Goal: Book appointment/travel/reservation

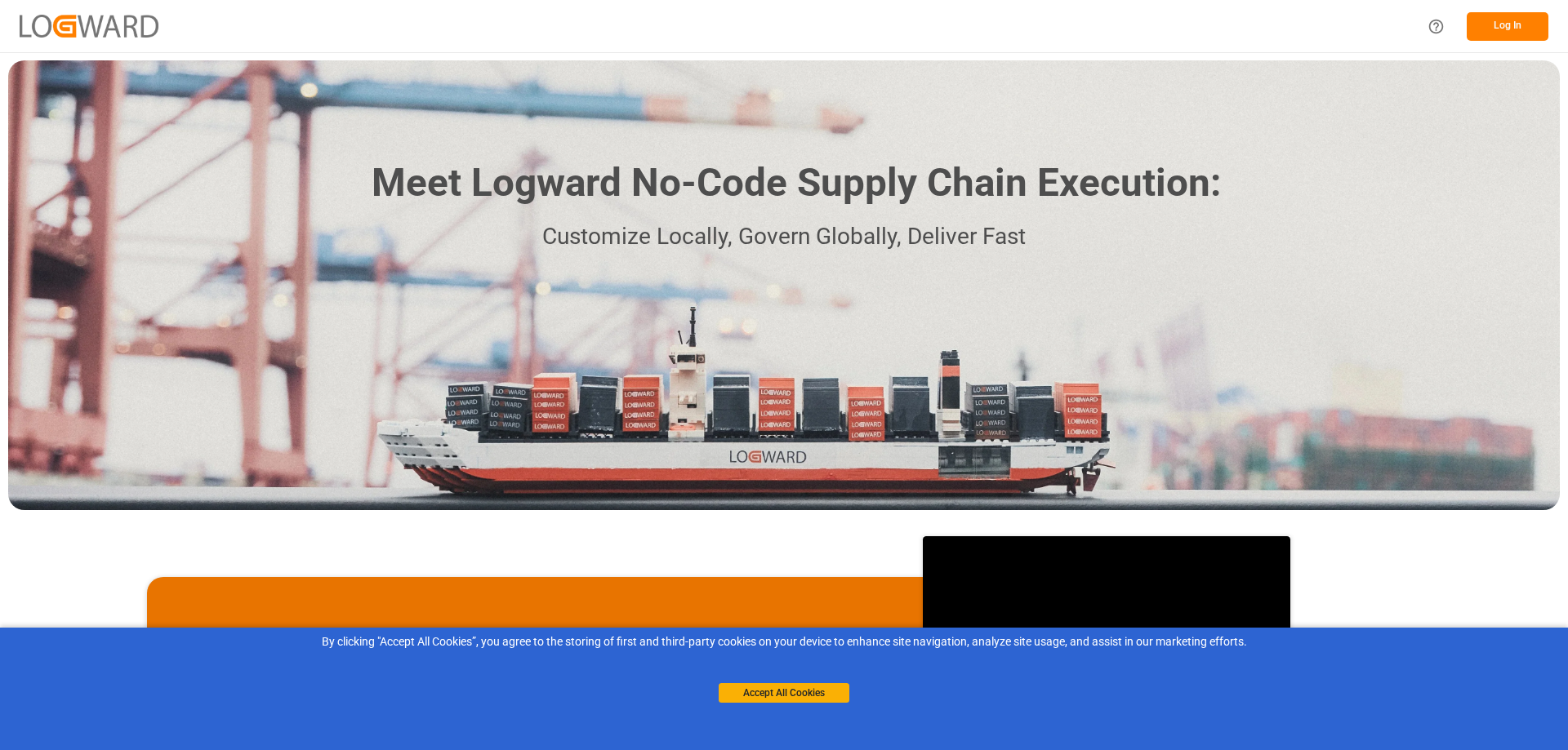
click at [1489, 21] on button "Log In" at bounding box center [1507, 26] width 82 height 29
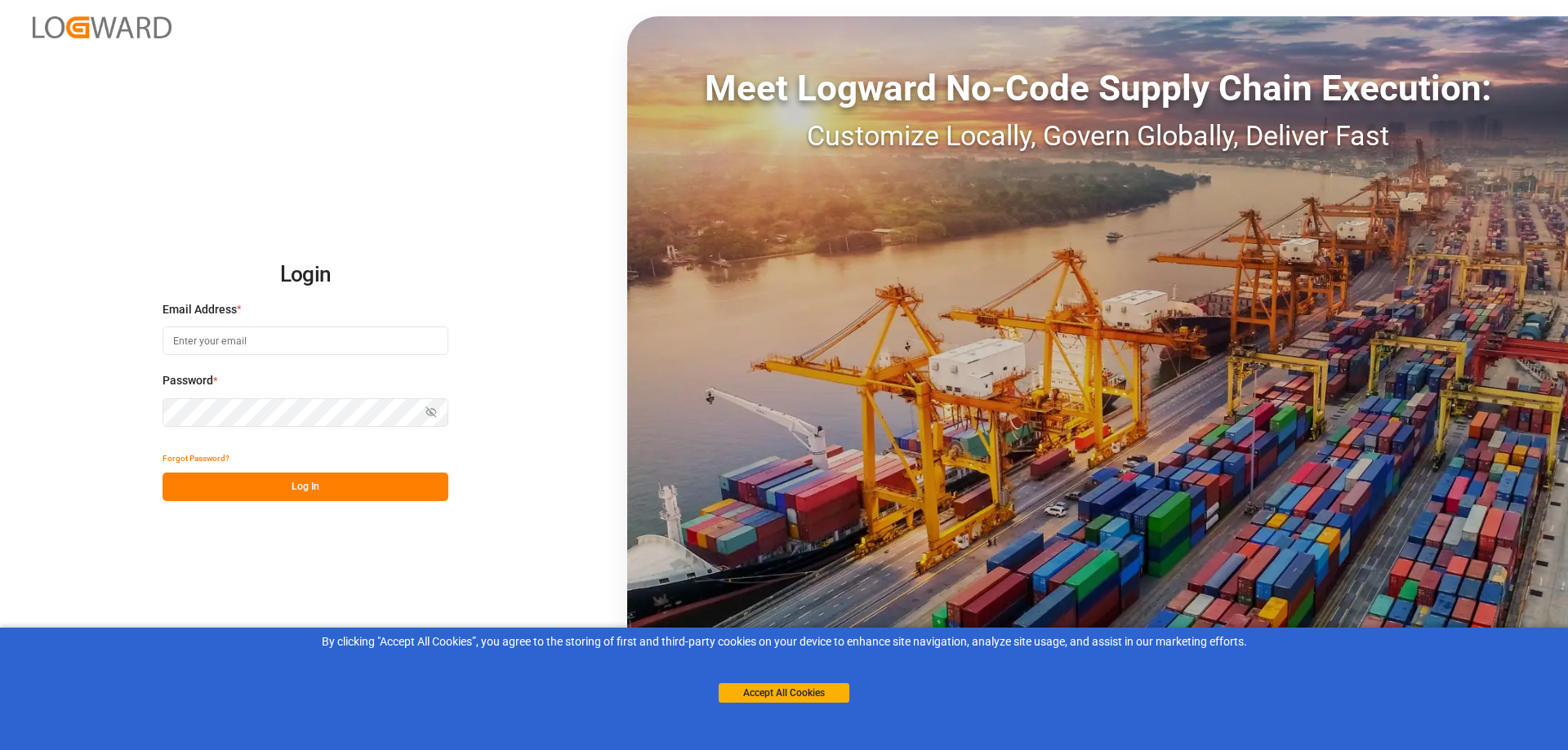
drag, startPoint x: 237, startPoint y: 342, endPoint x: 189, endPoint y: 336, distance: 48.4
click at [189, 336] on input at bounding box center [305, 341] width 286 height 29
paste input "[EMAIL_ADDRESS][DOMAIN_NAME]"
type input "[EMAIL_ADDRESS][DOMAIN_NAME]"
click at [304, 483] on button "Log In" at bounding box center [305, 487] width 286 height 29
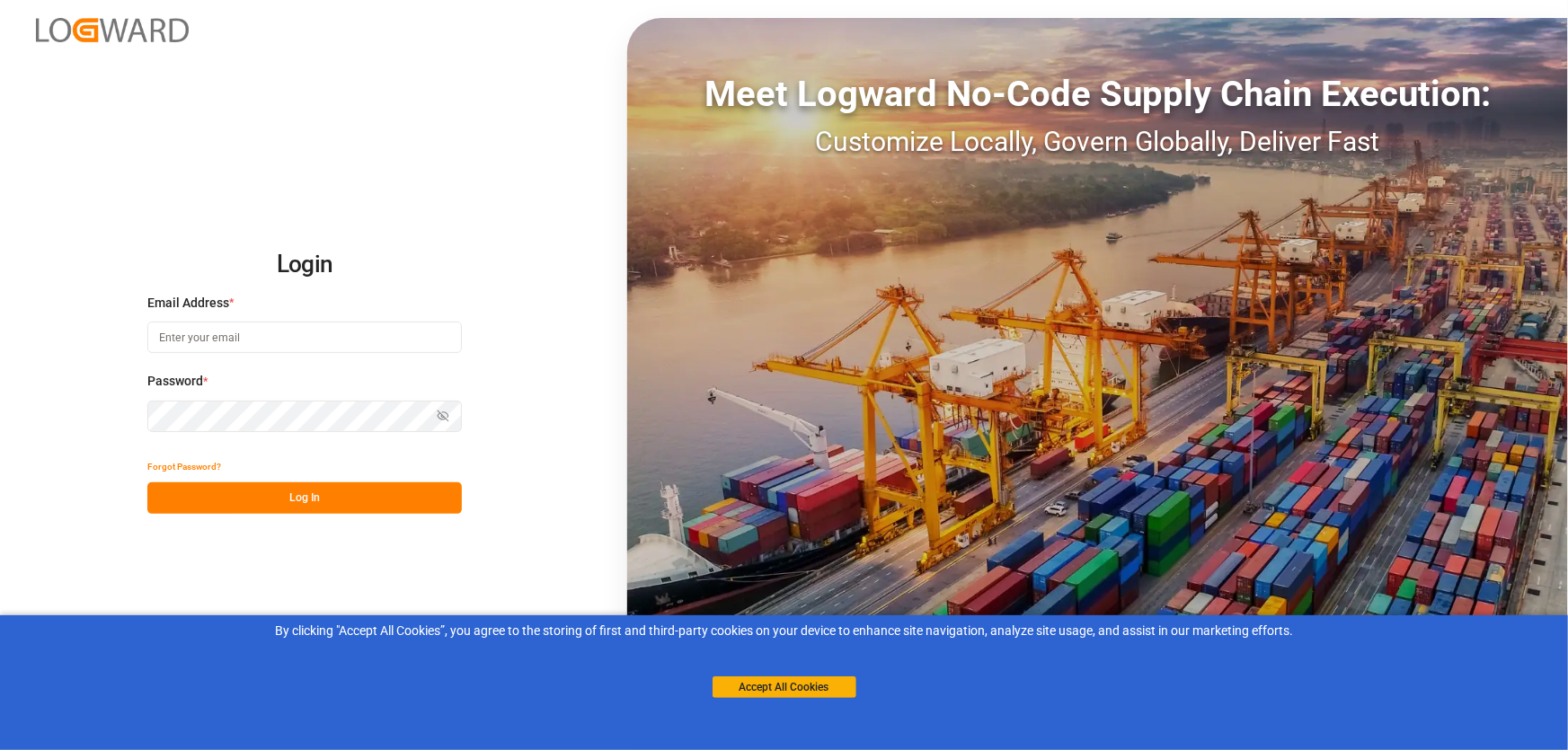
click at [258, 343] on input at bounding box center [304, 338] width 315 height 32
type input "[EMAIL_ADDRESS][DOMAIN_NAME]"
click at [436, 415] on icon "button" at bounding box center [443, 416] width 13 height 13
click at [353, 497] on button "Log In" at bounding box center [304, 498] width 315 height 32
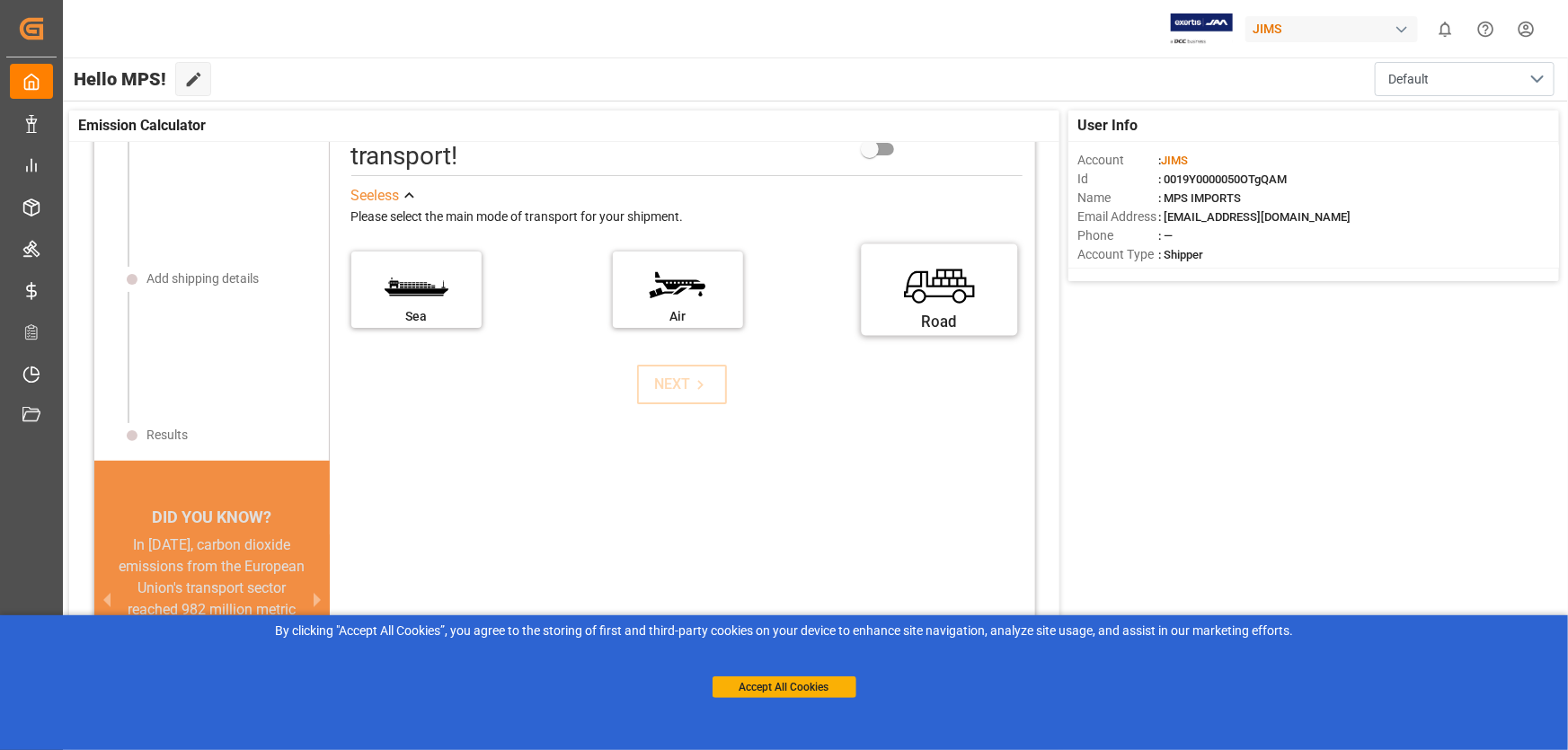
click at [935, 279] on label "Road" at bounding box center [938, 284] width 135 height 75
click at [0, 0] on input "Road" at bounding box center [0, 0] width 0 height 0
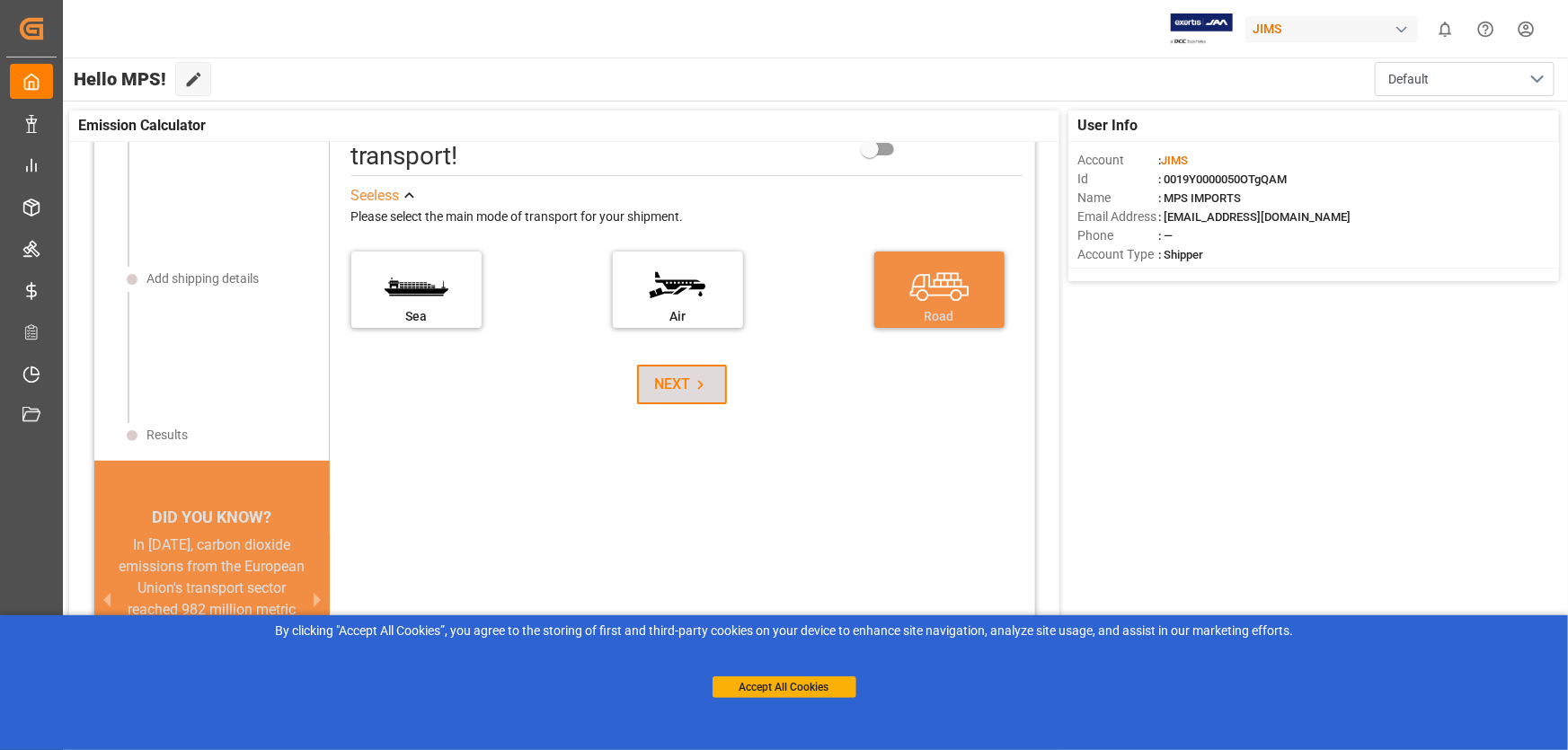
click at [658, 392] on div "NEXT" at bounding box center [682, 384] width 55 height 21
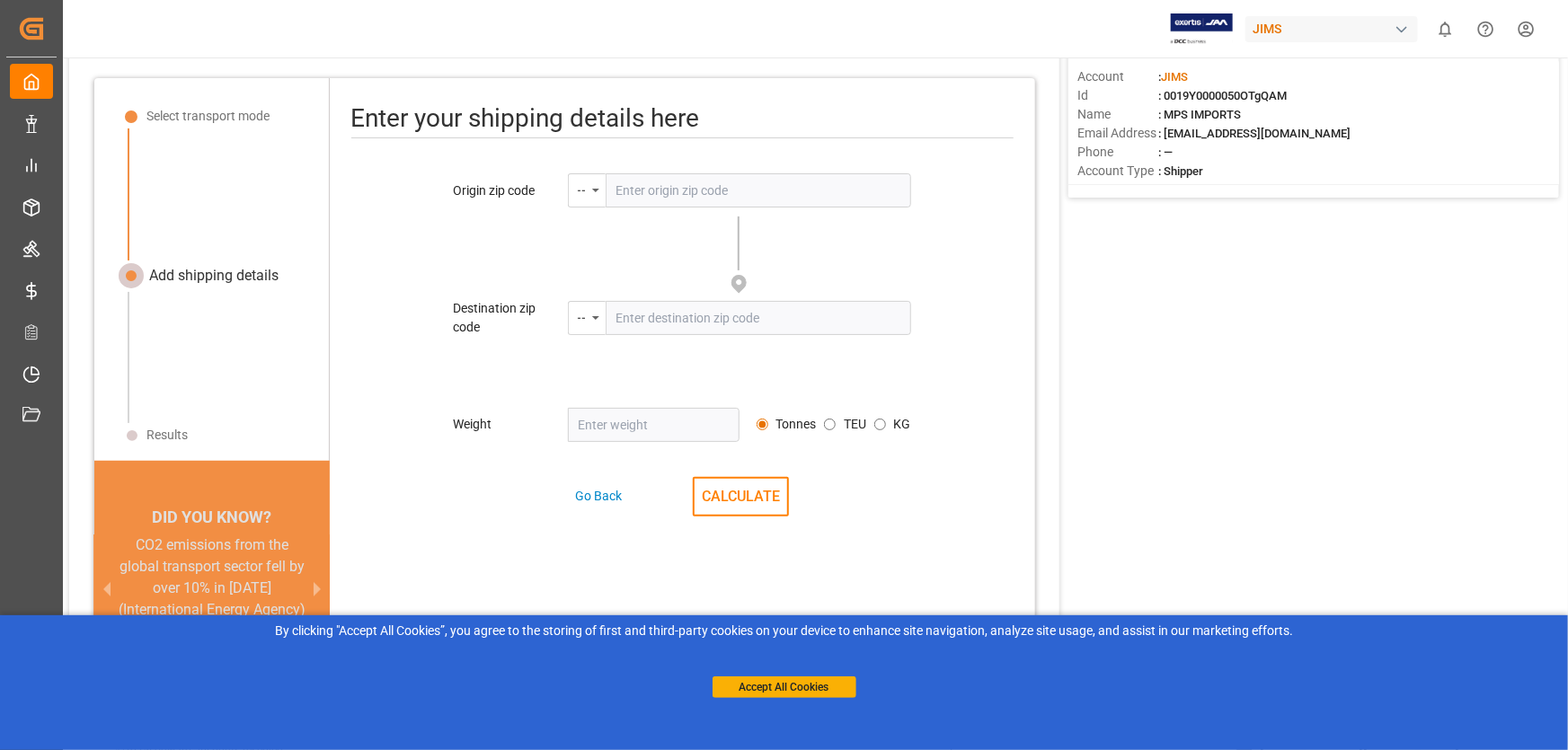
click at [1289, 29] on div "JIMS" at bounding box center [1331, 29] width 172 height 26
click at [1289, 29] on html "Created by potrace 1.15, written by [PERSON_NAME] [DATE]-[DATE] Created by potr…" at bounding box center [784, 375] width 1568 height 750
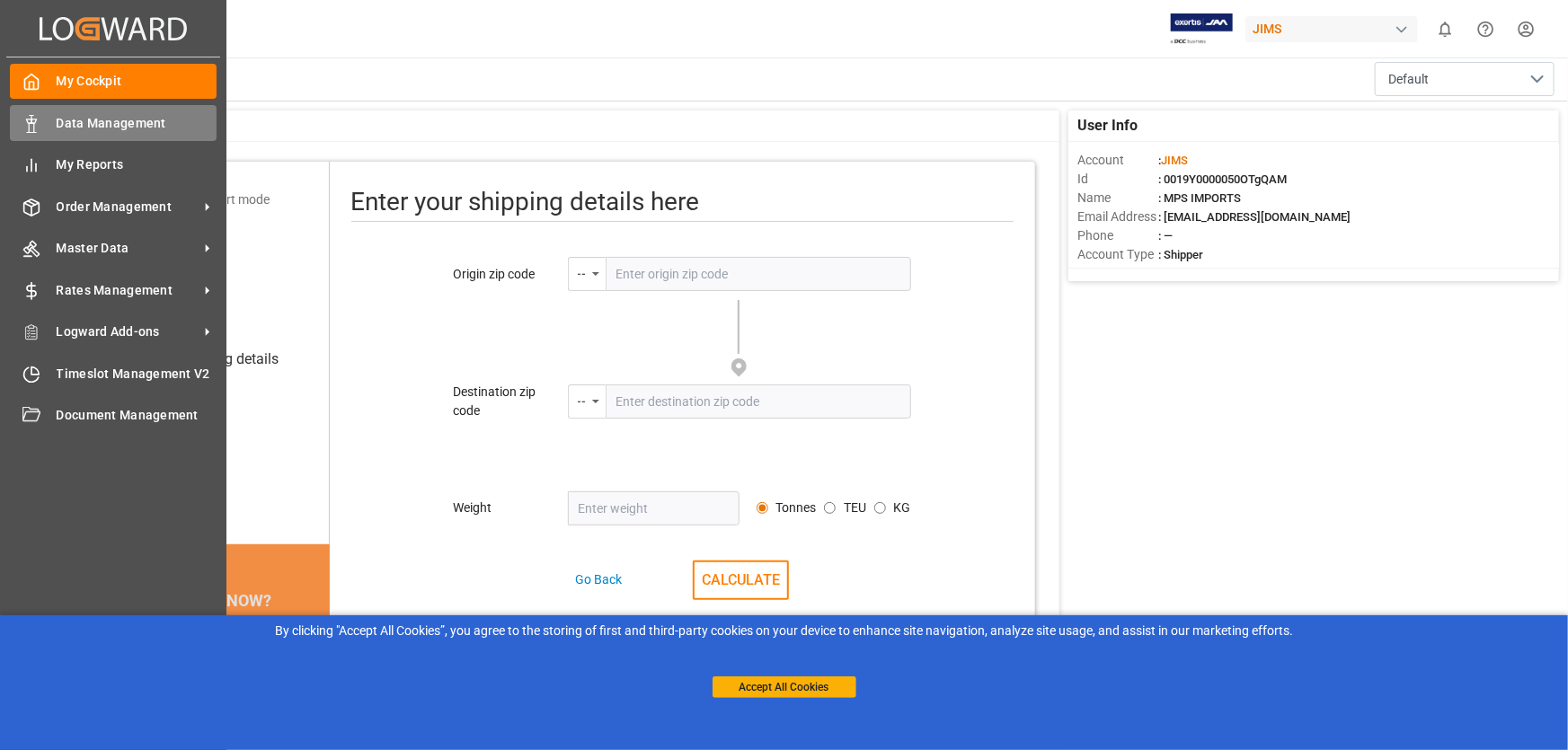
click at [68, 118] on span "Data Management" at bounding box center [137, 124] width 161 height 19
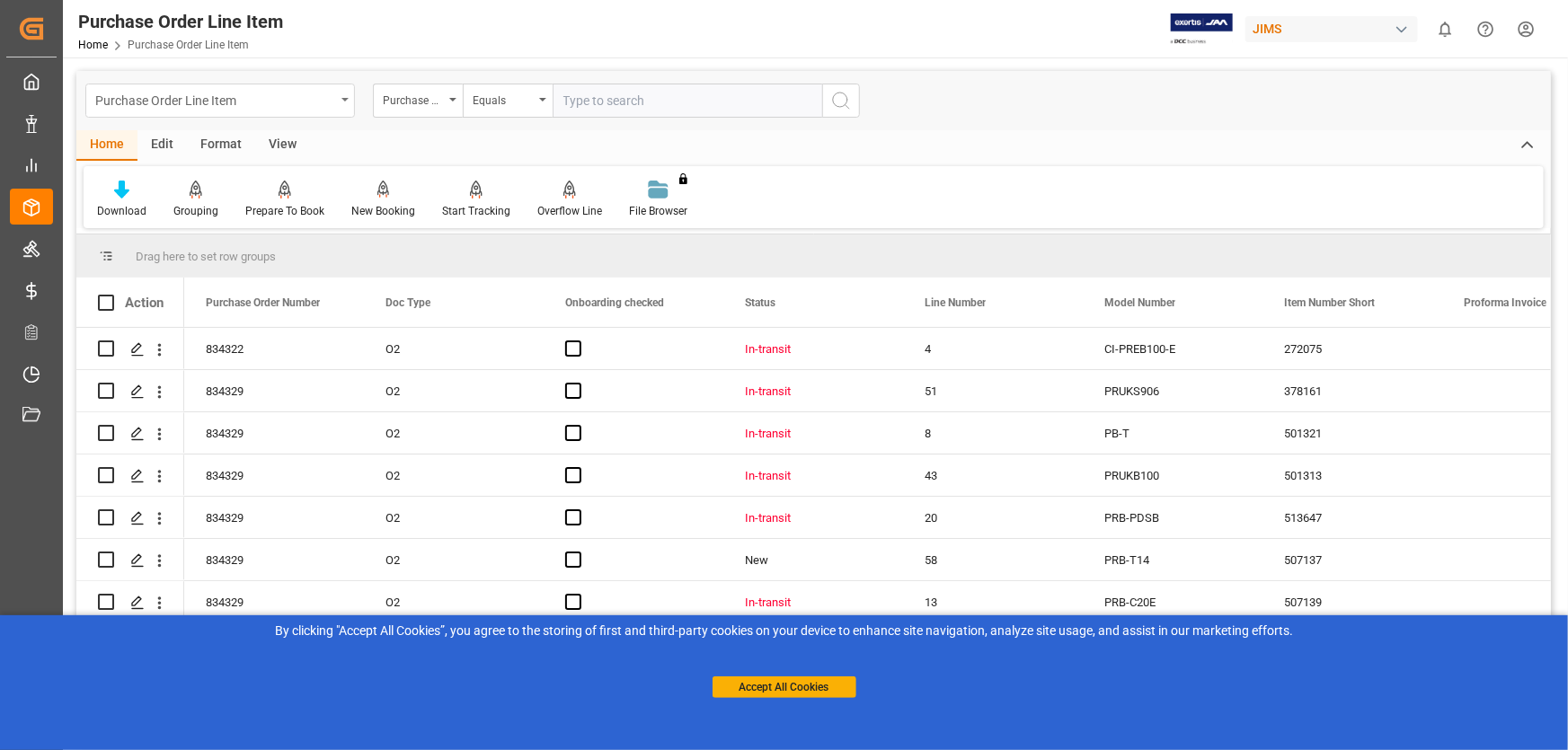
click at [248, 97] on div "Purchase Order Line Item" at bounding box center [215, 100] width 240 height 22
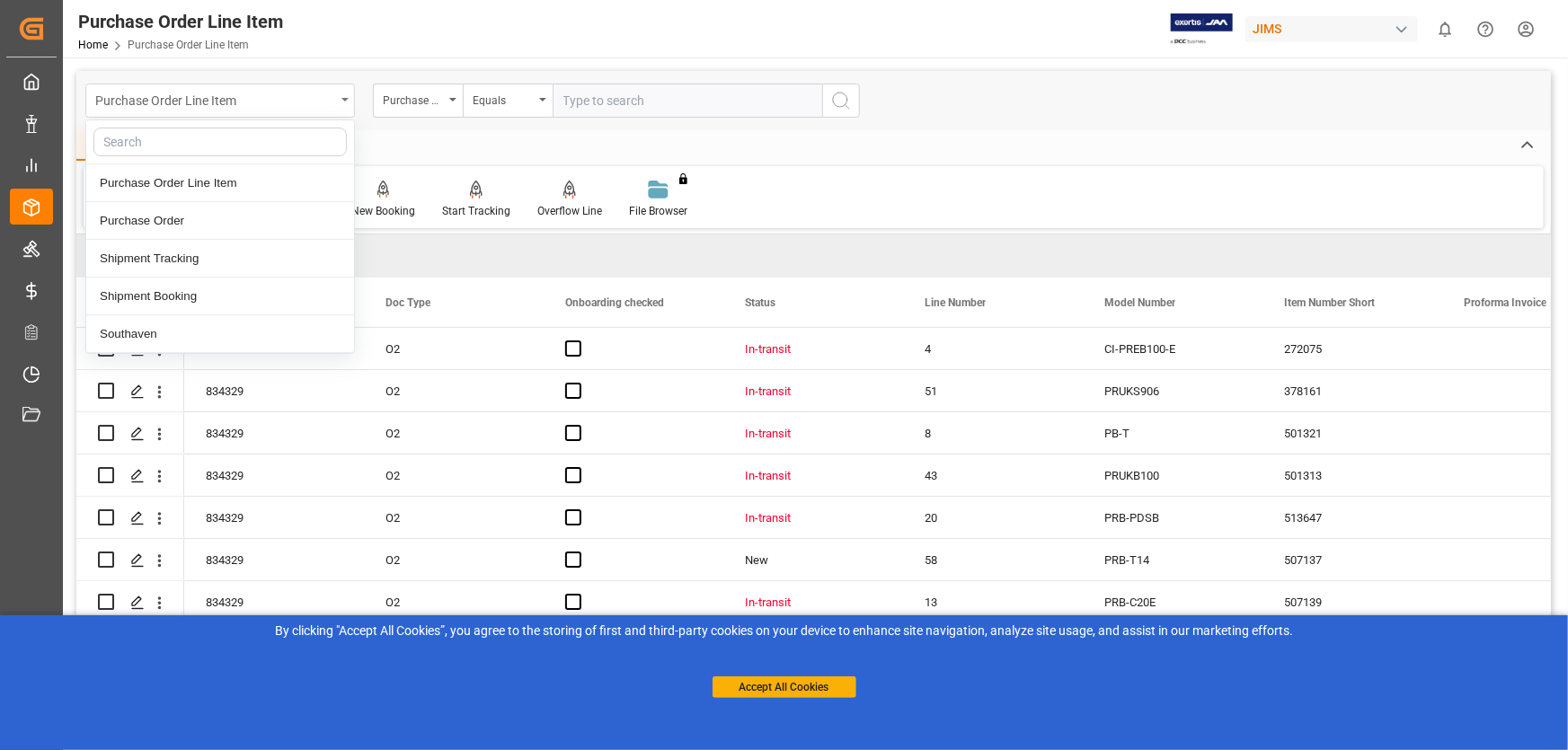
drag, startPoint x: 248, startPoint y: 97, endPoint x: 175, endPoint y: 99, distance: 73.0
click at [175, 99] on div "Purchase Order Line Item" at bounding box center [215, 100] width 240 height 22
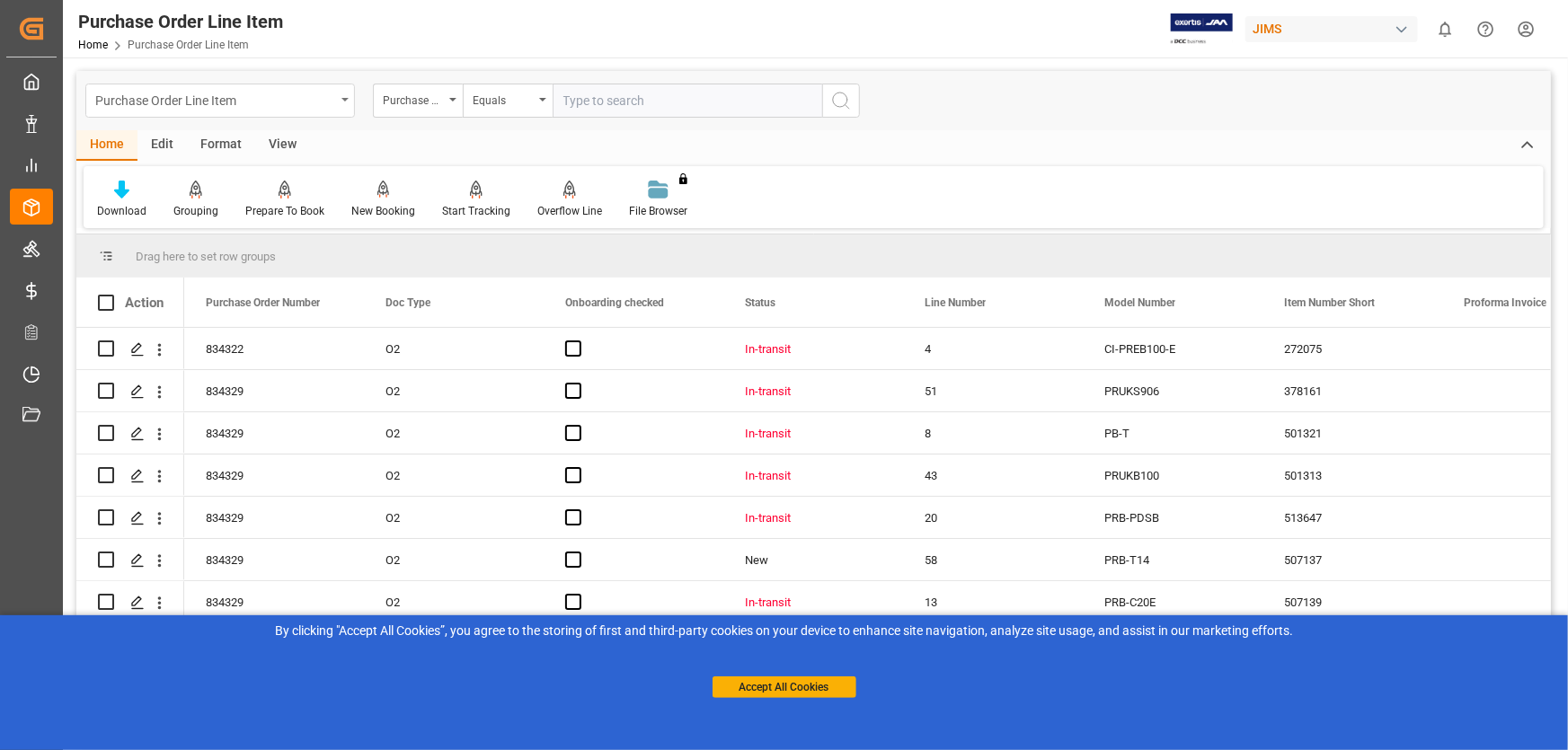
drag, startPoint x: 175, startPoint y: 99, endPoint x: 144, endPoint y: 98, distance: 31.0
click at [144, 98] on div "Purchase Order Line Item" at bounding box center [215, 100] width 240 height 22
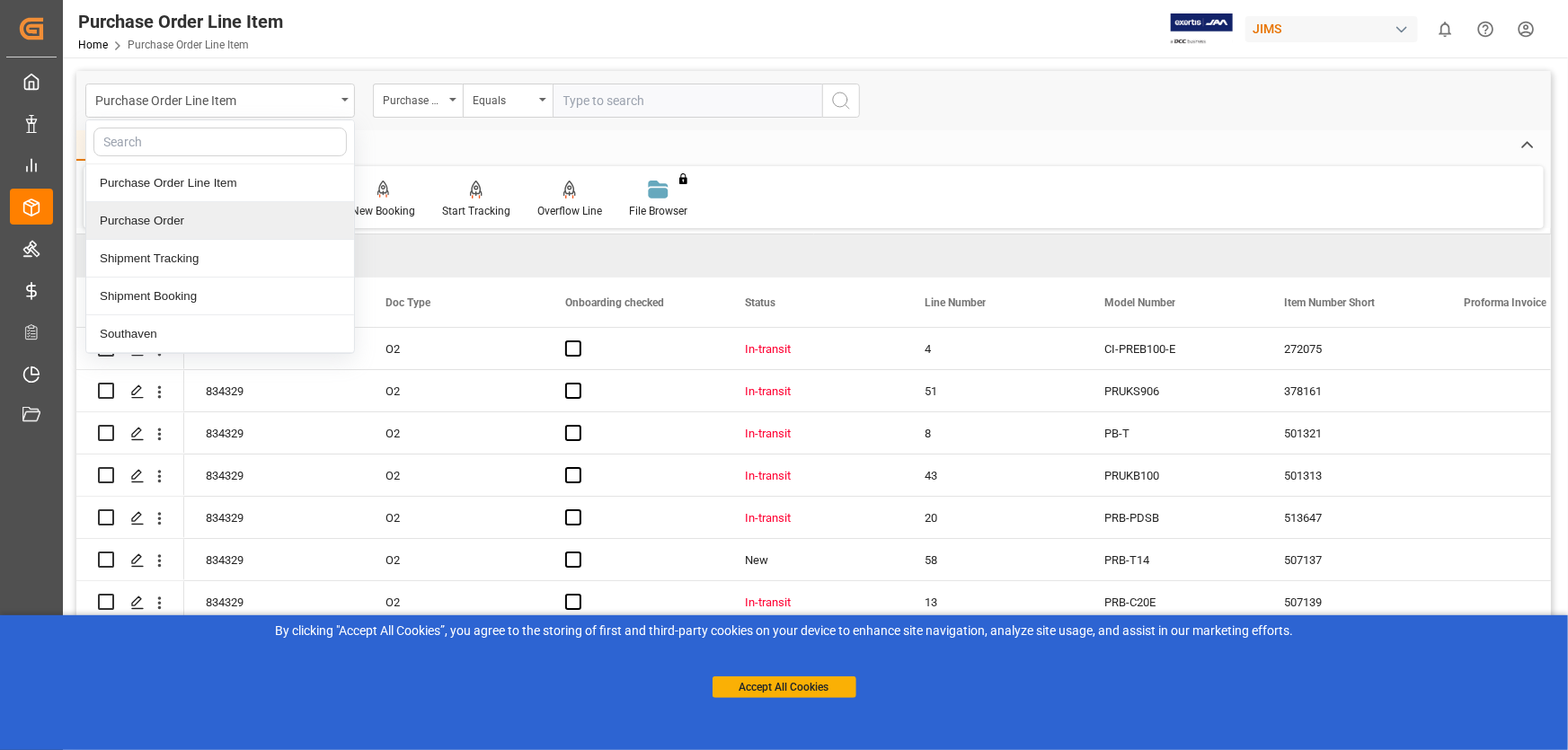
click at [177, 222] on div "Purchase Order" at bounding box center [221, 221] width 268 height 38
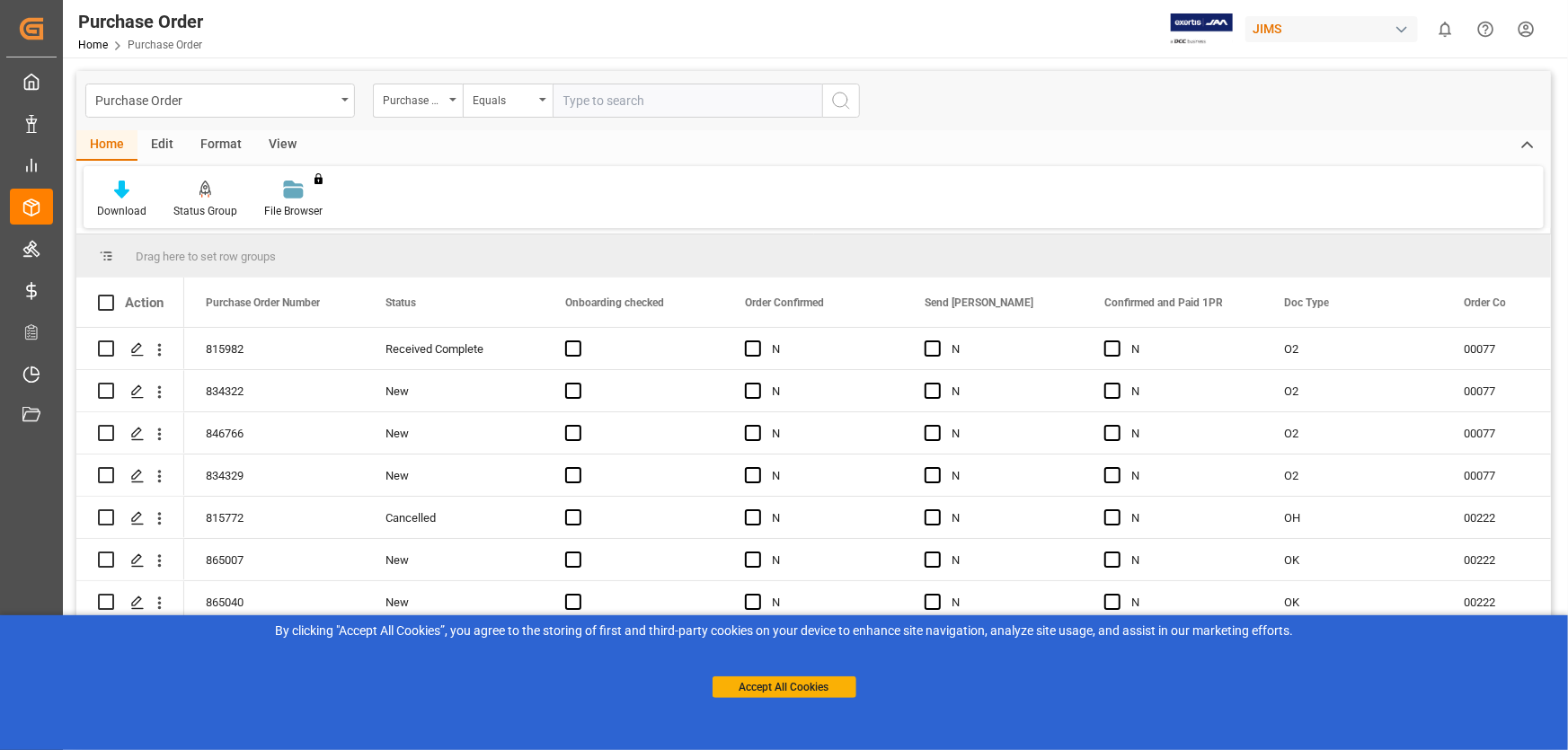
paste input "862746OJ"
type input "862746OJ"
click at [828, 95] on button "search button" at bounding box center [840, 100] width 38 height 34
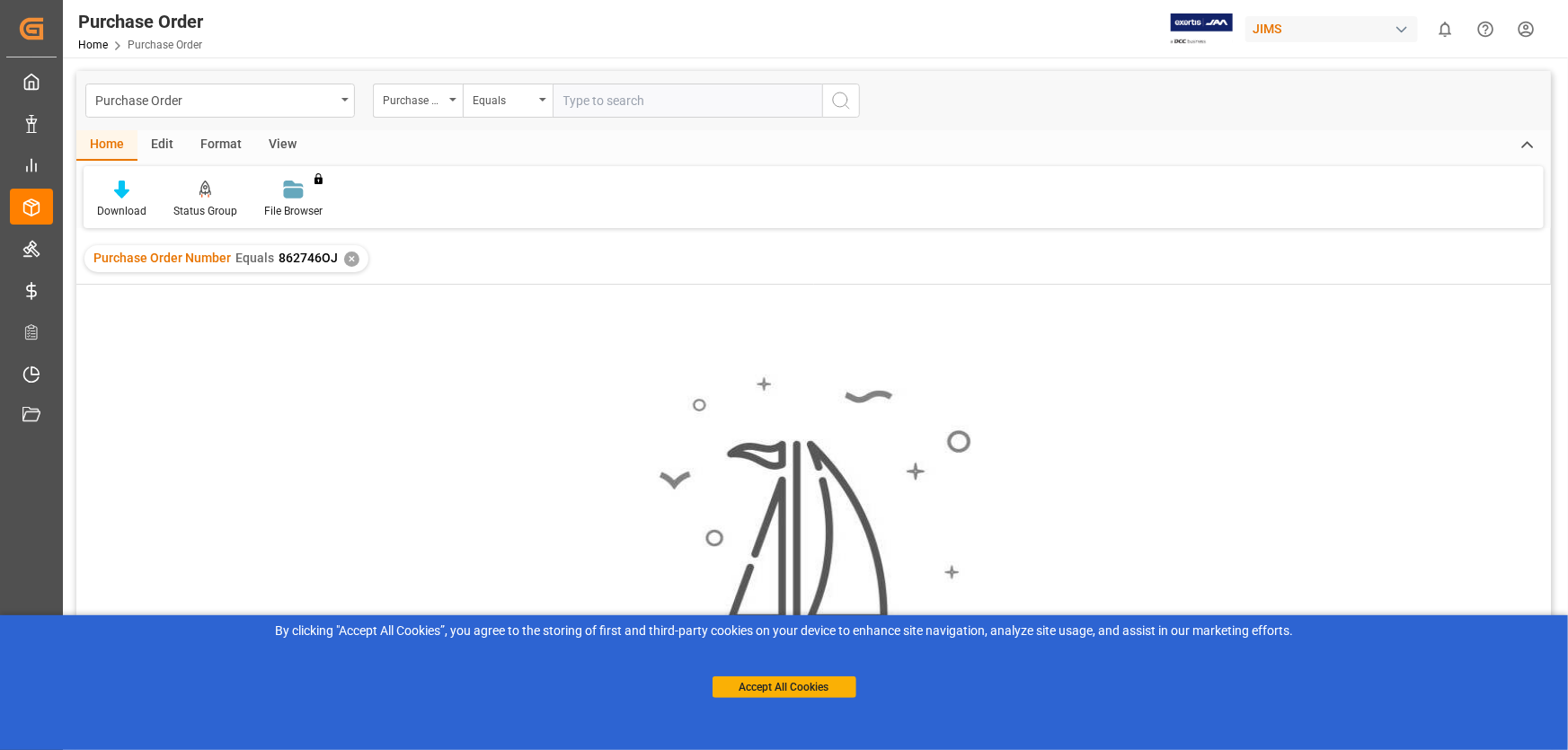
click at [287, 260] on span "862746OJ" at bounding box center [308, 257] width 60 height 14
click at [352, 258] on div "✕" at bounding box center [352, 259] width 15 height 15
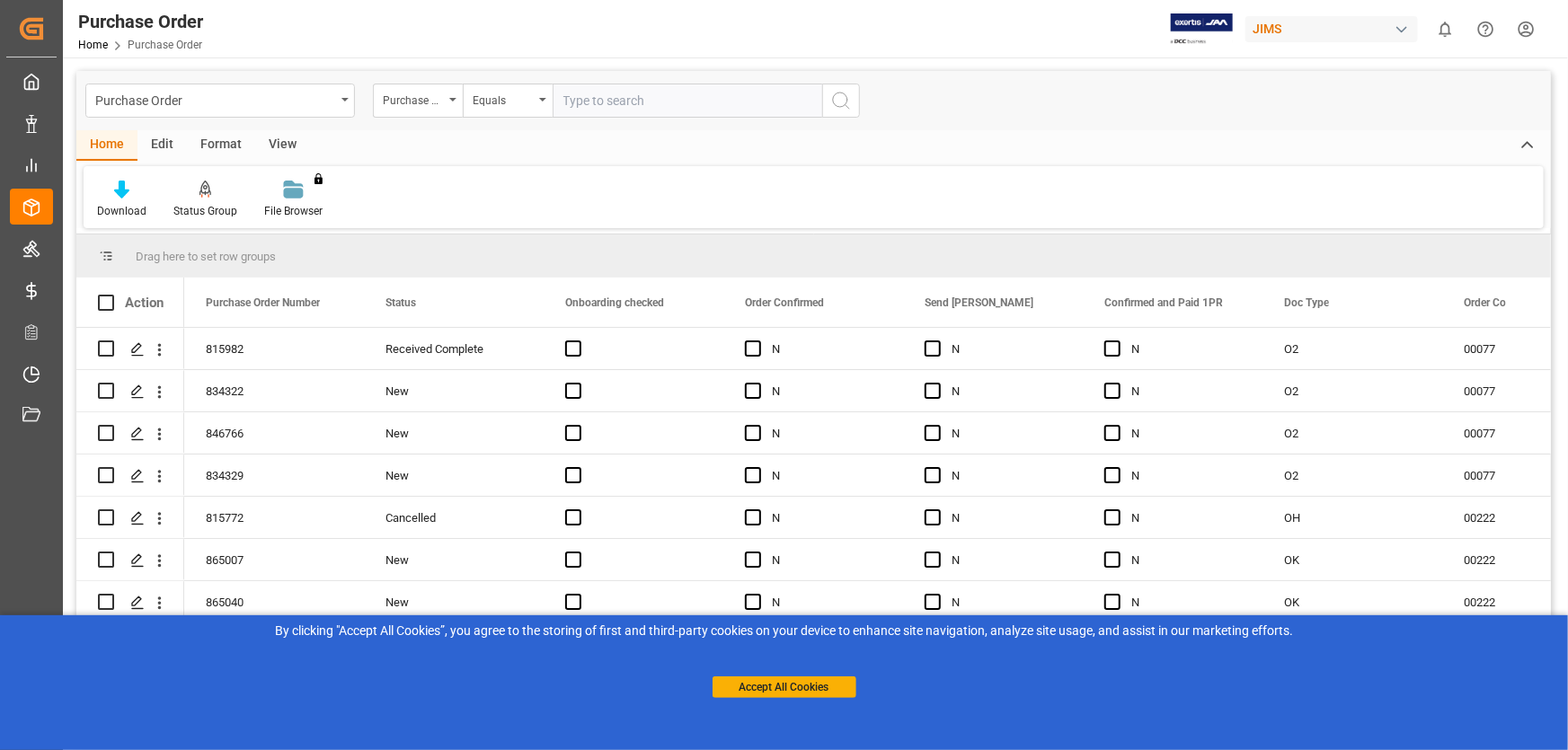
click at [627, 106] on input "text" at bounding box center [688, 100] width 270 height 34
click at [684, 109] on input "text" at bounding box center [688, 100] width 270 height 34
paste input "862746"
type input "862746"
click at [842, 98] on icon "search button" at bounding box center [840, 100] width 21 height 21
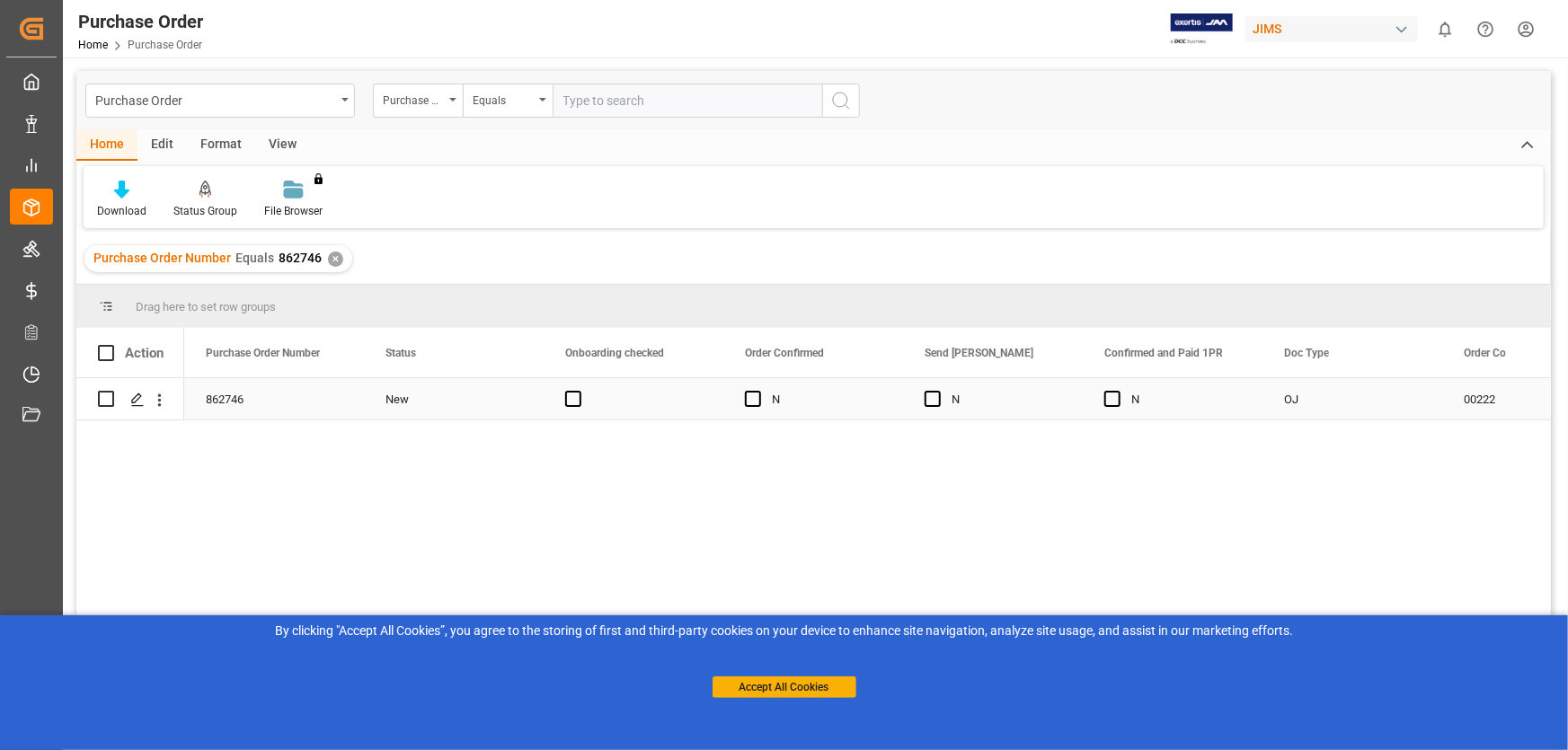
click at [106, 397] on input "Press Space to toggle row selection (unchecked)" at bounding box center [105, 398] width 16 height 16
checkbox input "true"
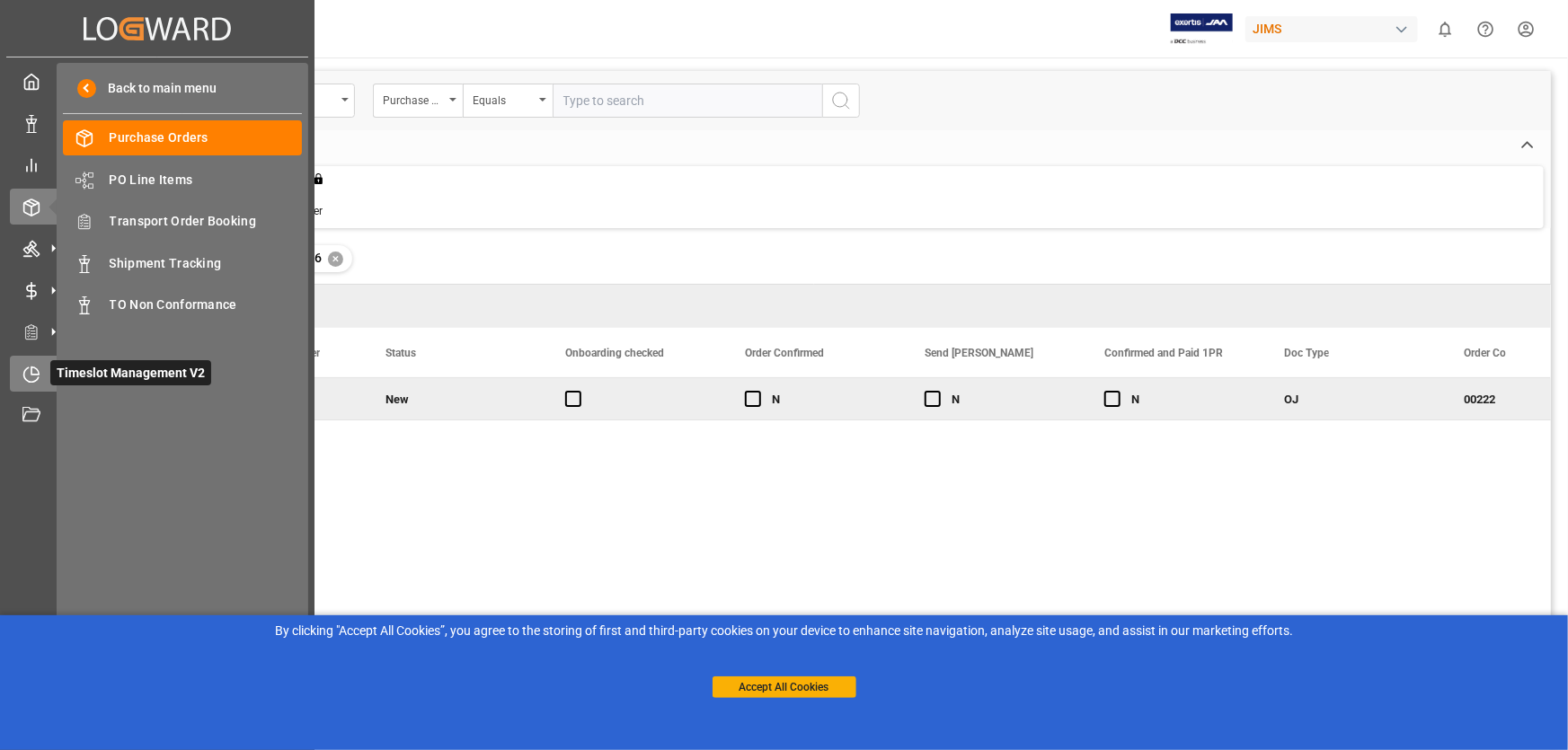
click at [34, 374] on icon at bounding box center [35, 370] width 7 height 7
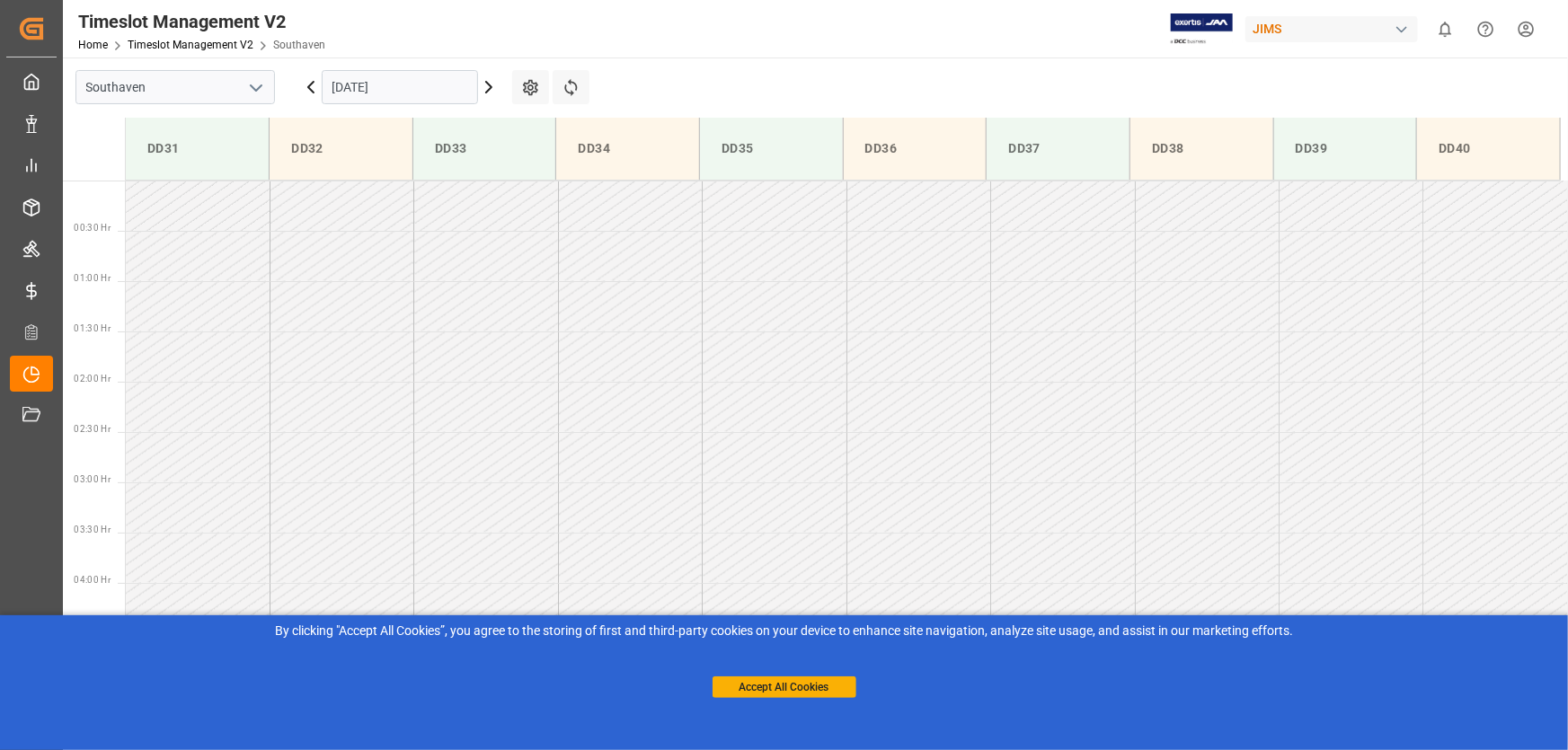
scroll to position [1195, 0]
click at [489, 82] on icon at bounding box center [489, 87] width 21 height 21
click at [310, 89] on icon at bounding box center [311, 87] width 6 height 11
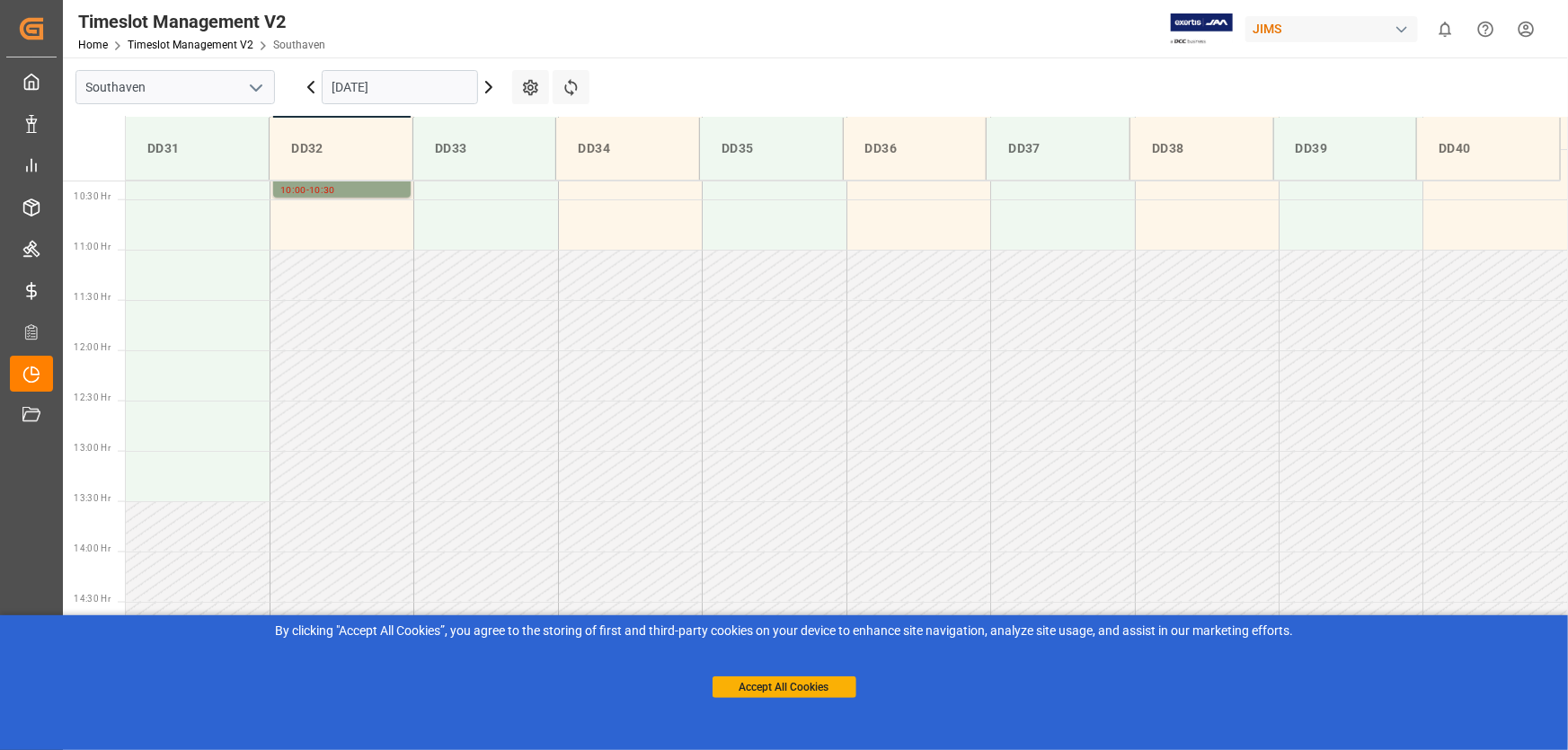
scroll to position [711, 0]
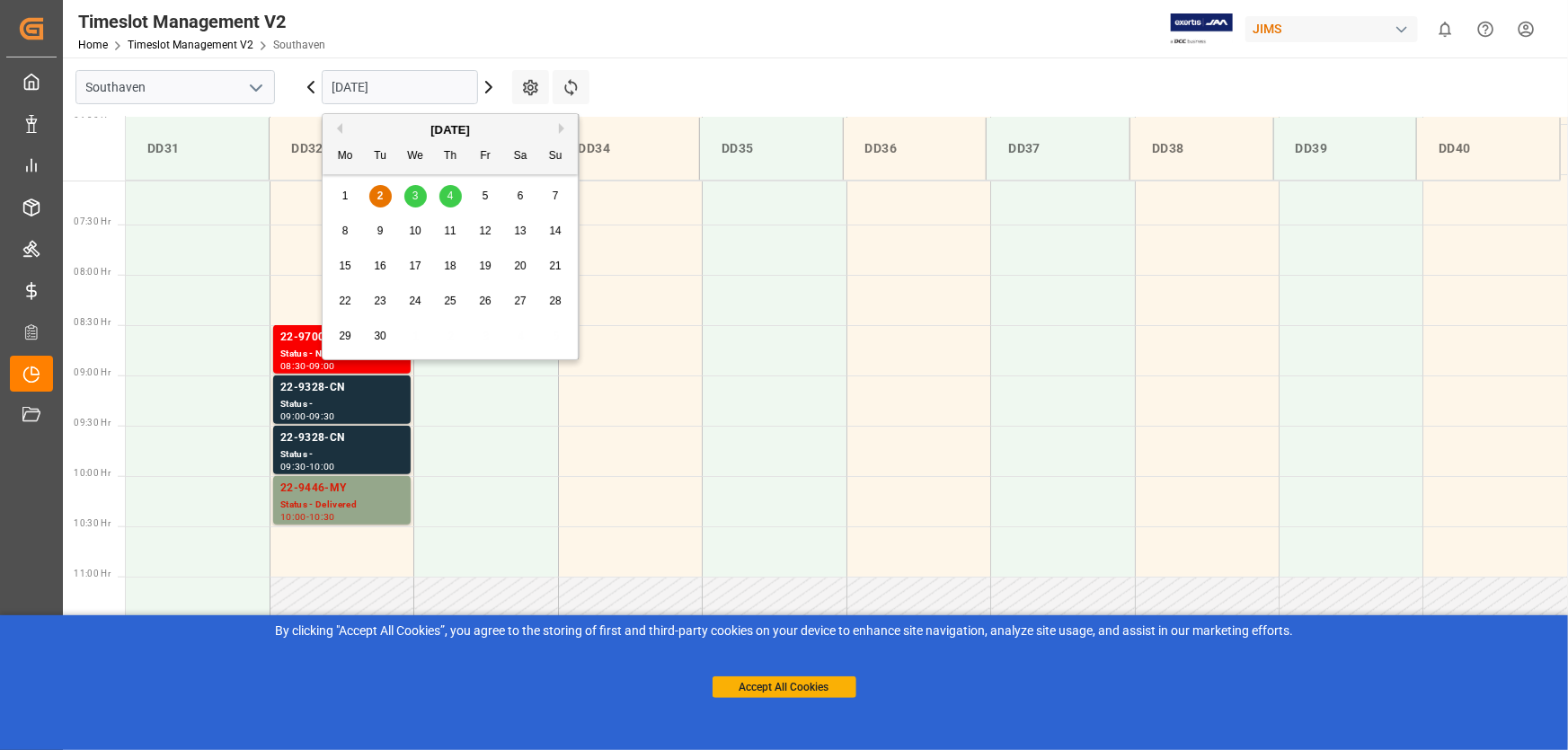
click at [396, 82] on input "[DATE]" at bounding box center [400, 87] width 156 height 34
click at [412, 193] on span "3" at bounding box center [415, 196] width 7 height 13
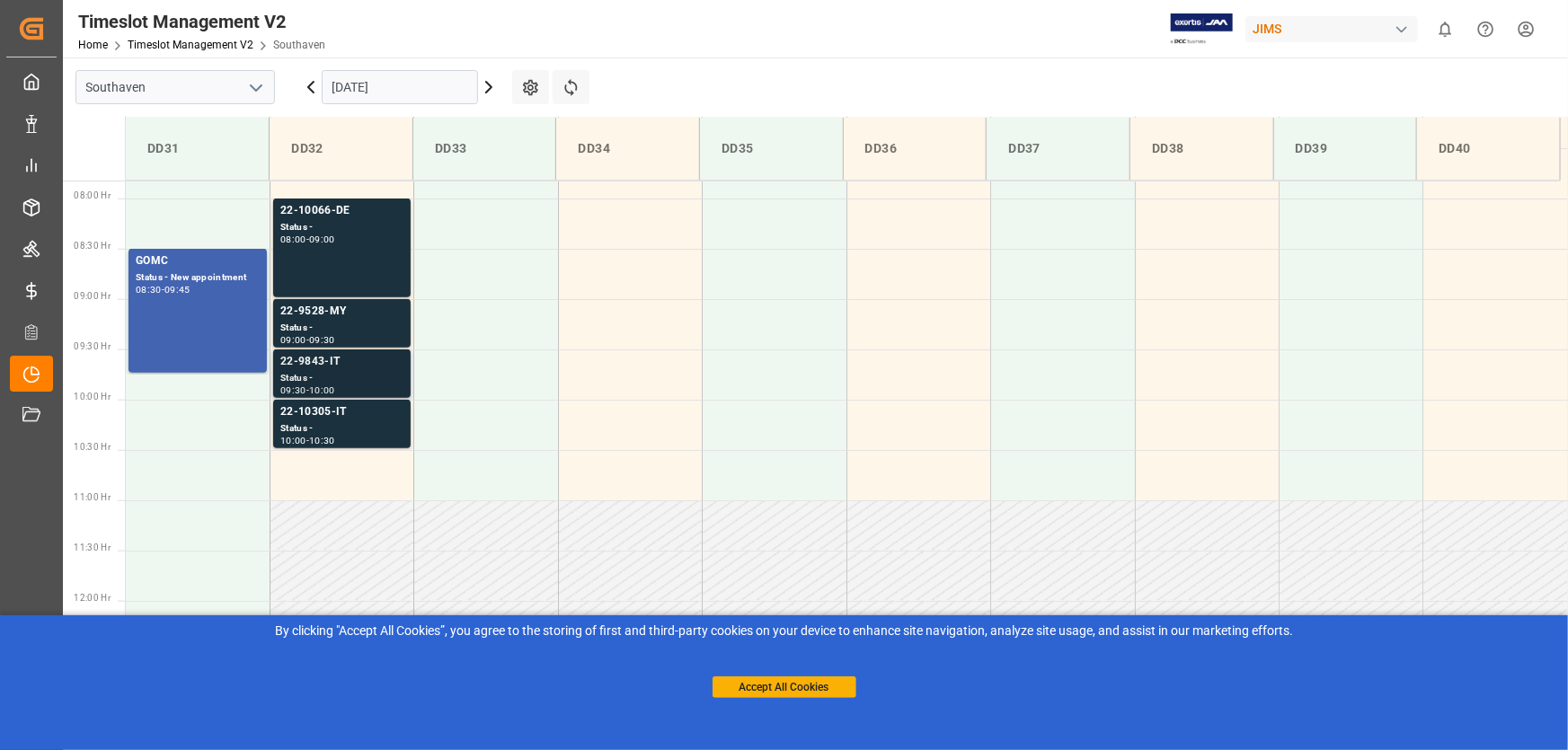
scroll to position [705, 0]
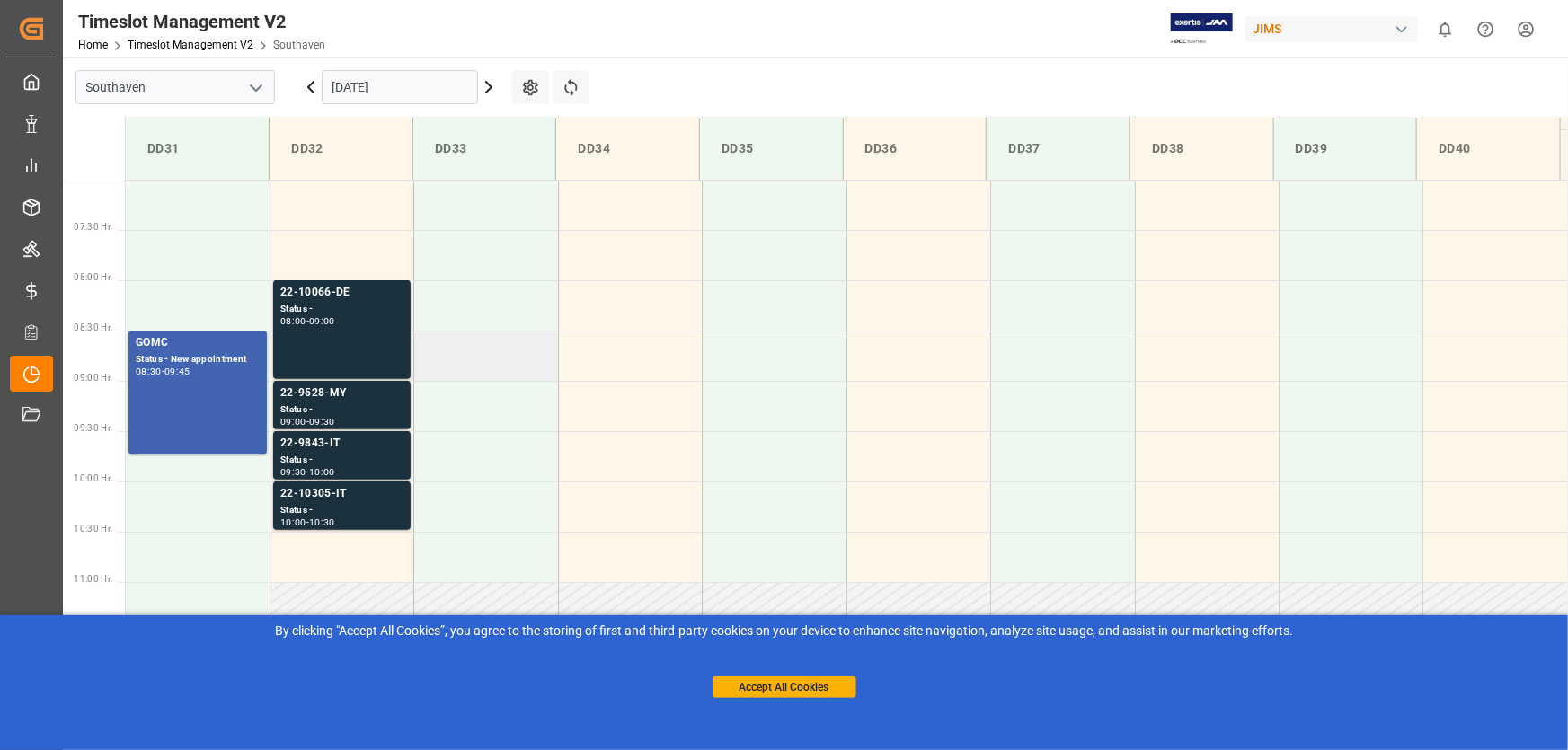
click at [512, 377] on td at bounding box center [486, 355] width 143 height 50
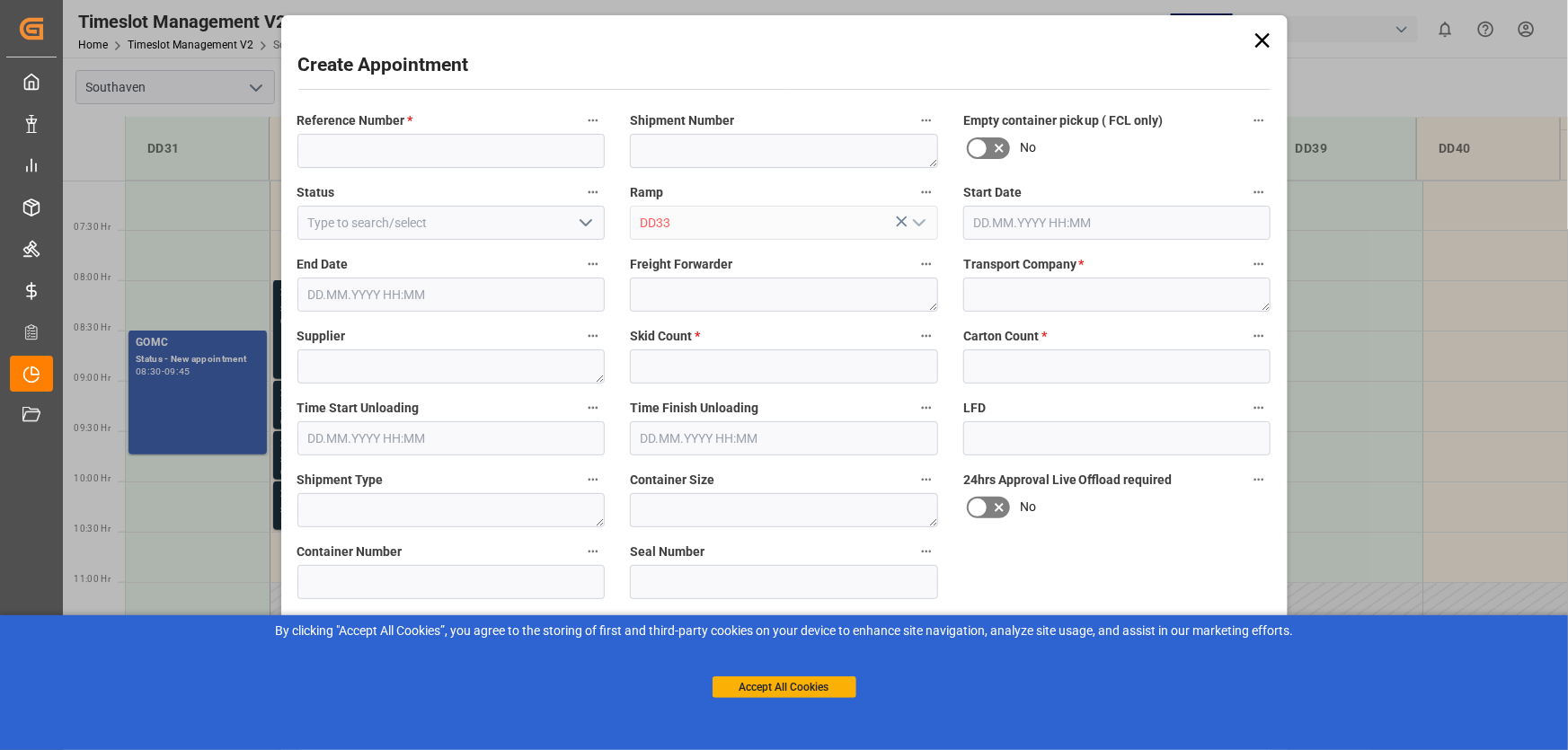
click at [509, 206] on label "Status" at bounding box center [451, 193] width 308 height 25
click at [582, 204] on button "Status" at bounding box center [593, 192] width 23 height 23
type input "[DATE] 08:30"
type input "[DATE] 09:00"
click at [509, 365] on div at bounding box center [784, 375] width 1568 height 750
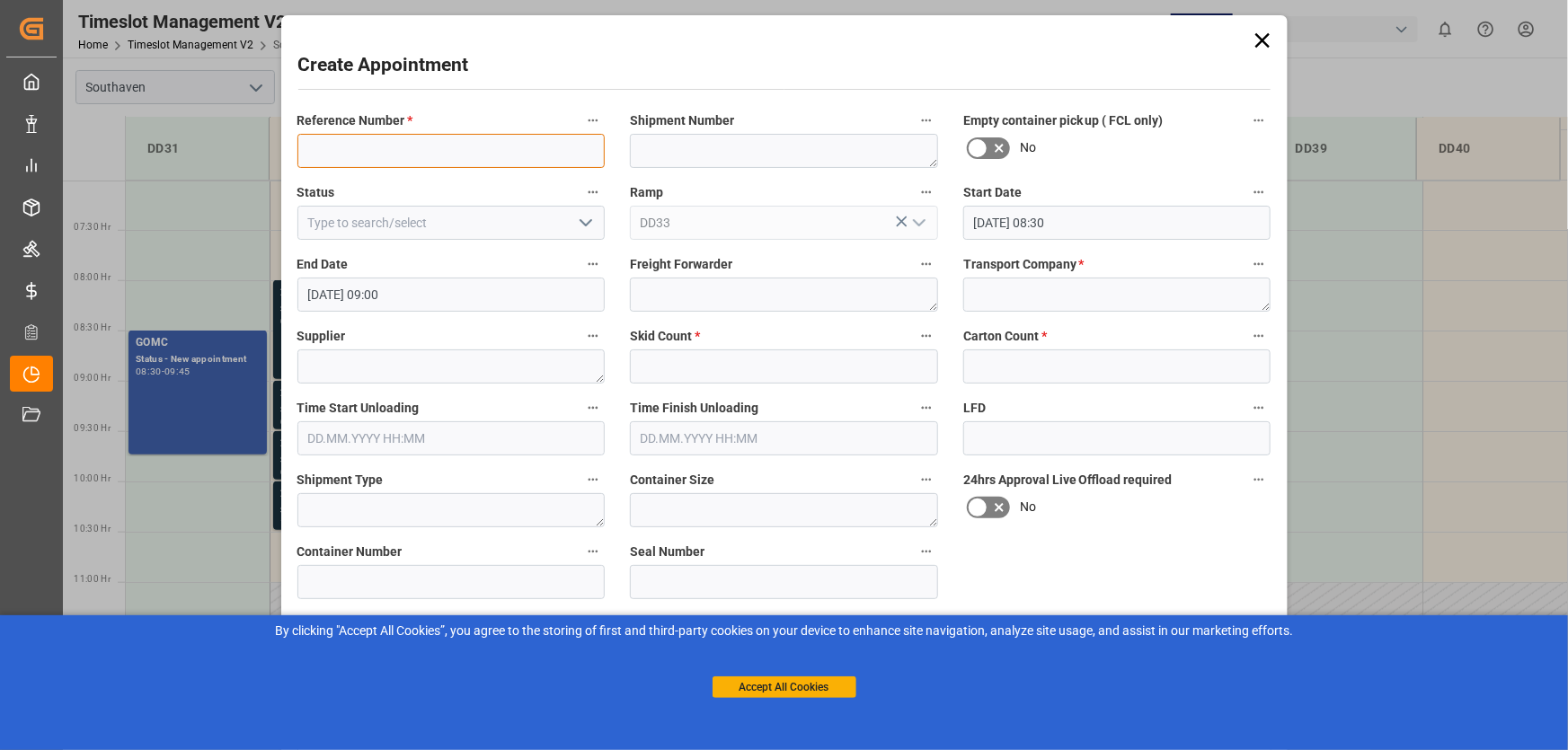
click at [377, 141] on input at bounding box center [451, 151] width 308 height 34
drag, startPoint x: 376, startPoint y: 143, endPoint x: 339, endPoint y: 143, distance: 37.0
click at [339, 143] on input at bounding box center [451, 151] width 308 height 34
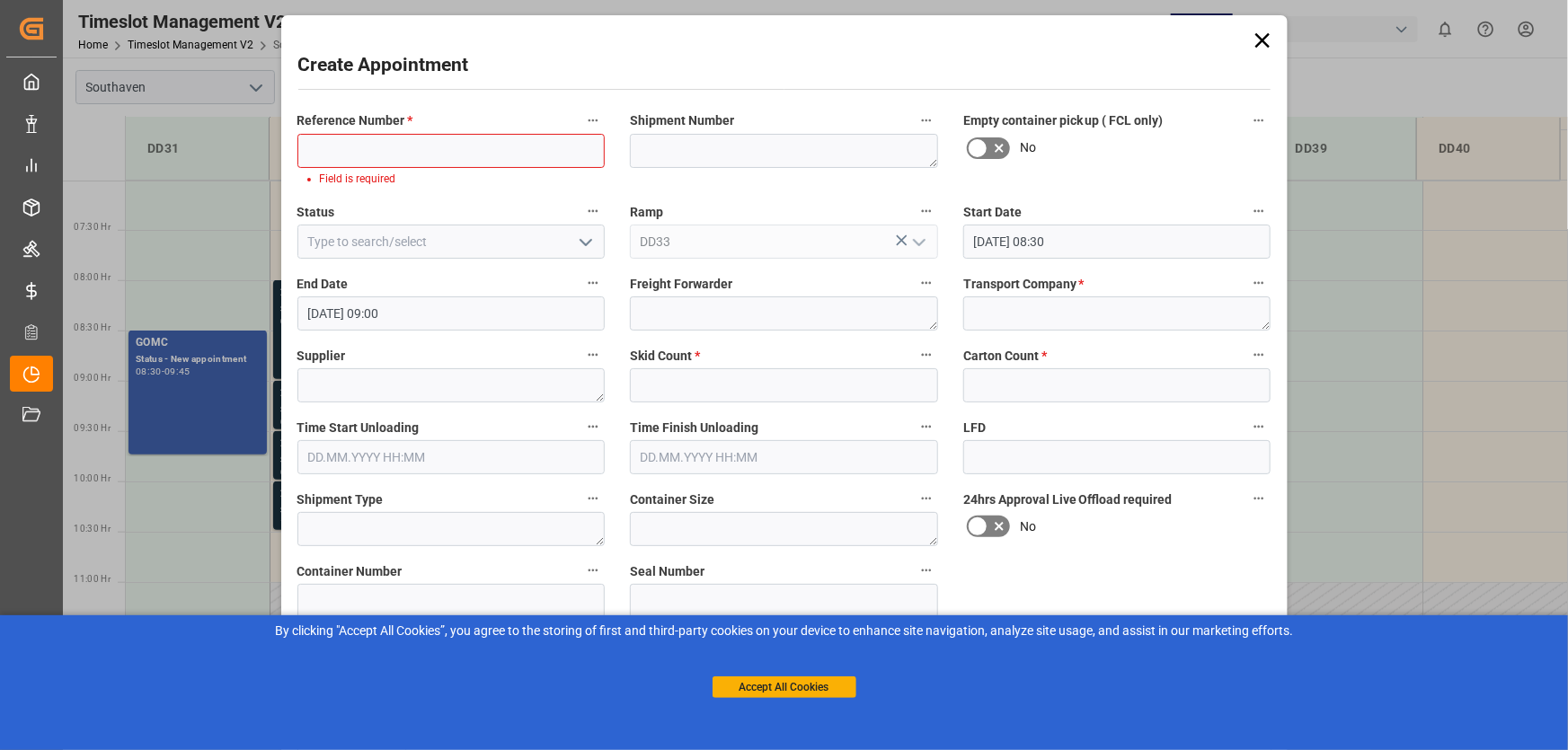
click at [323, 179] on li "Field is required" at bounding box center [455, 178] width 271 height 16
paste input "[STREET_ADDRESS]"
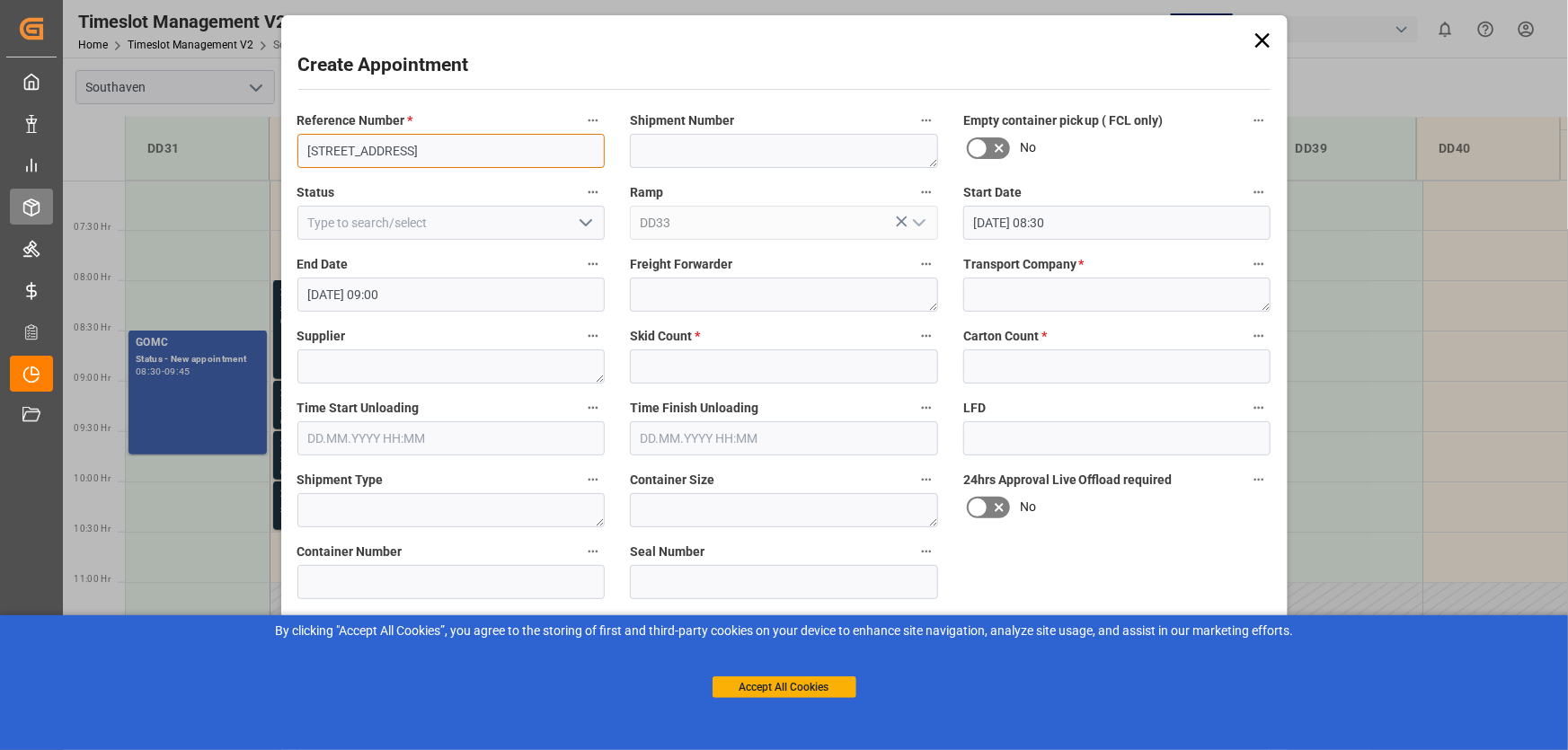
type input "[STREET_ADDRESS]"
click at [490, 147] on input "[STREET_ADDRESS]" at bounding box center [451, 151] width 308 height 34
drag, startPoint x: 490, startPoint y: 147, endPoint x: 261, endPoint y: 146, distance: 229.0
click at [261, 146] on div "Create Appointment Reference Number * 4325 EXECUTIVE DR #100 Shipment Number Em…" at bounding box center [784, 375] width 1568 height 750
paste input "862746"
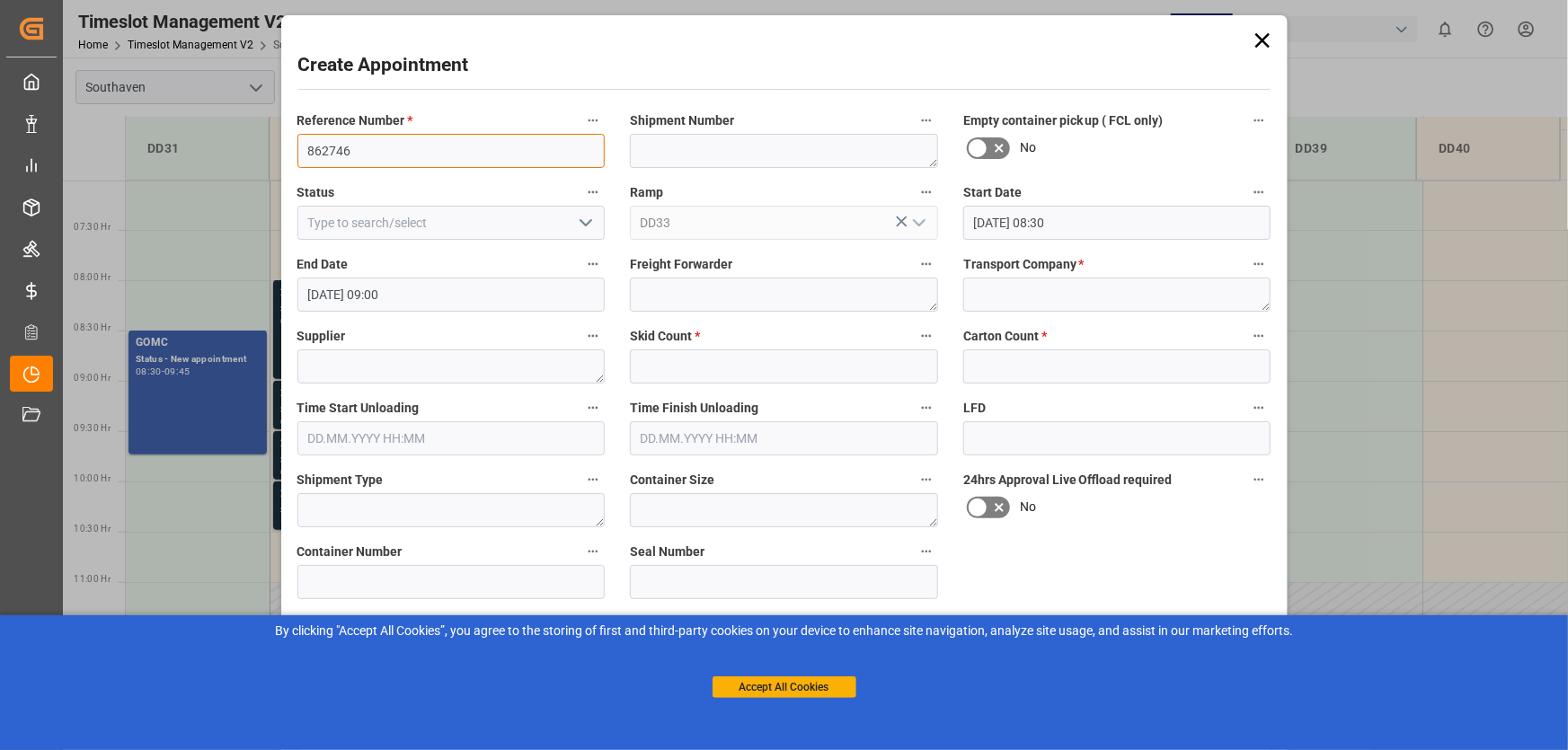
click at [307, 149] on input "862746" at bounding box center [451, 151] width 308 height 34
type input "po 862746"
click at [693, 140] on textarea at bounding box center [784, 151] width 308 height 34
click at [661, 144] on textarea at bounding box center [784, 151] width 308 height 34
paste textarea "249916631"
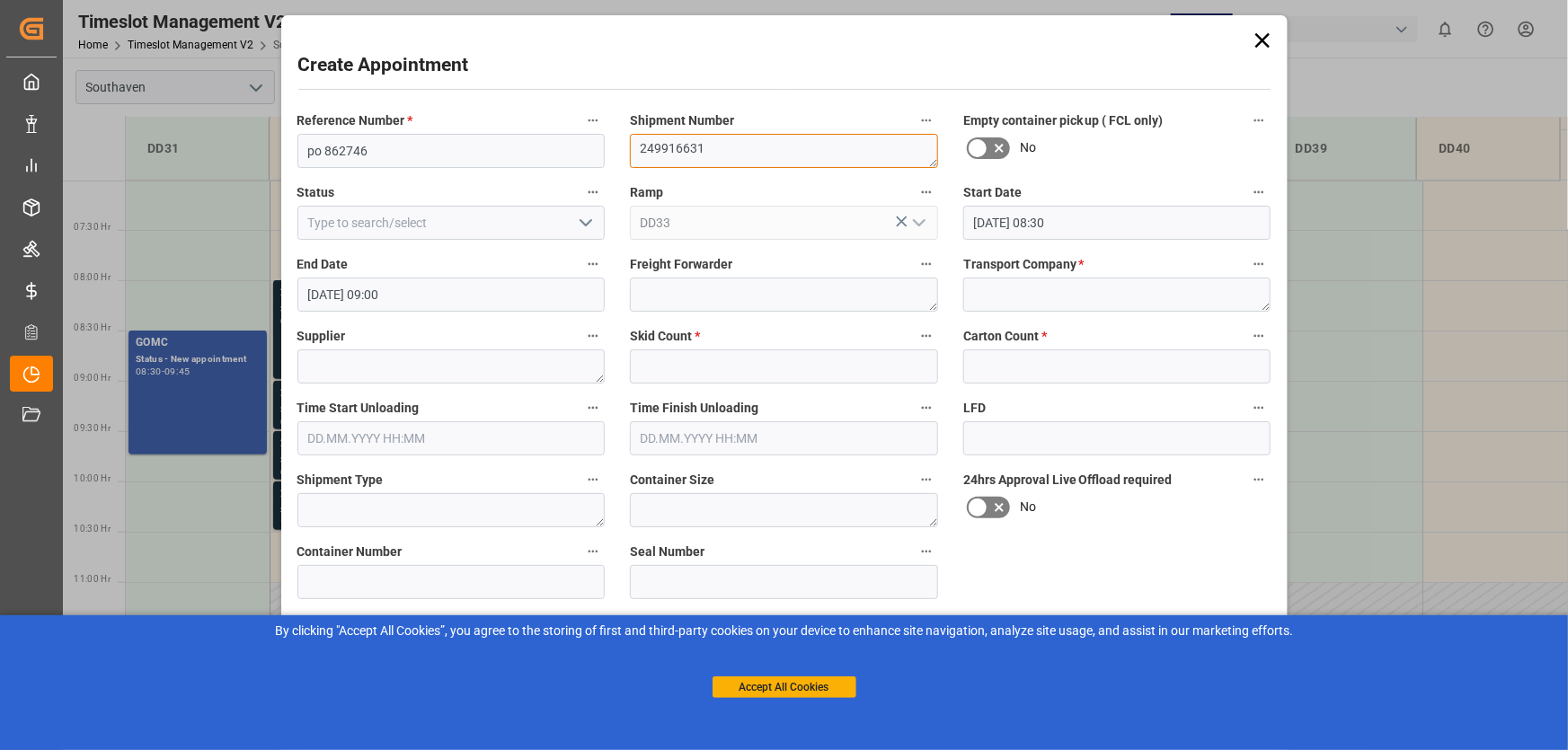
type textarea "249916631"
click at [462, 234] on input at bounding box center [451, 222] width 308 height 34
click at [592, 221] on icon "open menu" at bounding box center [585, 222] width 21 height 21
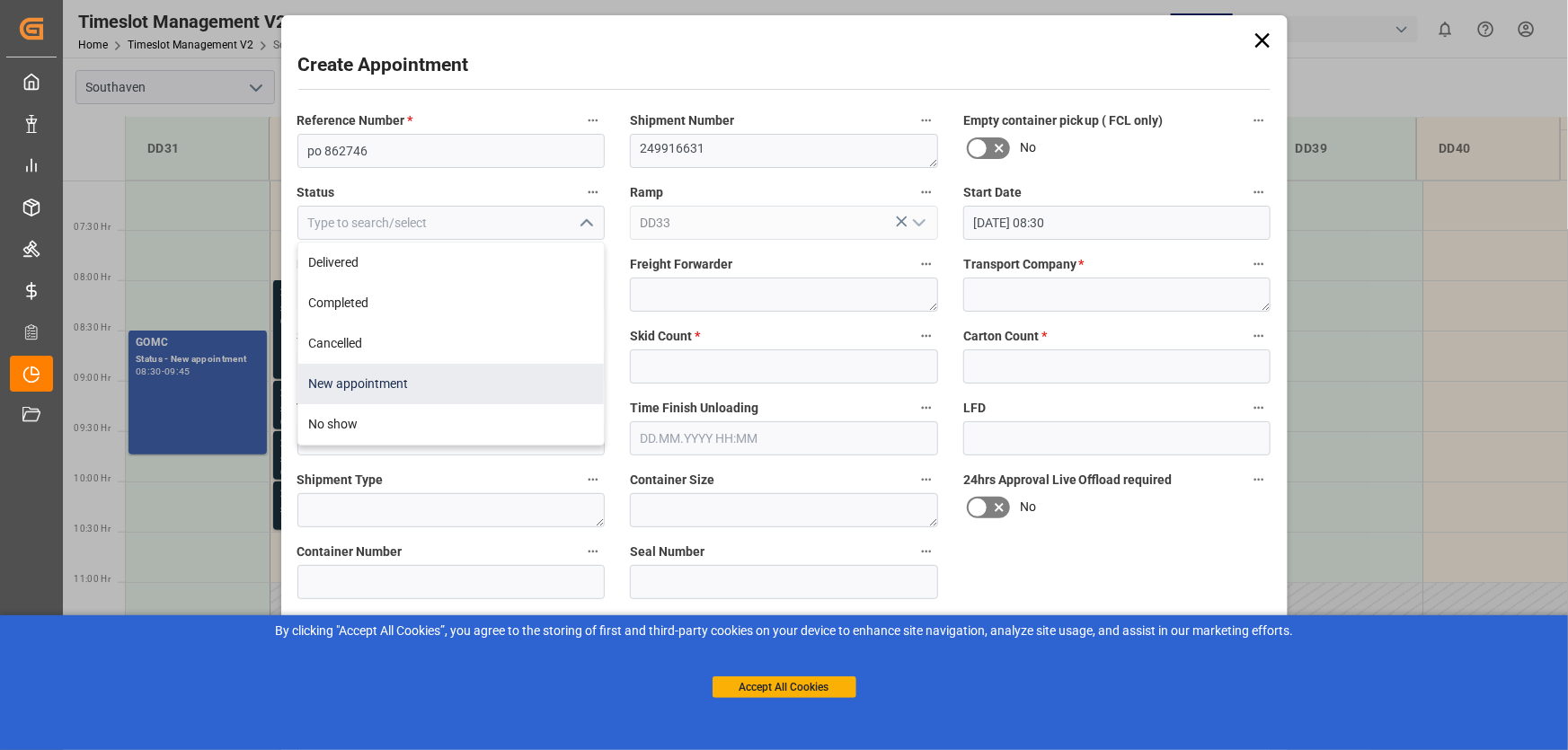
click at [376, 377] on div "New appointment" at bounding box center [451, 383] width 306 height 40
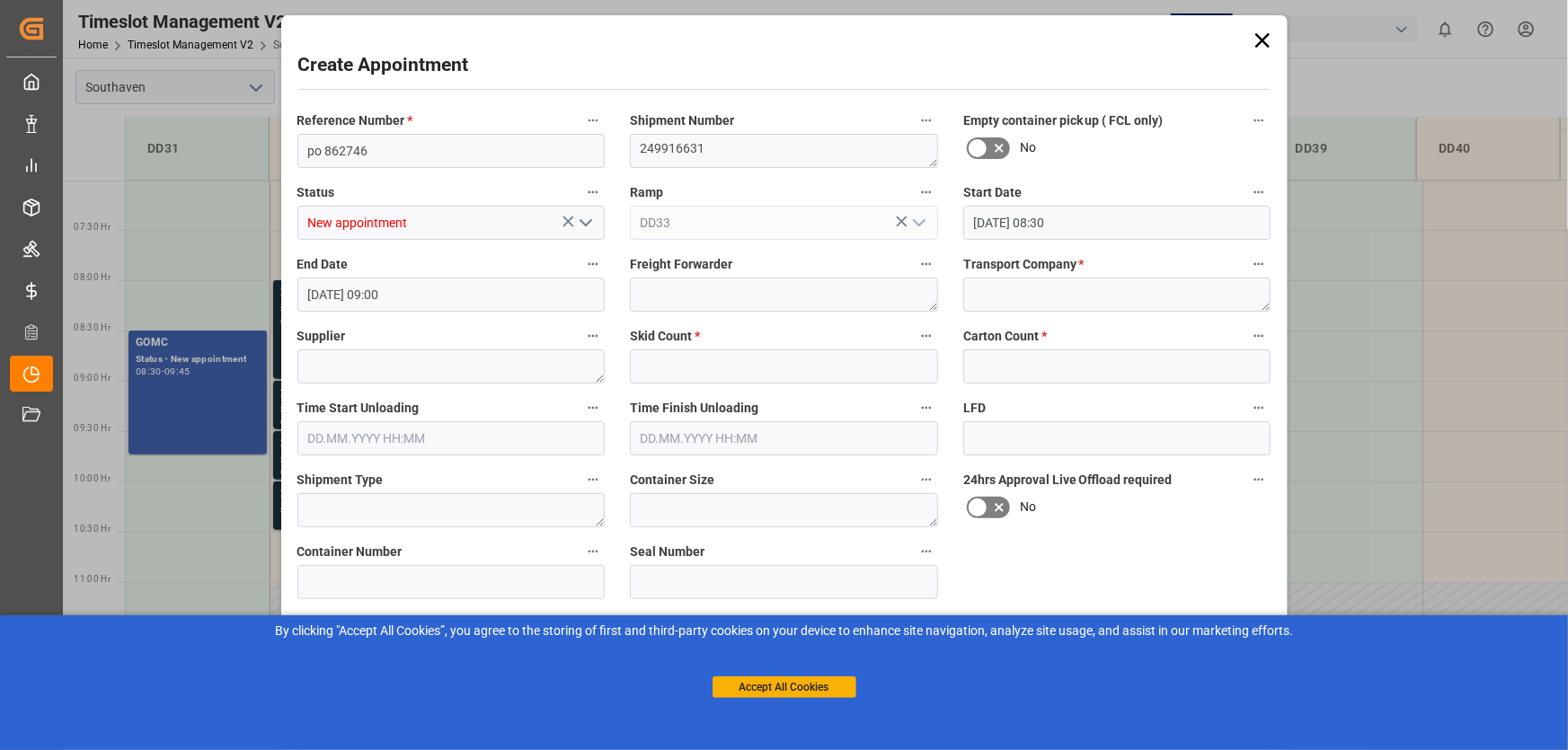
type input "New appointment"
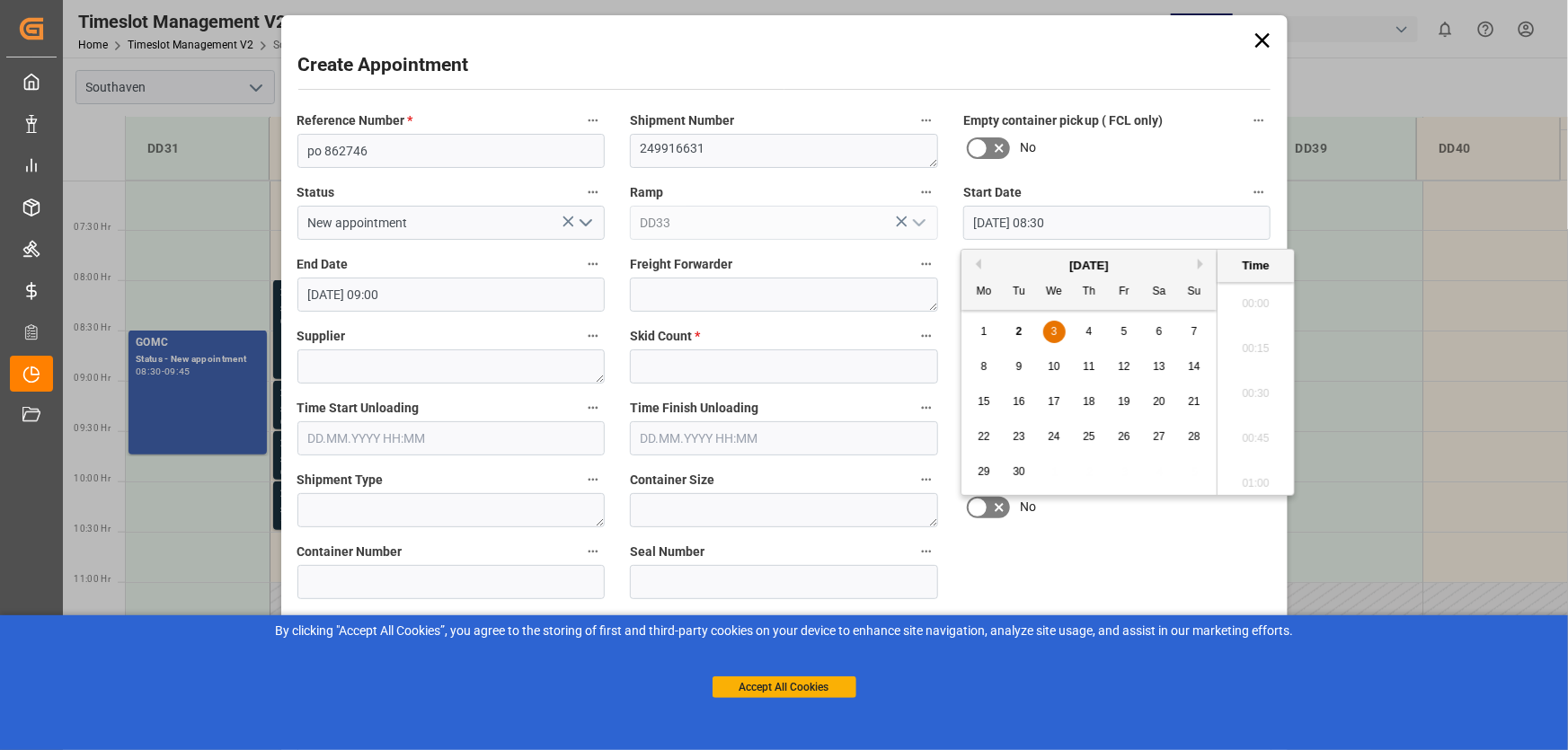
click at [1161, 219] on input "[DATE] 08:30" at bounding box center [1117, 222] width 308 height 34
click at [1057, 334] on div "3" at bounding box center [1054, 332] width 22 height 21
click at [1258, 469] on li "09:00" at bounding box center [1255, 478] width 76 height 45
type input "[DATE] 09:00"
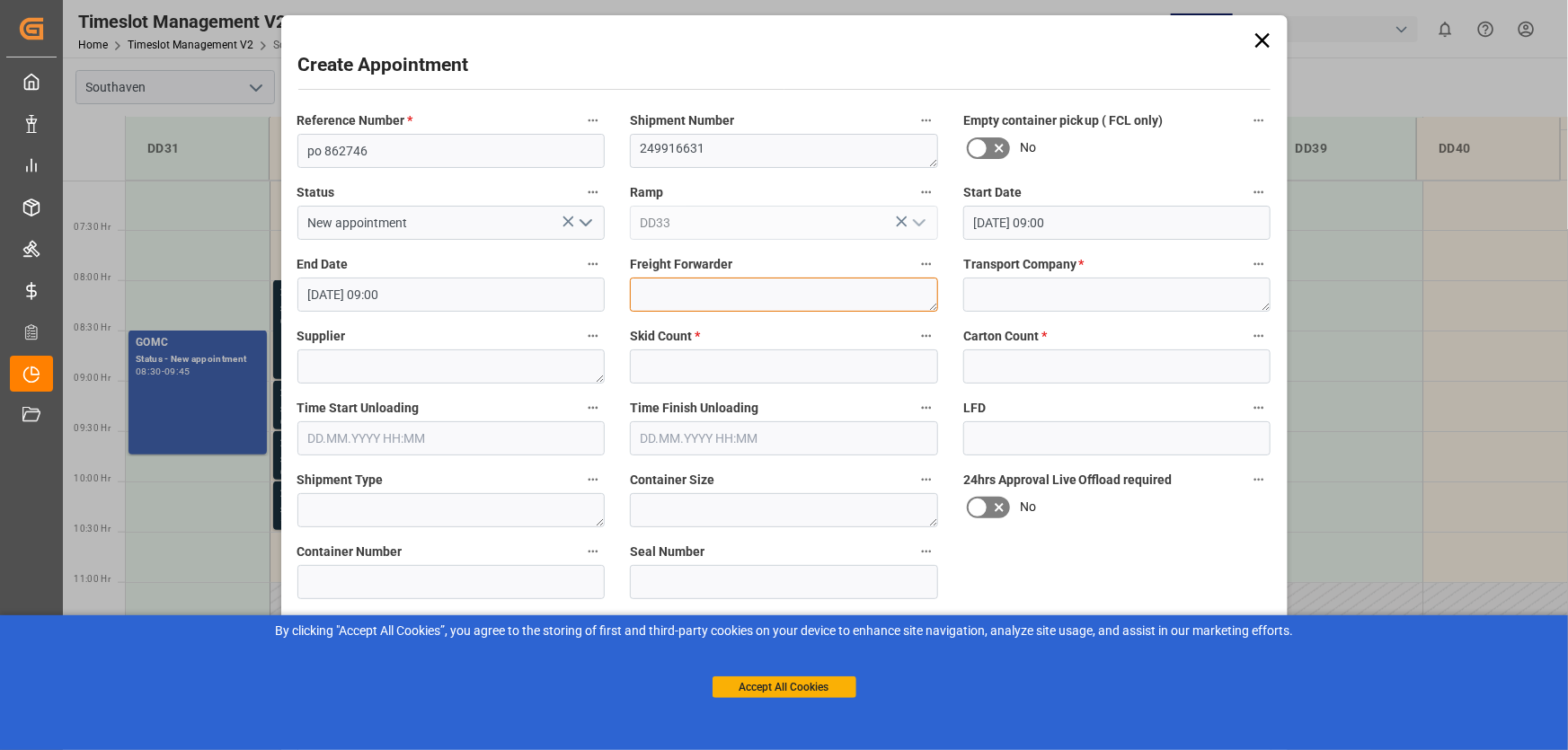
click at [692, 292] on textarea at bounding box center [784, 294] width 308 height 34
click at [983, 289] on textarea at bounding box center [1117, 294] width 308 height 34
click at [1057, 292] on textarea "sef" at bounding box center [1117, 294] width 308 height 34
click at [1260, 257] on icon "button" at bounding box center [1258, 263] width 14 height 14
click at [1245, 273] on li "Audits" at bounding box center [1291, 263] width 91 height 30
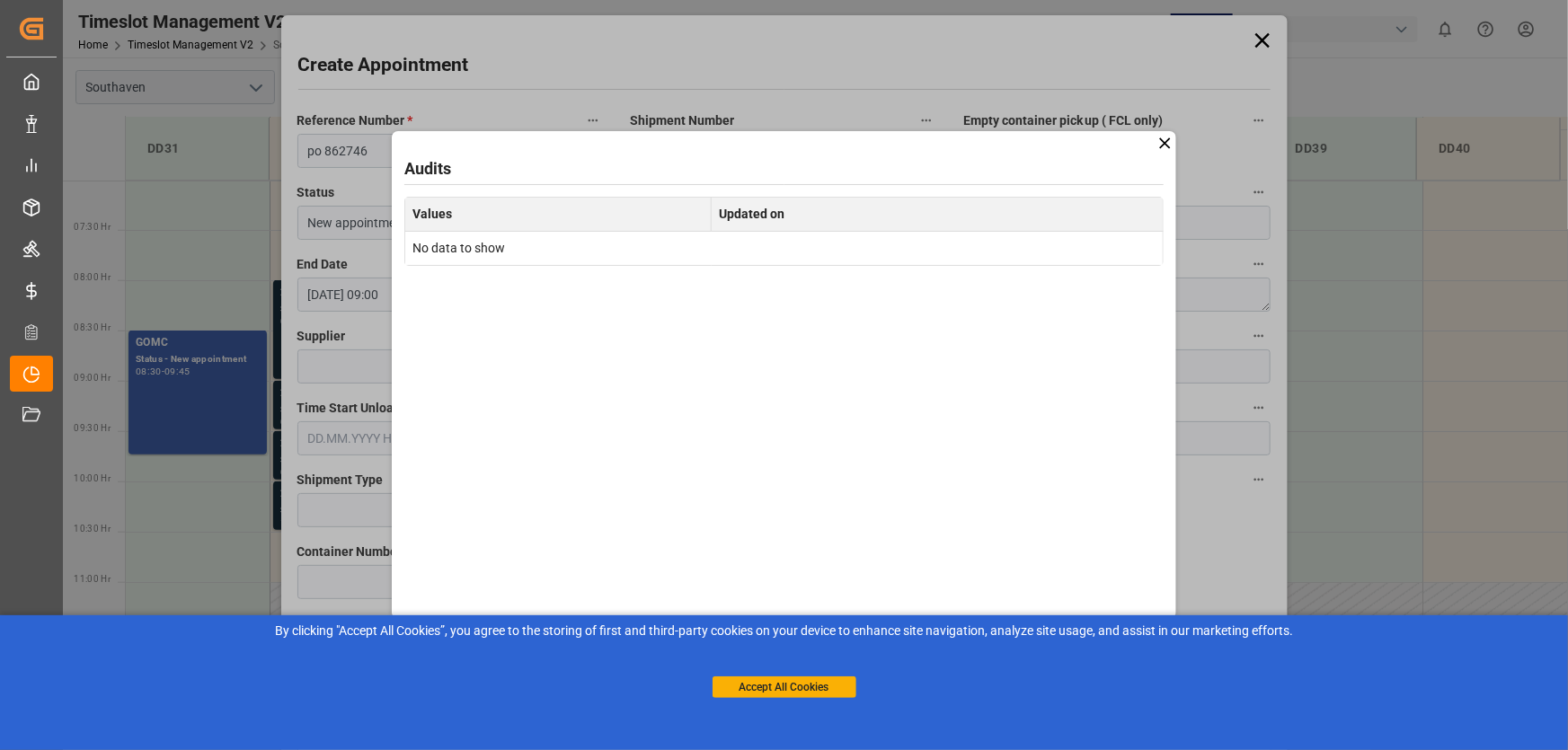
click at [1156, 146] on icon at bounding box center [1165, 143] width 19 height 19
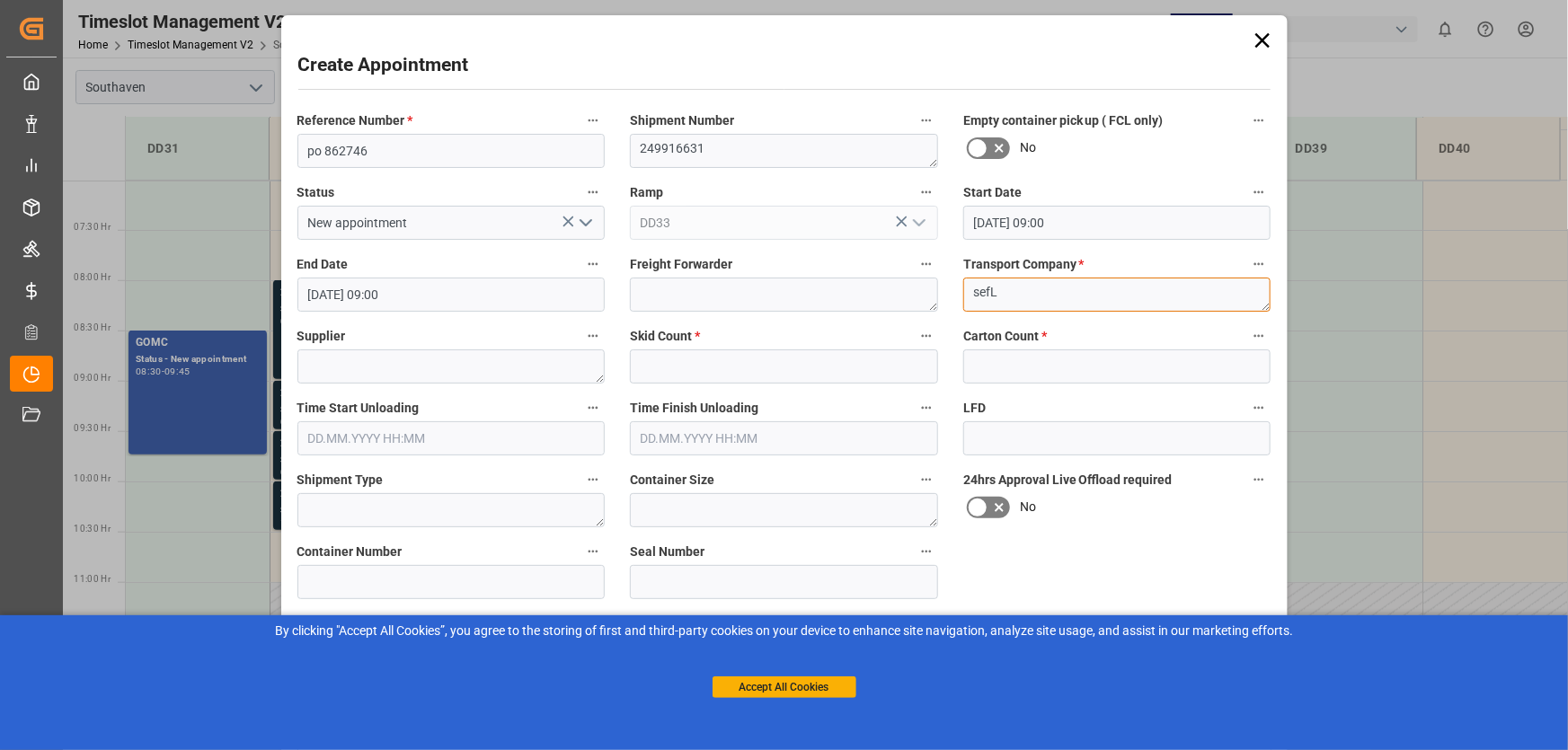
click at [1029, 288] on textarea "sefL" at bounding box center [1117, 294] width 308 height 34
type textarea "s"
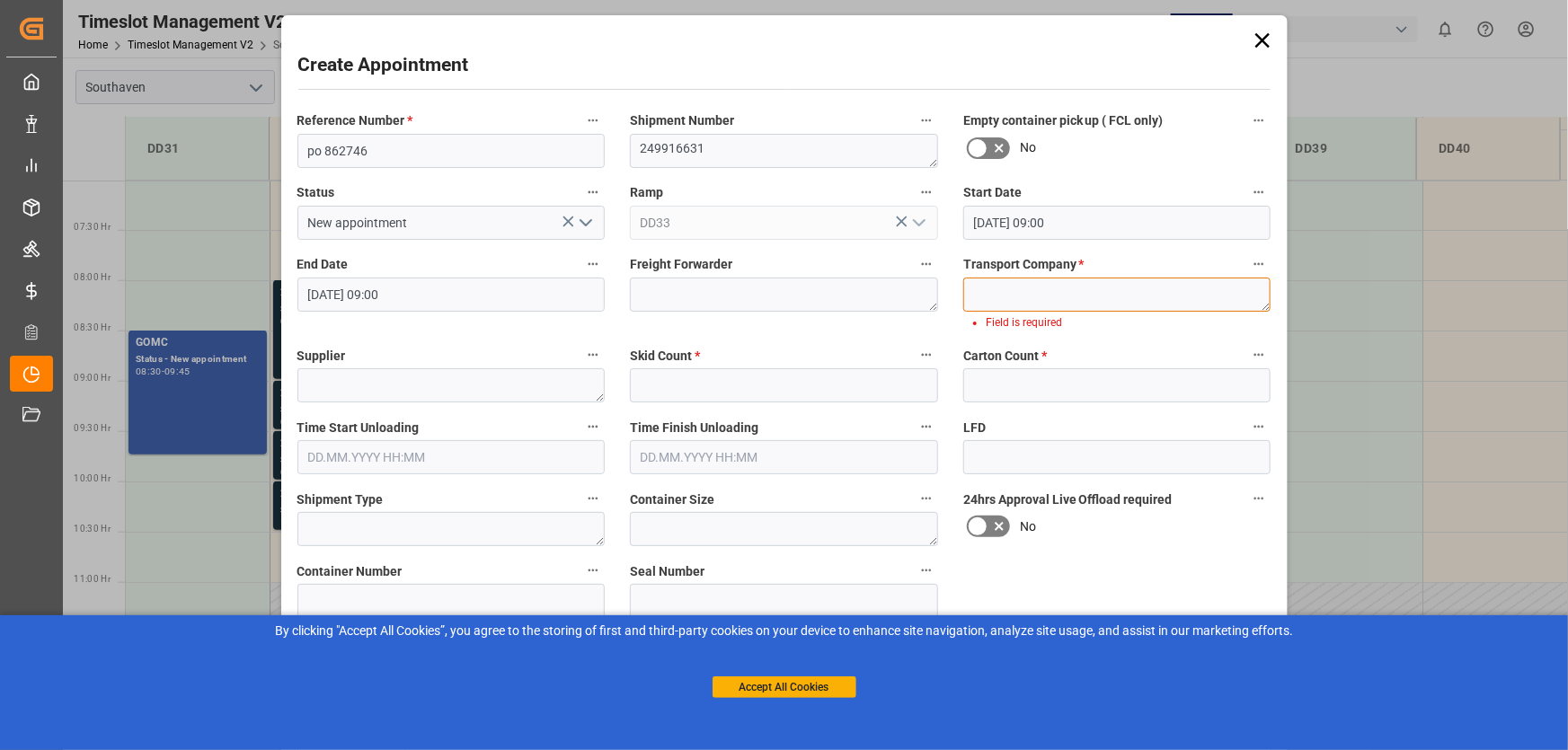
click at [1060, 292] on textarea "s" at bounding box center [1117, 294] width 308 height 34
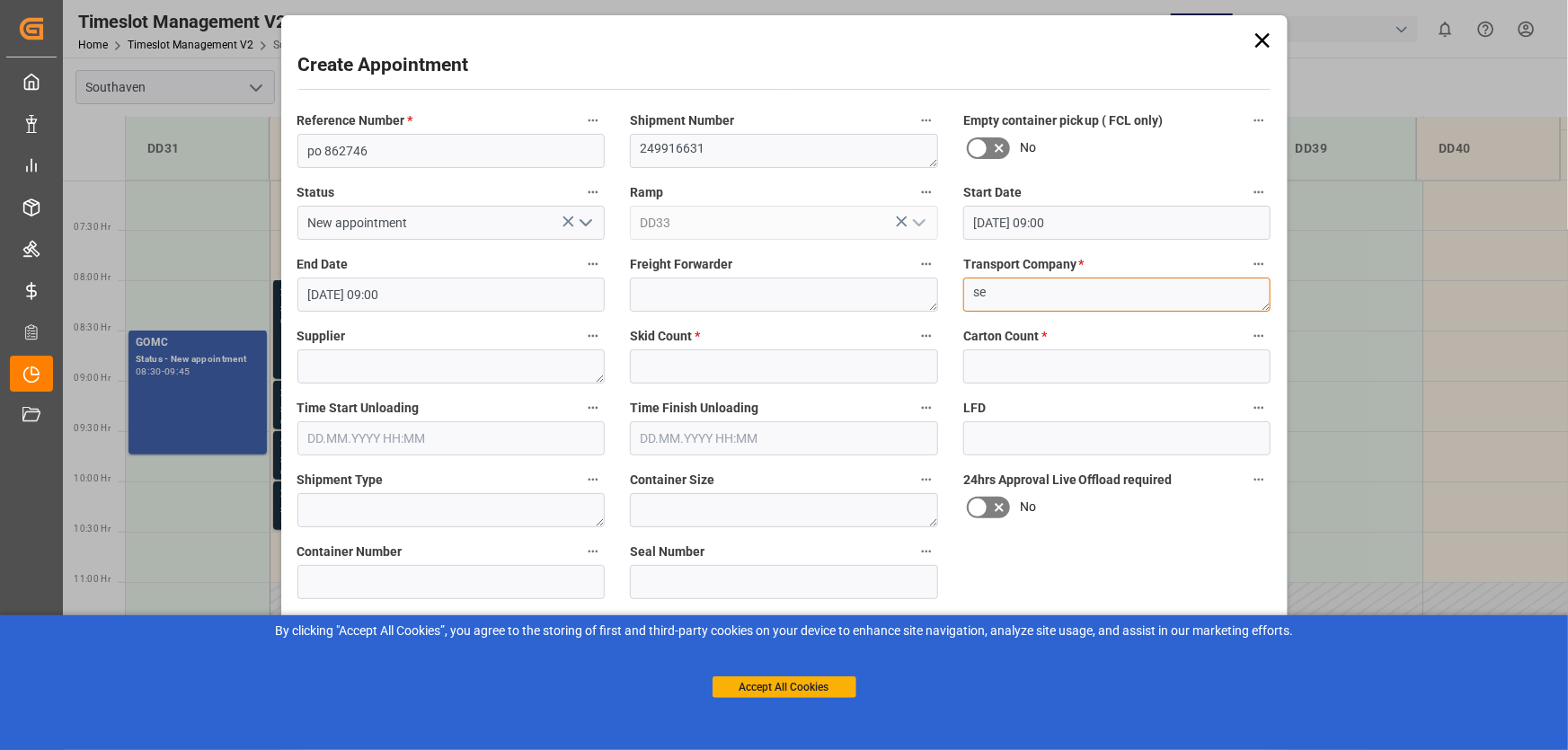
type textarea "s"
type textarea "SEFL"
click at [486, 368] on textarea at bounding box center [451, 367] width 308 height 34
click at [385, 361] on textarea at bounding box center [451, 367] width 308 height 34
paste textarea "[PERSON_NAME]"
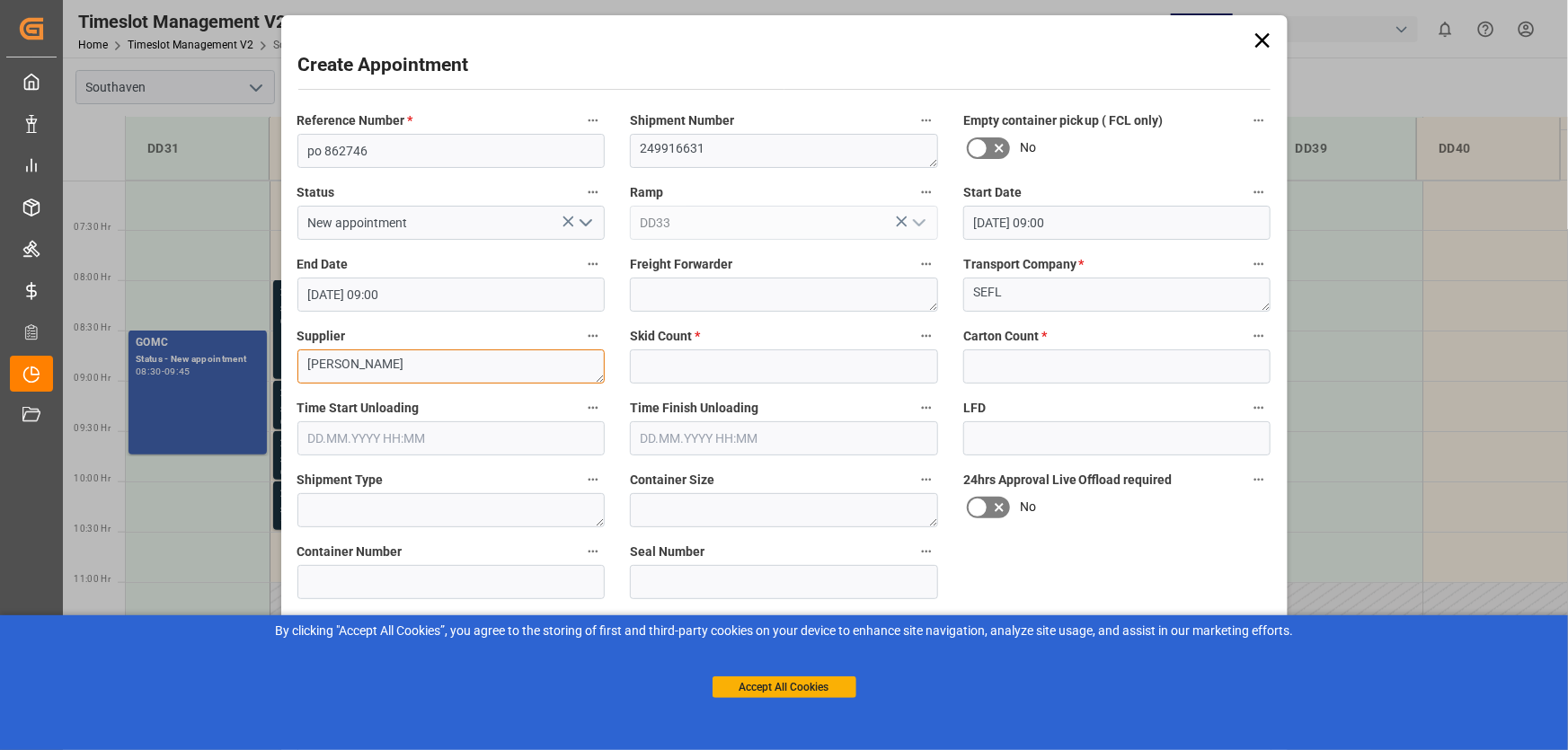
type textarea "[PERSON_NAME]"
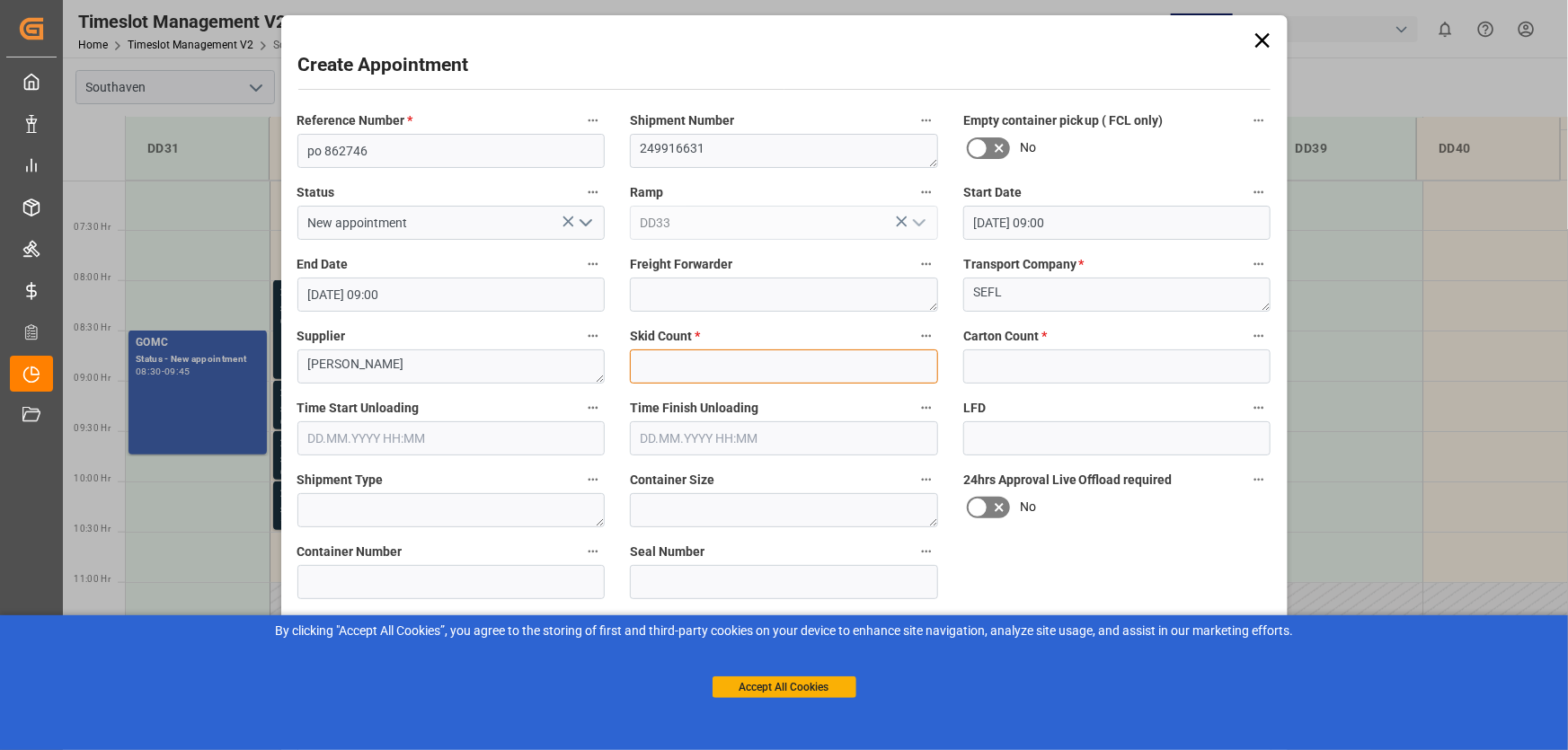
click at [665, 374] on input "text" at bounding box center [784, 367] width 308 height 34
type input "1"
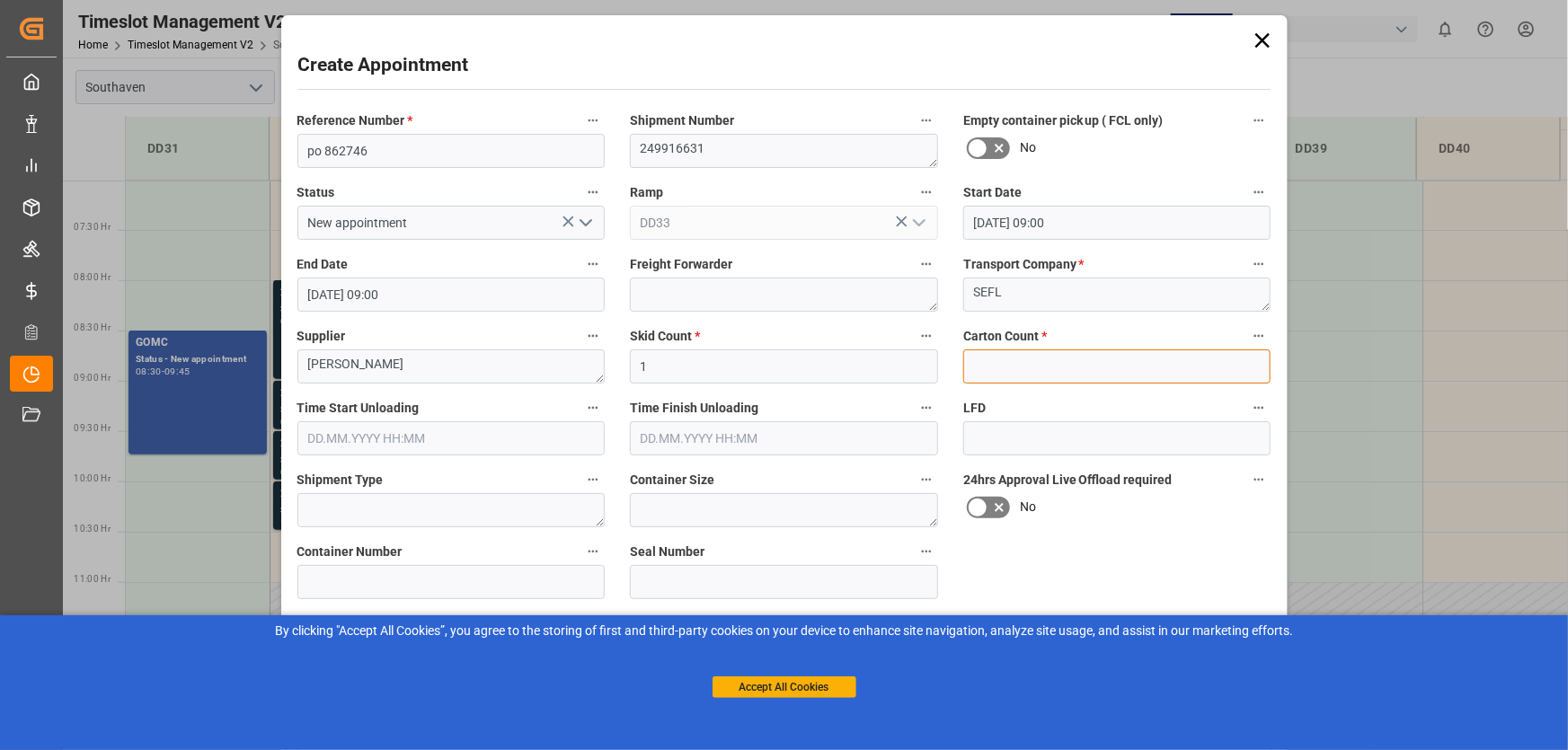
click at [1022, 366] on input "text" at bounding box center [1117, 367] width 308 height 34
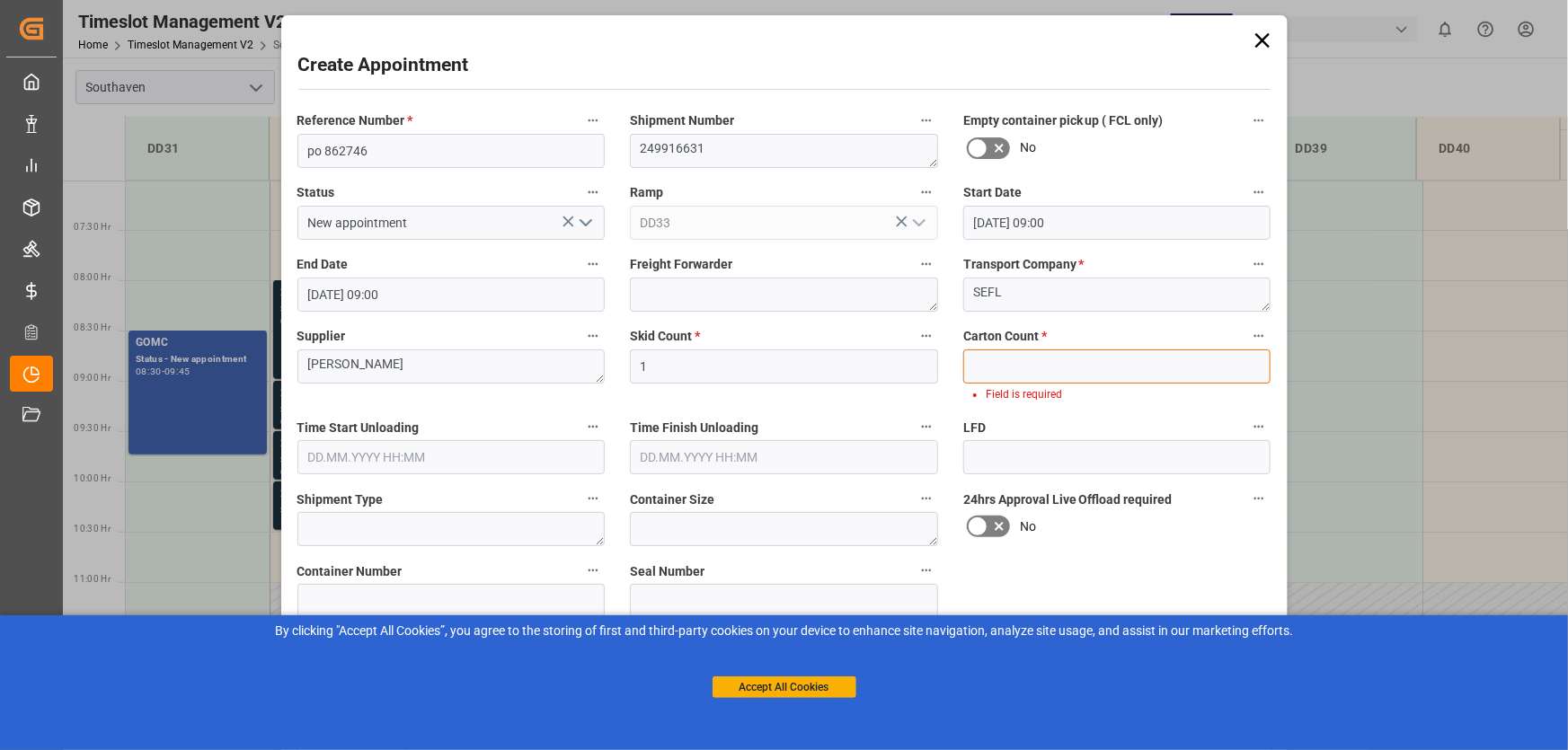
click at [989, 363] on input "text" at bounding box center [1117, 367] width 308 height 34
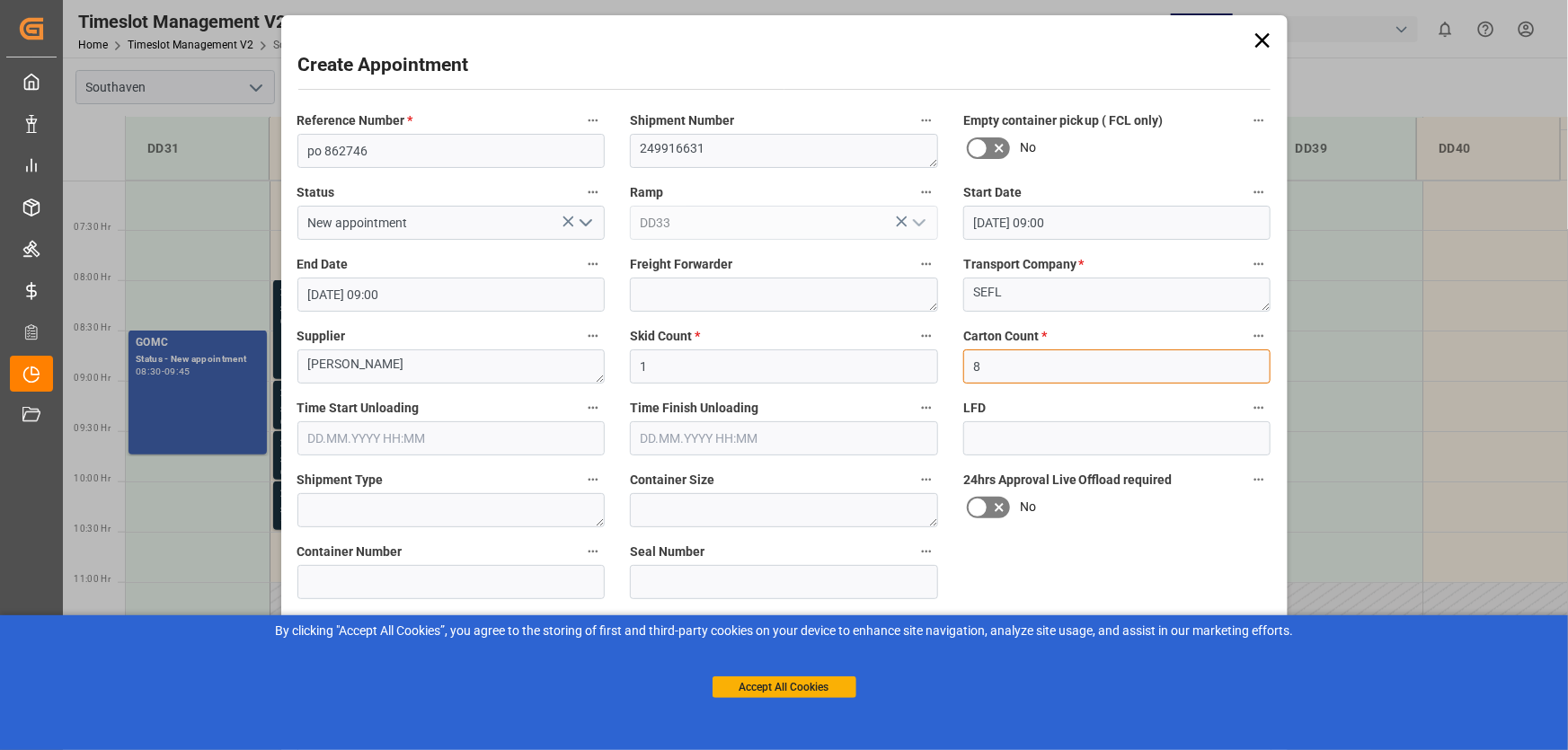
type input "8"
click at [498, 438] on input "text" at bounding box center [451, 438] width 308 height 34
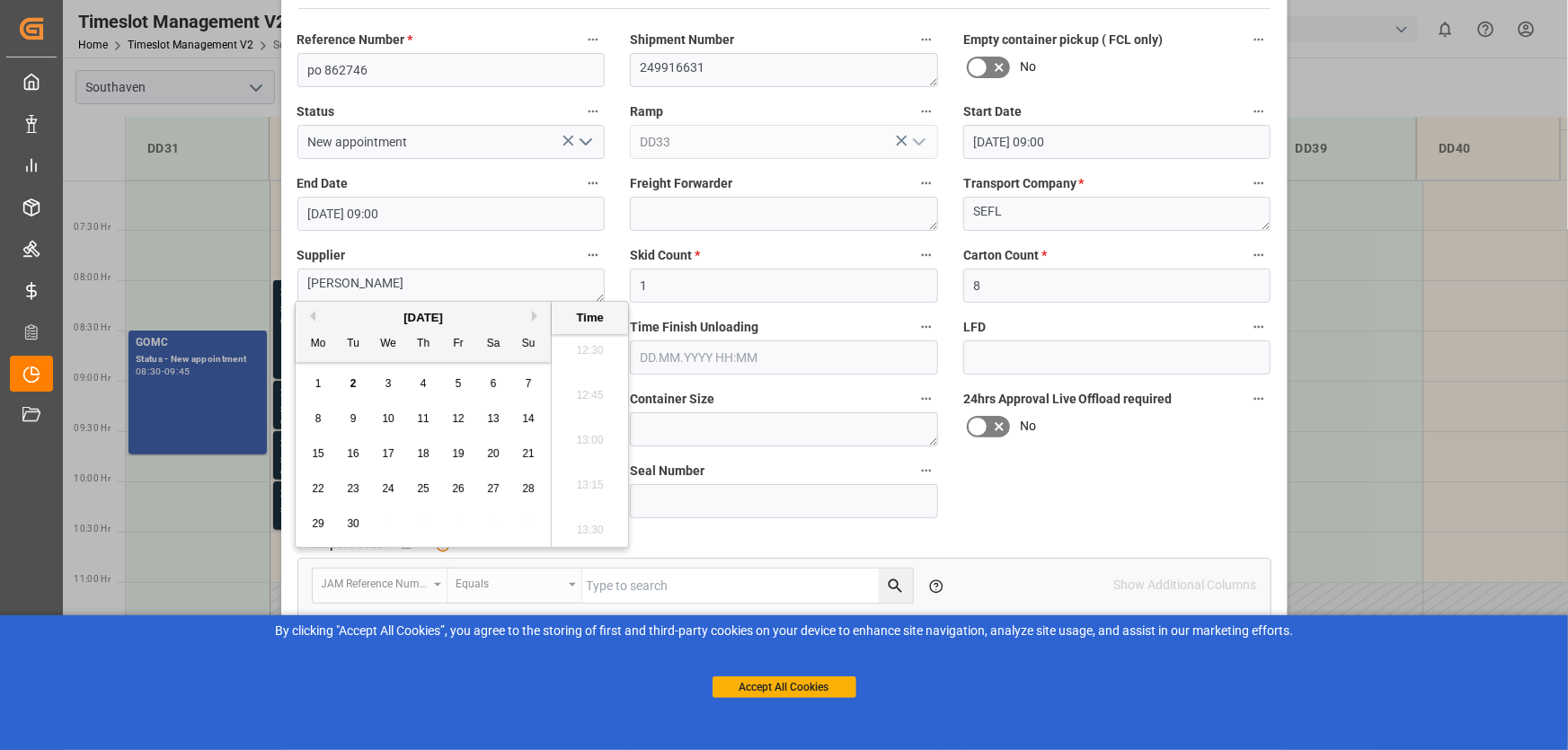
scroll to position [163, 0]
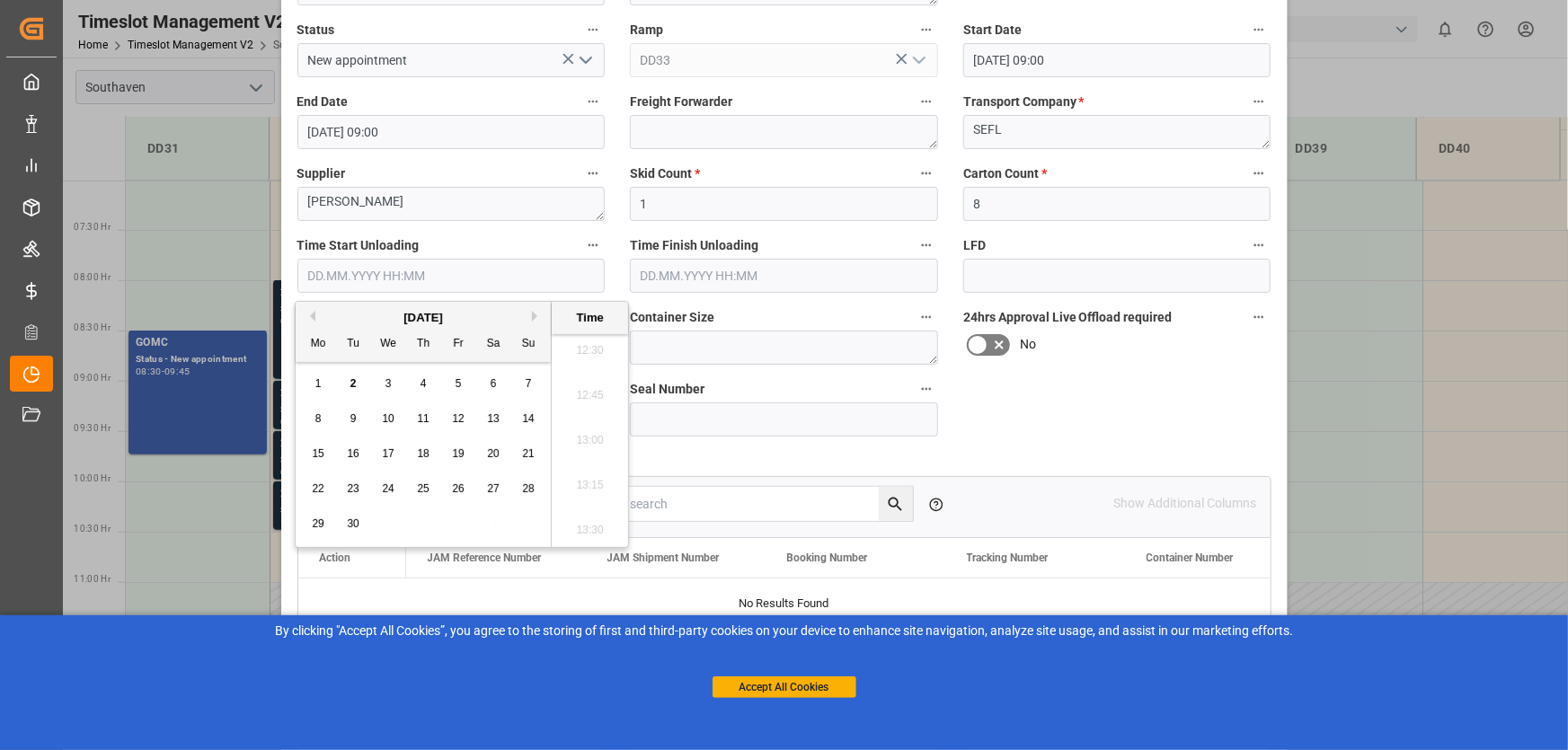
click at [869, 274] on input "text" at bounding box center [784, 275] width 308 height 34
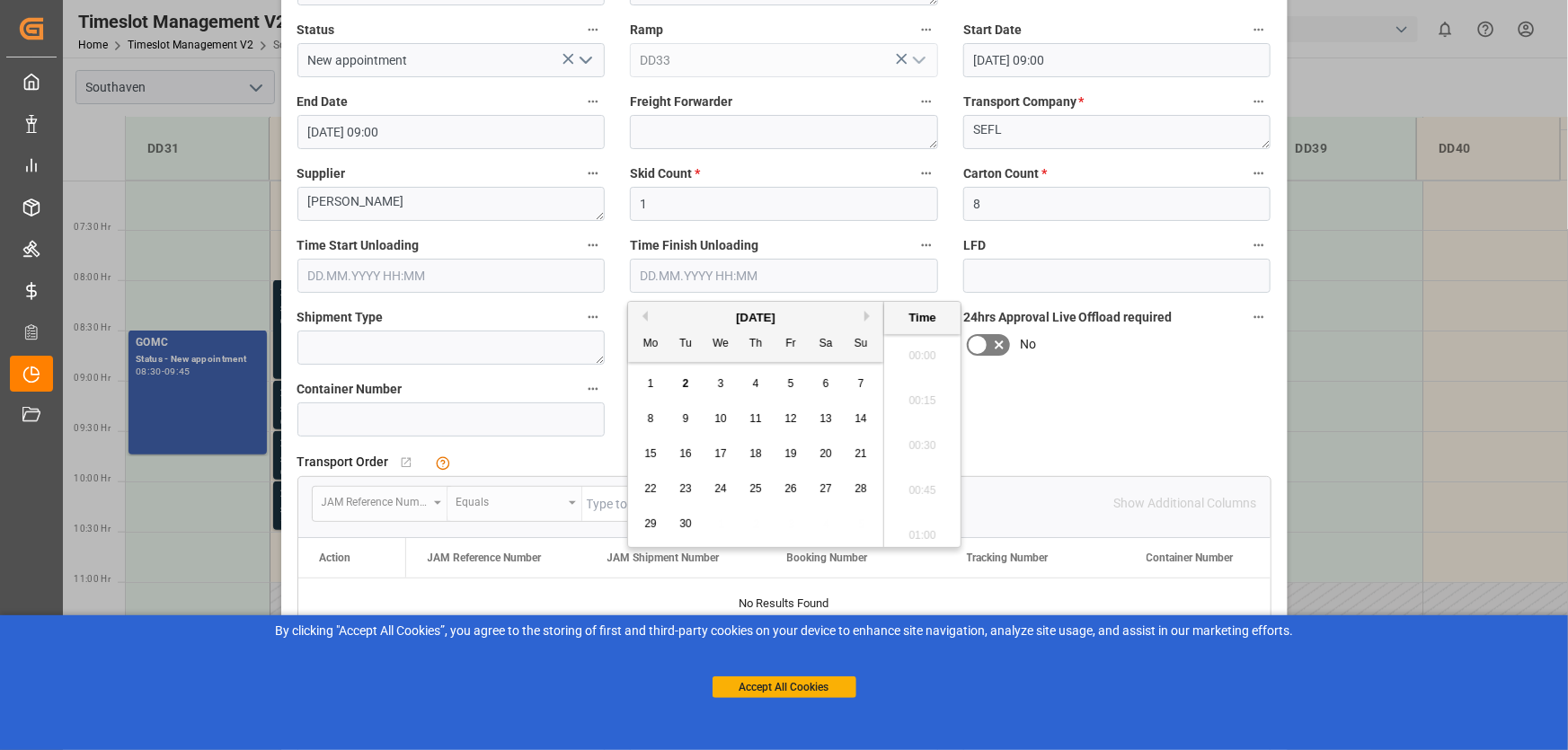
scroll to position [2251, 0]
click at [897, 234] on label "Time Finish Unloading" at bounding box center [784, 246] width 308 height 25
click at [915, 234] on button "Time Finish Unloading" at bounding box center [926, 245] width 23 height 23
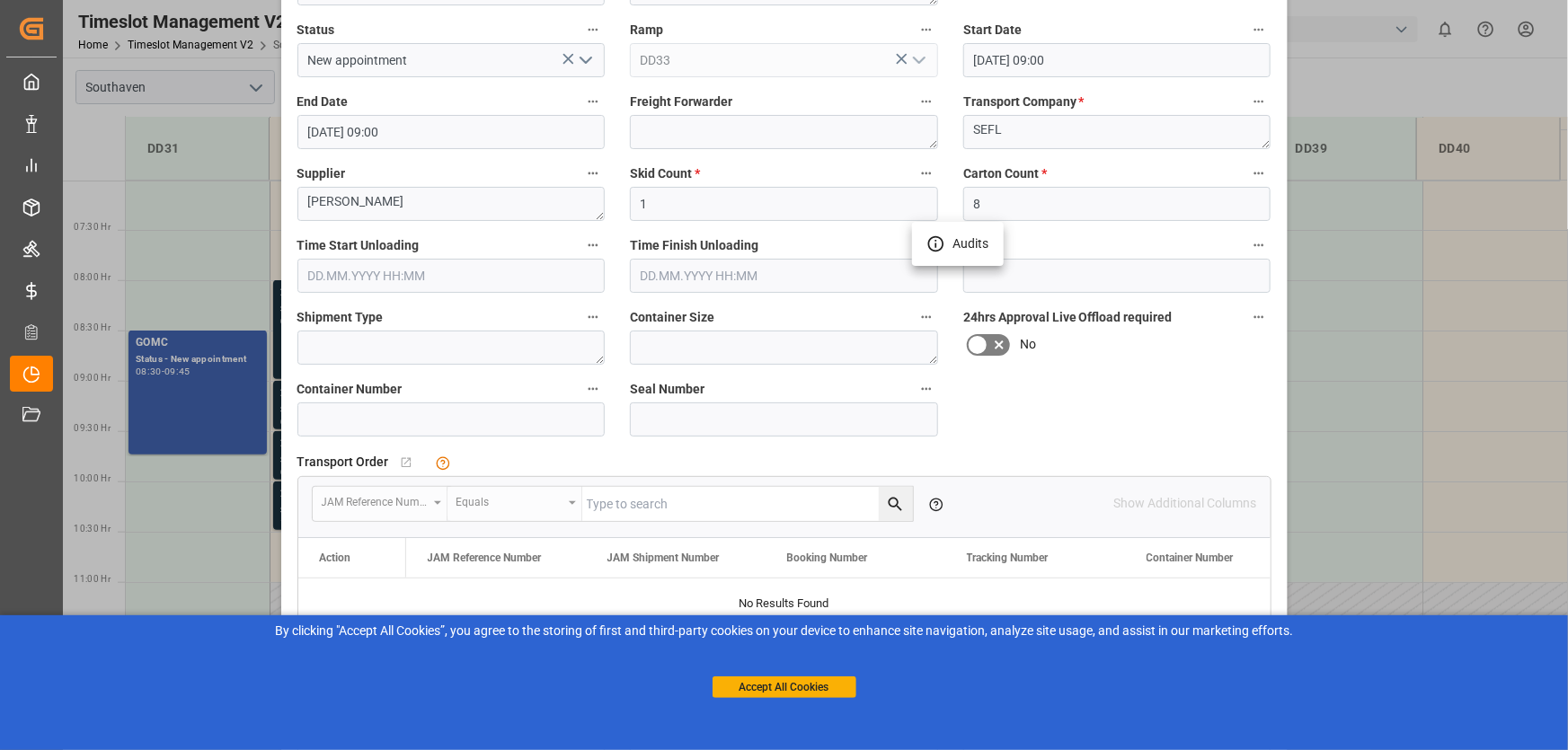
click at [1222, 351] on div at bounding box center [784, 375] width 1568 height 750
click at [449, 355] on textarea at bounding box center [451, 347] width 308 height 34
type textarea "P"
type textarea "L"
type textarea "LTL"
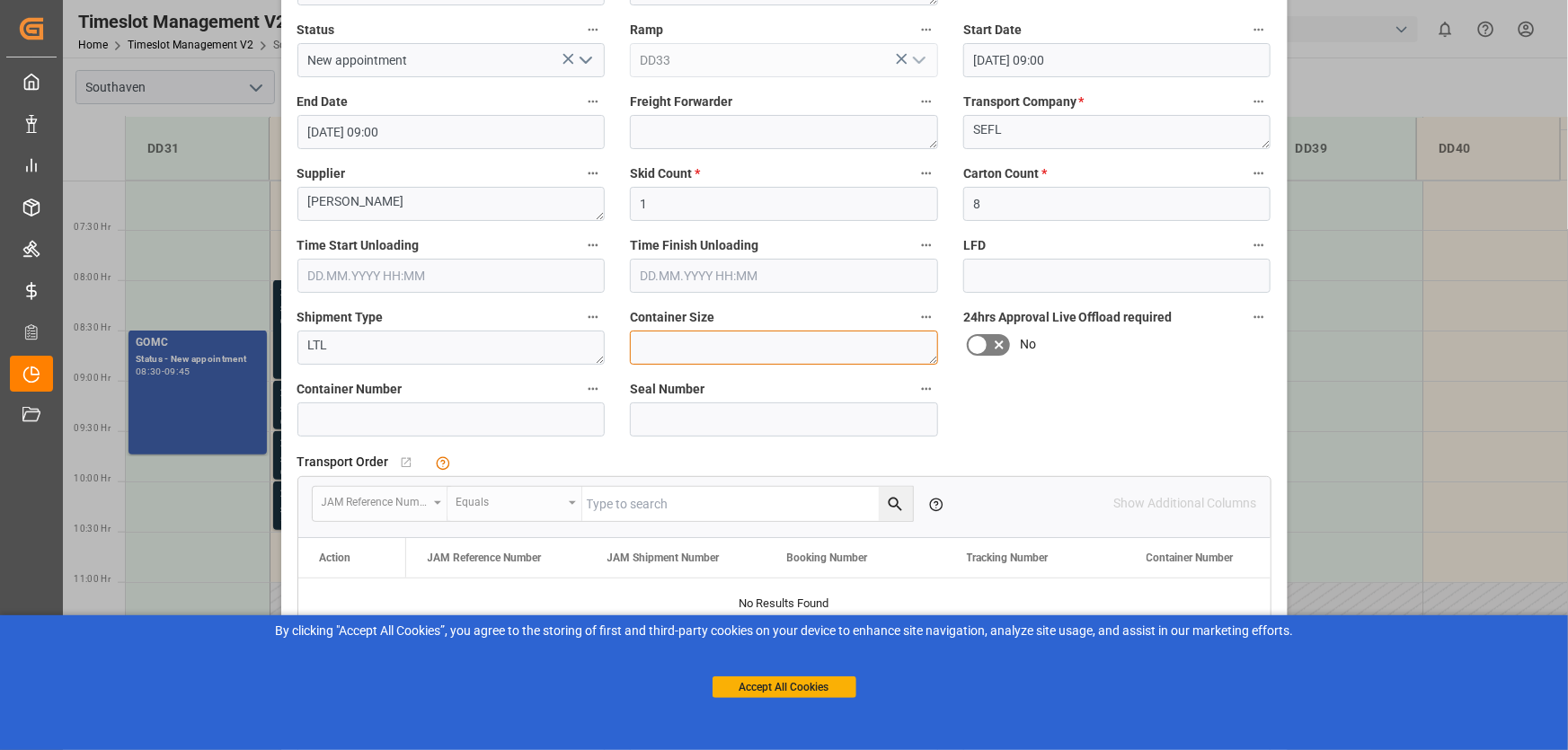
click at [674, 335] on textarea at bounding box center [784, 347] width 308 height 34
click at [649, 342] on textarea at bounding box center [784, 347] width 308 height 34
click at [521, 405] on input at bounding box center [451, 420] width 308 height 34
click at [718, 339] on textarea "41X47X50" at bounding box center [784, 347] width 308 height 34
type textarea "4"
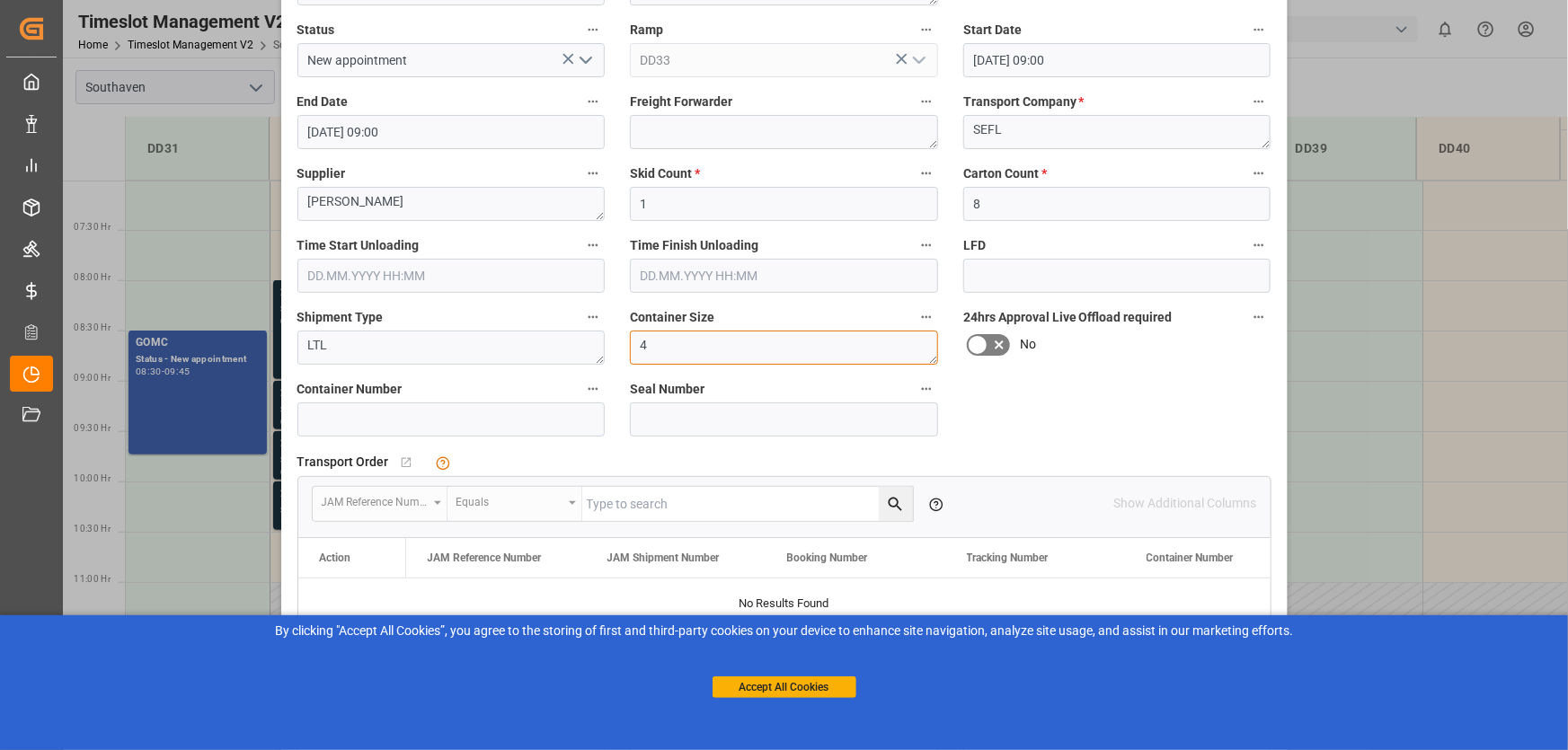
click at [718, 339] on textarea "4" at bounding box center [784, 347] width 308 height 34
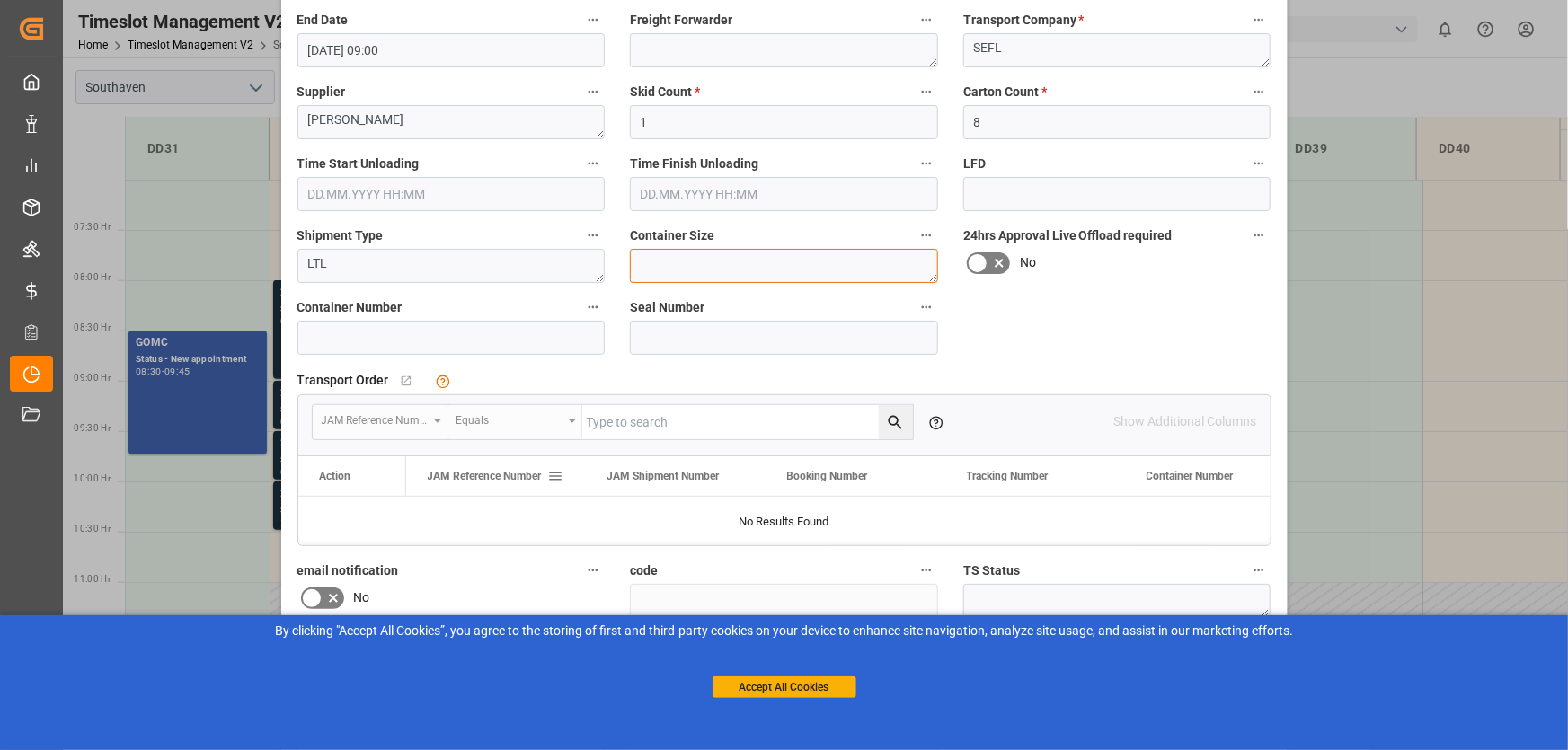
scroll to position [346, 0]
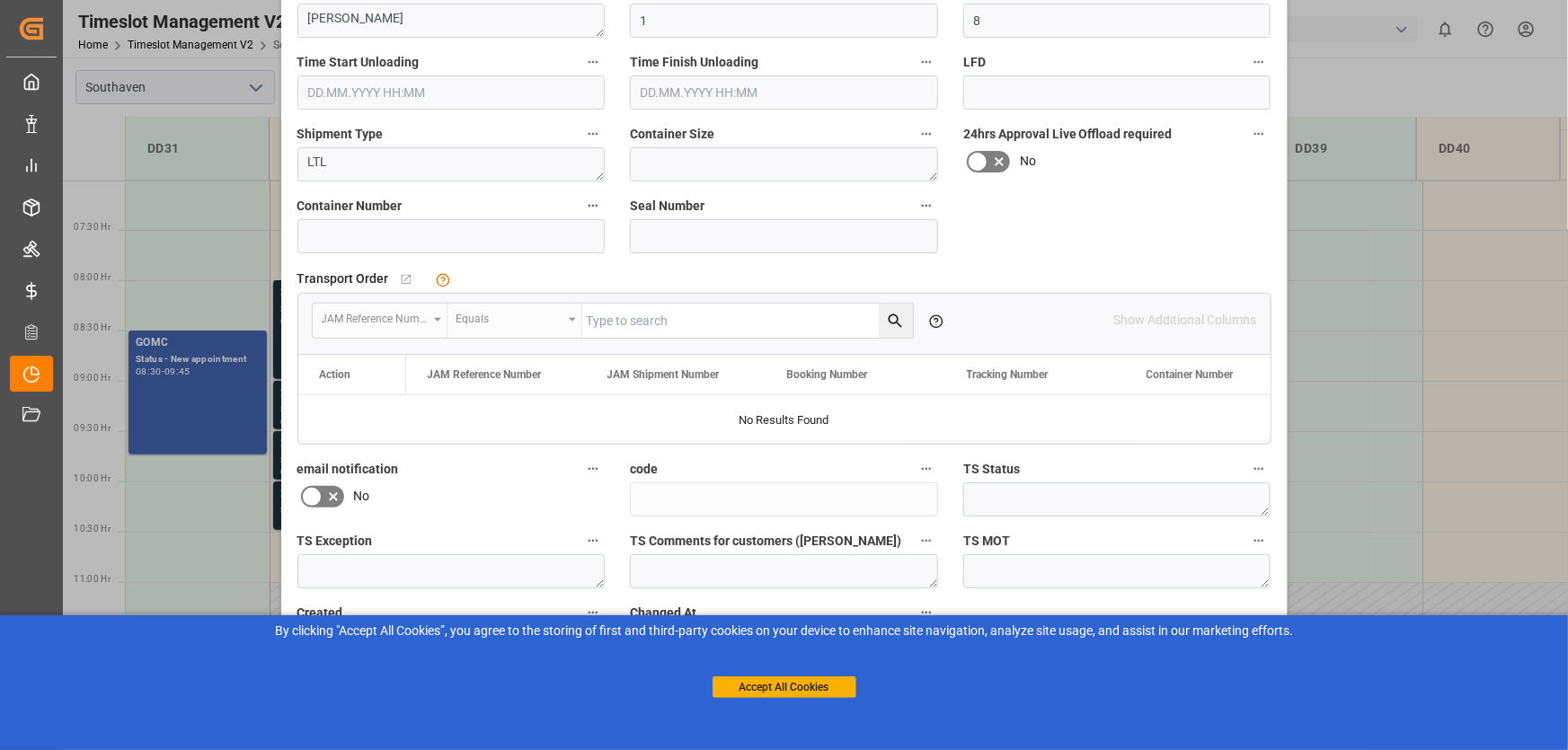
click at [329, 492] on icon at bounding box center [333, 496] width 21 height 21
click at [0, 0] on input "checkbox" at bounding box center [0, 0] width 0 height 0
click at [783, 690] on button "Accept All Cookies" at bounding box center [784, 687] width 143 height 21
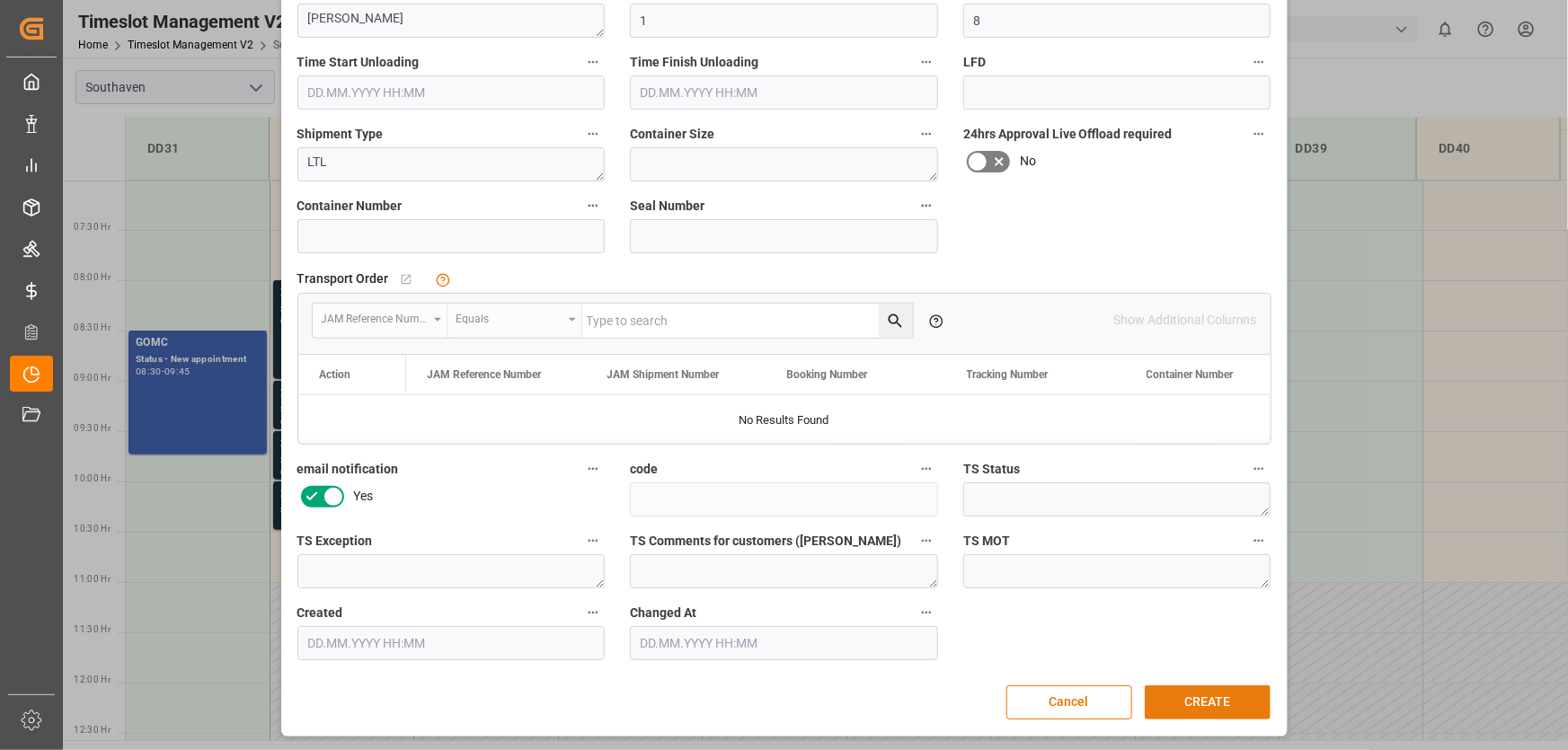
click at [1189, 701] on button "CREATE" at bounding box center [1207, 703] width 126 height 34
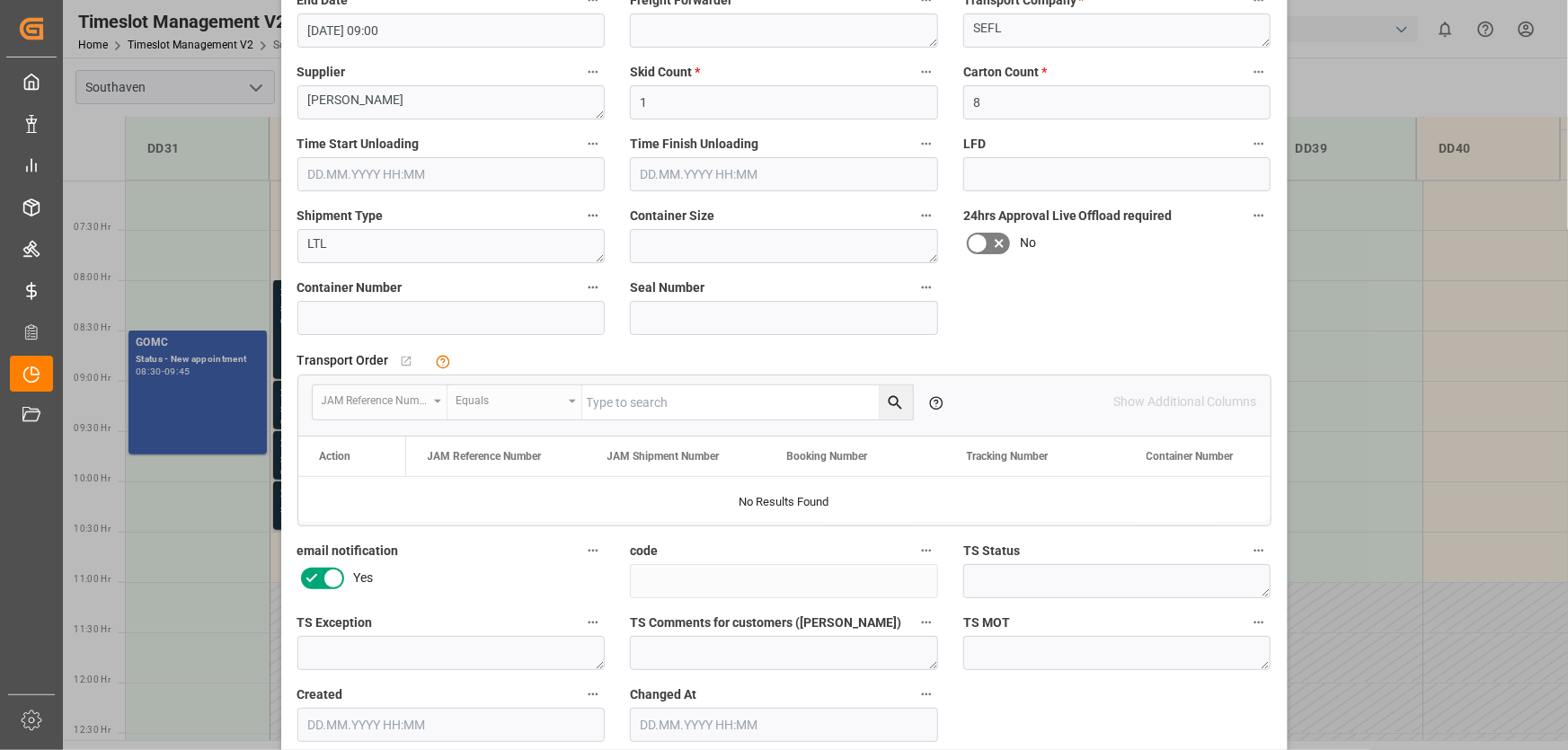
scroll to position [0, 0]
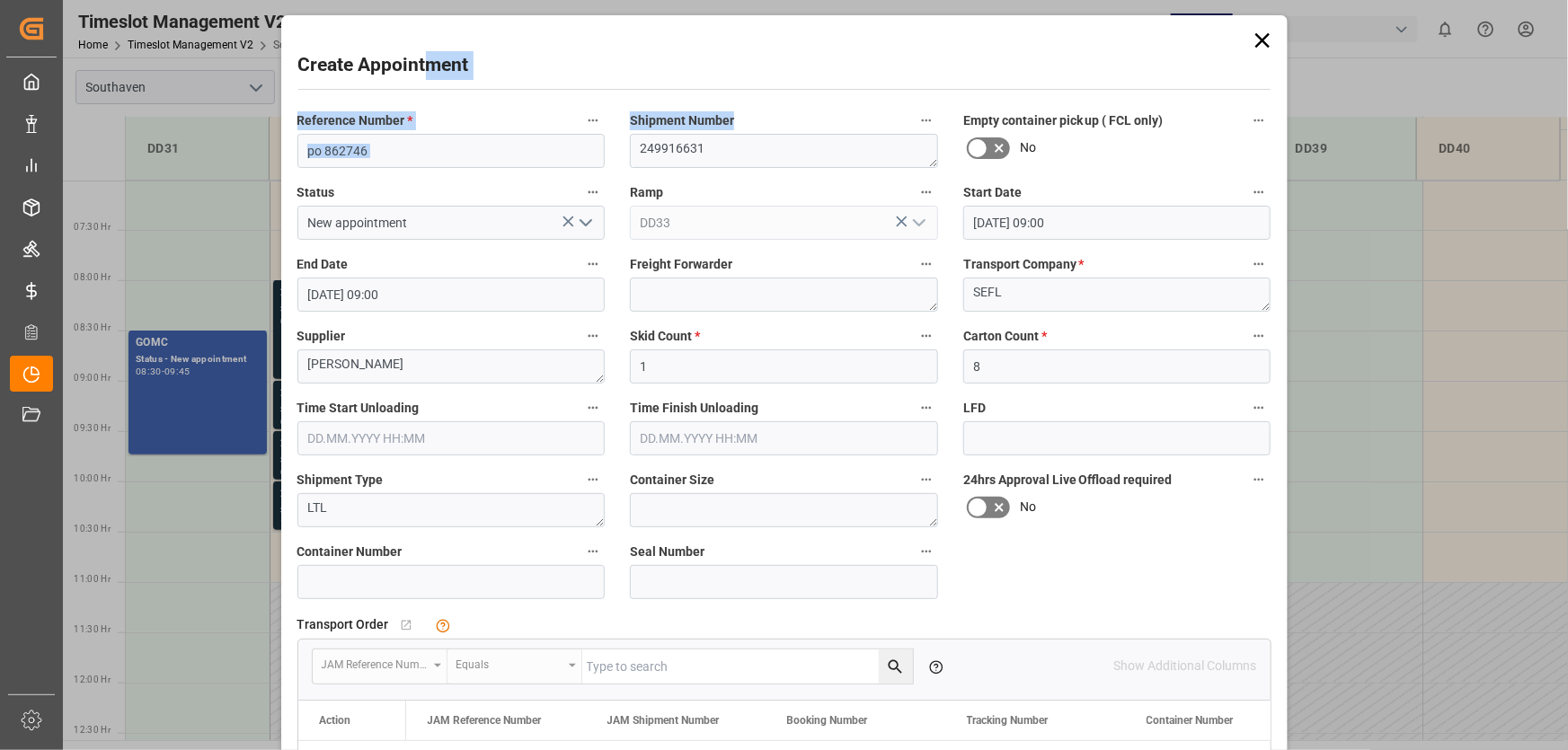
drag, startPoint x: 419, startPoint y: 26, endPoint x: 739, endPoint y: 130, distance: 336.5
click at [739, 130] on div "Create Appointment Reference Number * po 862746 Shipment Number 249916631 Empty…" at bounding box center [784, 548] width 998 height 1058
type textarea "24ment Reference Number * po 862746 Shipment Number9916631"
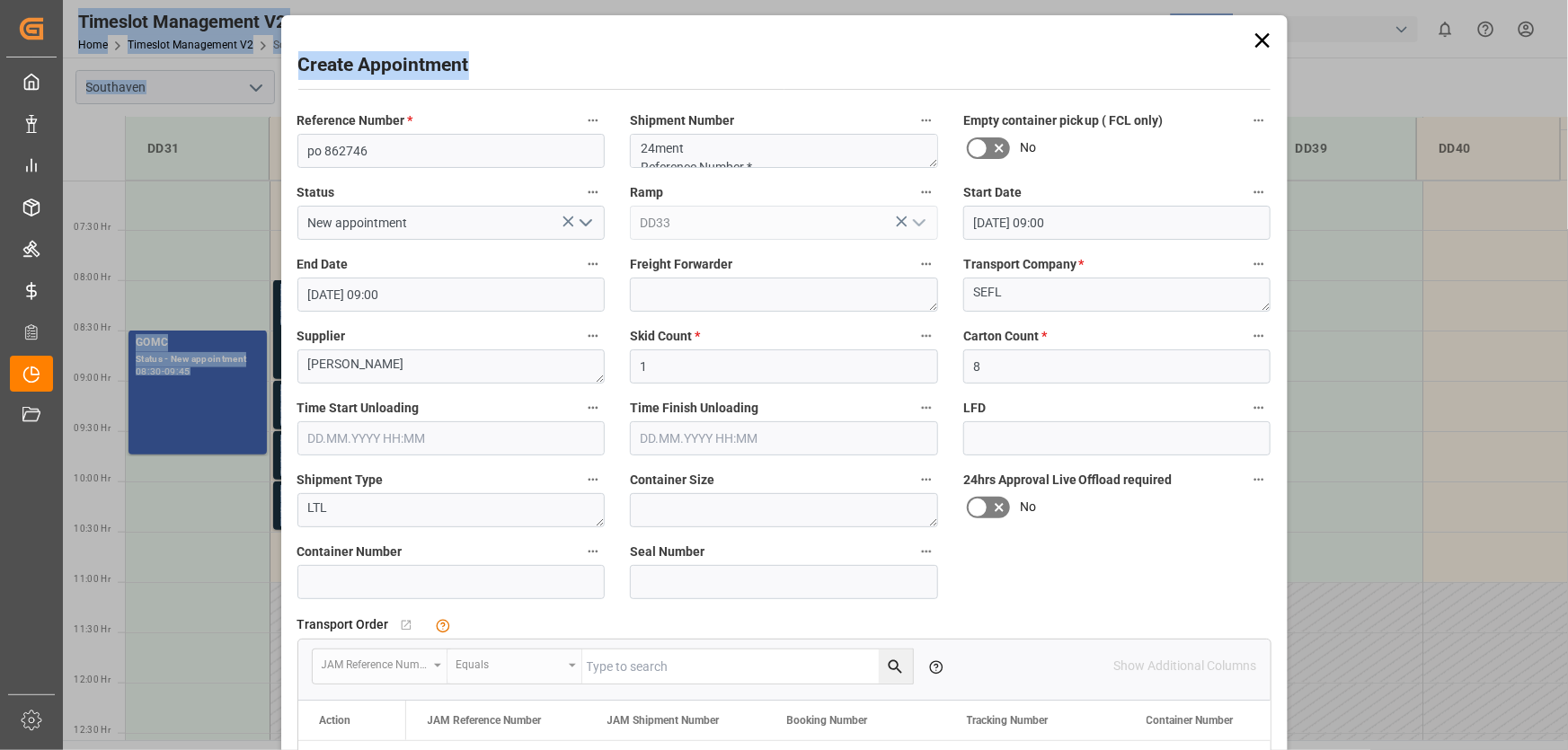
drag, startPoint x: 663, startPoint y: 32, endPoint x: -396, endPoint y: 42, distance: 1059.0
click at [0, 42] on html "Created by potrace 1.15, written by [PERSON_NAME] [DATE]-[DATE] Created by potr…" at bounding box center [784, 375] width 1568 height 750
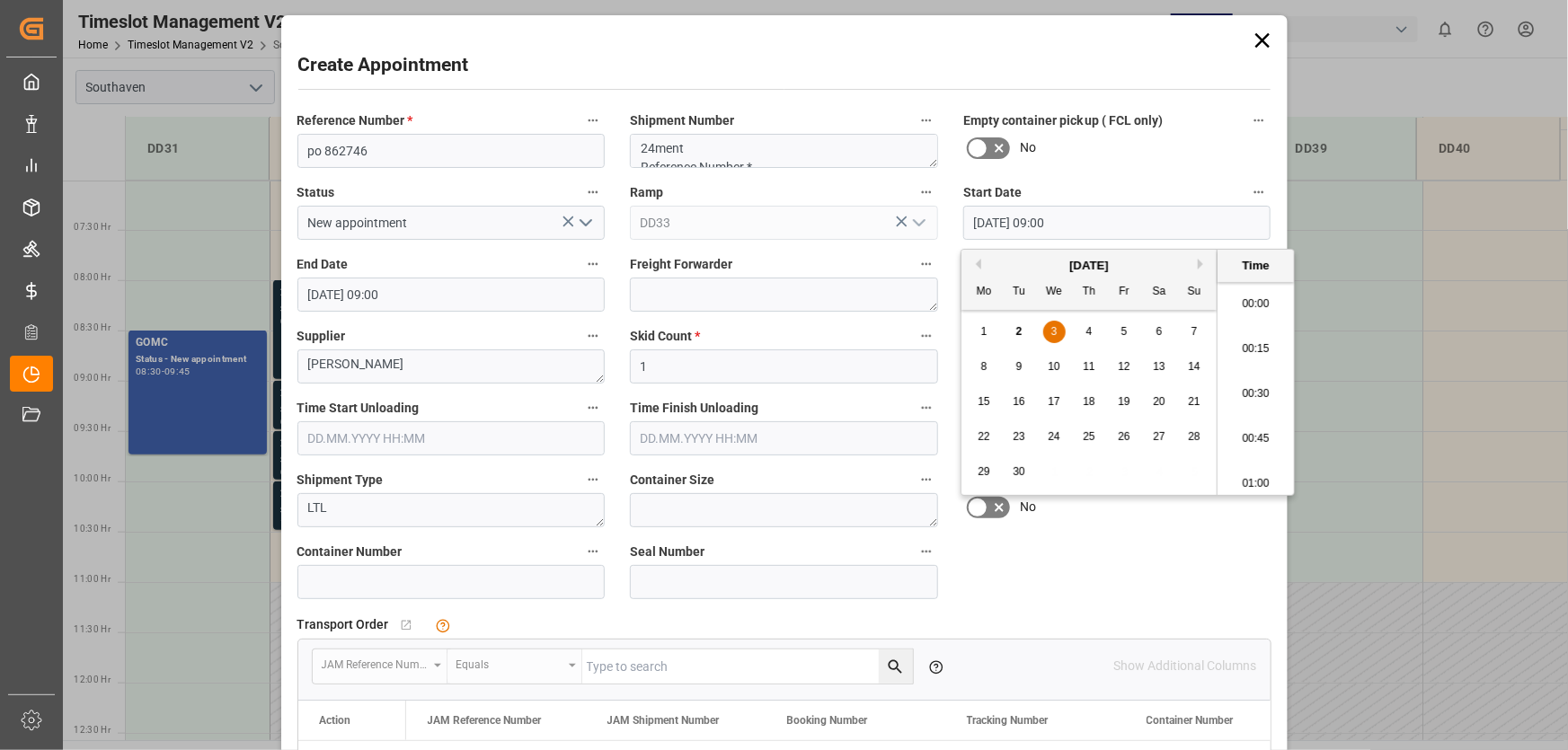
click at [1240, 221] on input "[DATE] 09:00" at bounding box center [1117, 222] width 308 height 34
click at [1251, 472] on li "09:30" at bounding box center [1255, 478] width 76 height 45
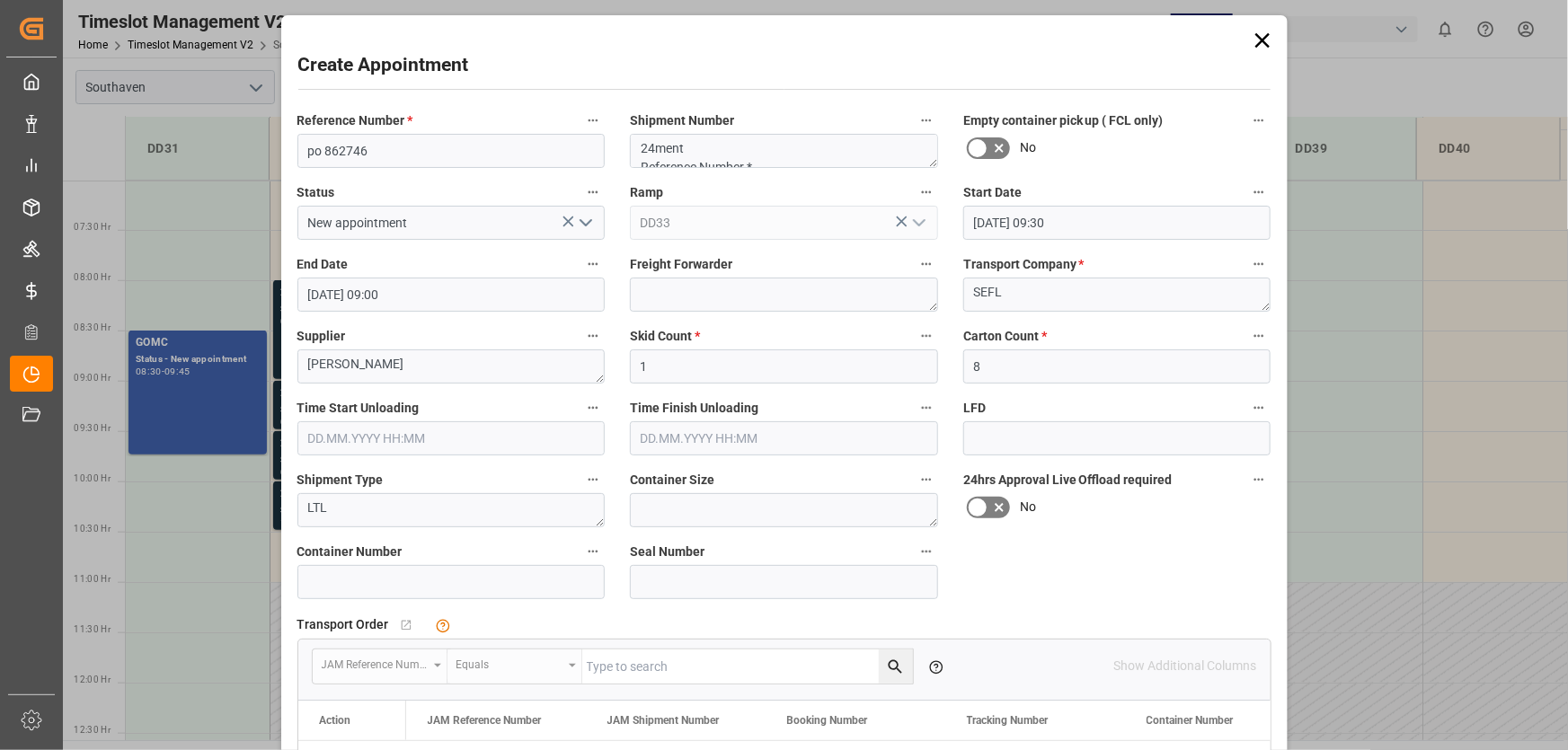
scroll to position [346, 0]
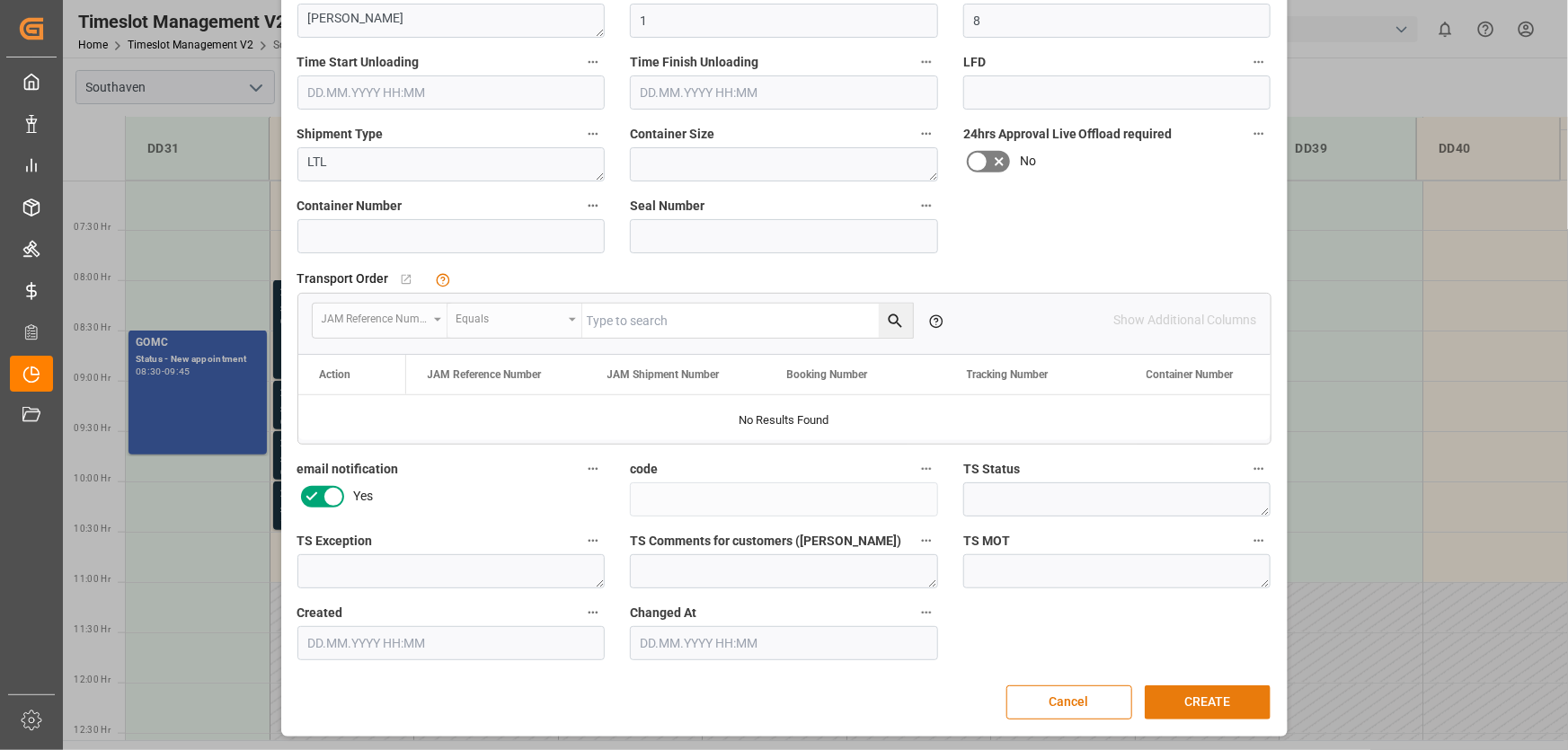
click at [1177, 703] on button "CREATE" at bounding box center [1207, 703] width 126 height 34
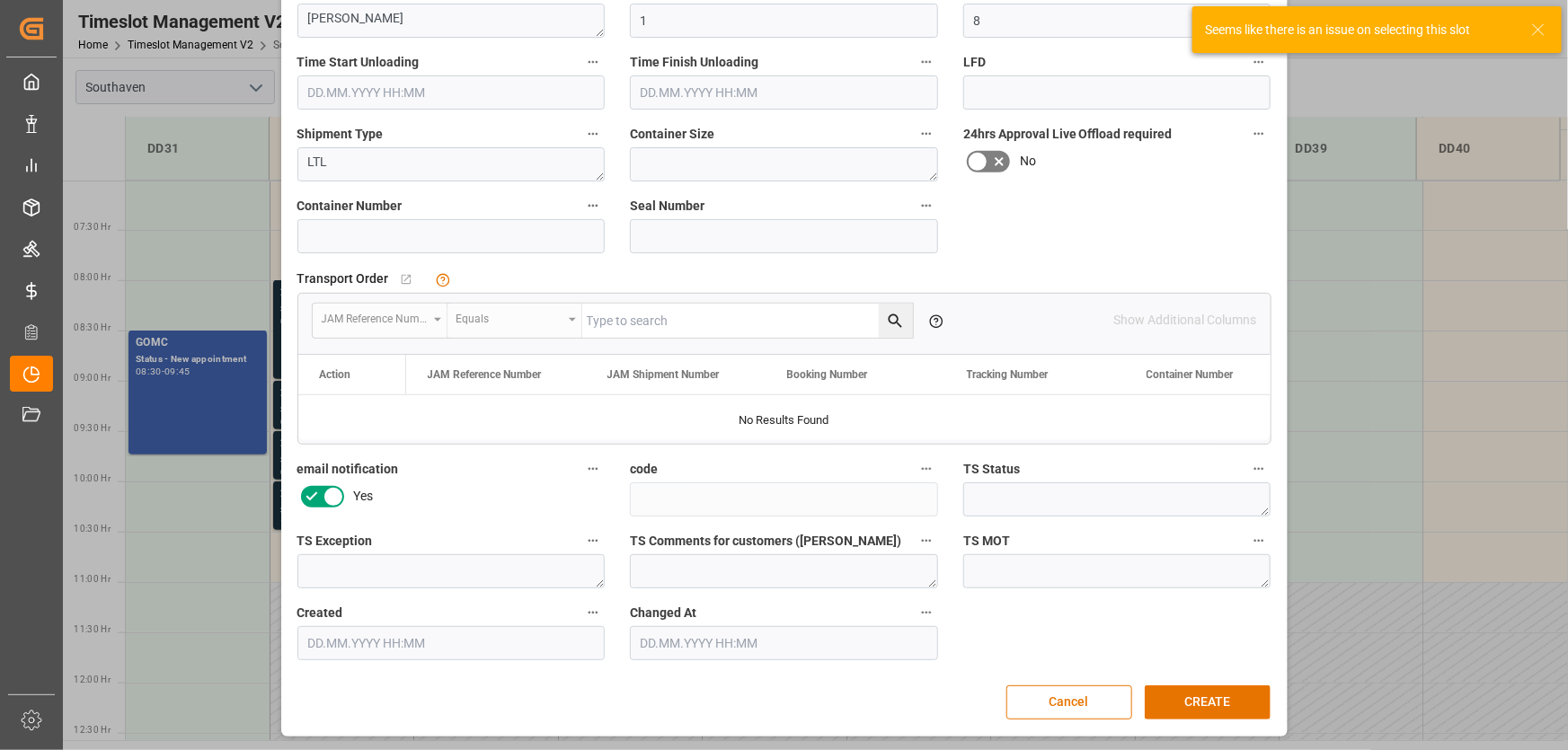
scroll to position [0, 0]
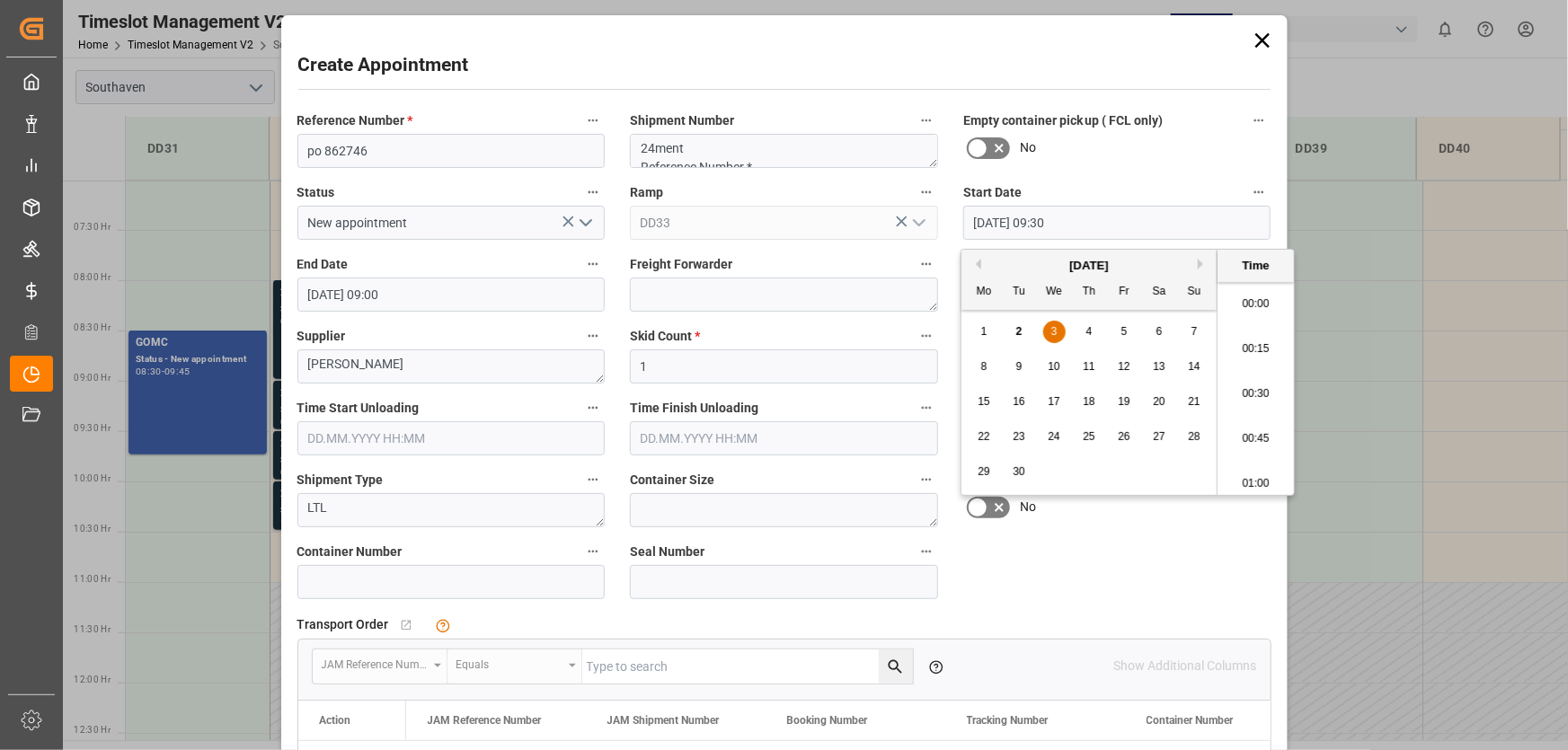
click at [1236, 215] on input "[DATE] 09:30" at bounding box center [1117, 222] width 308 height 34
click at [1253, 287] on li "08:30" at bounding box center [1255, 291] width 76 height 45
type input "[DATE] 08:30"
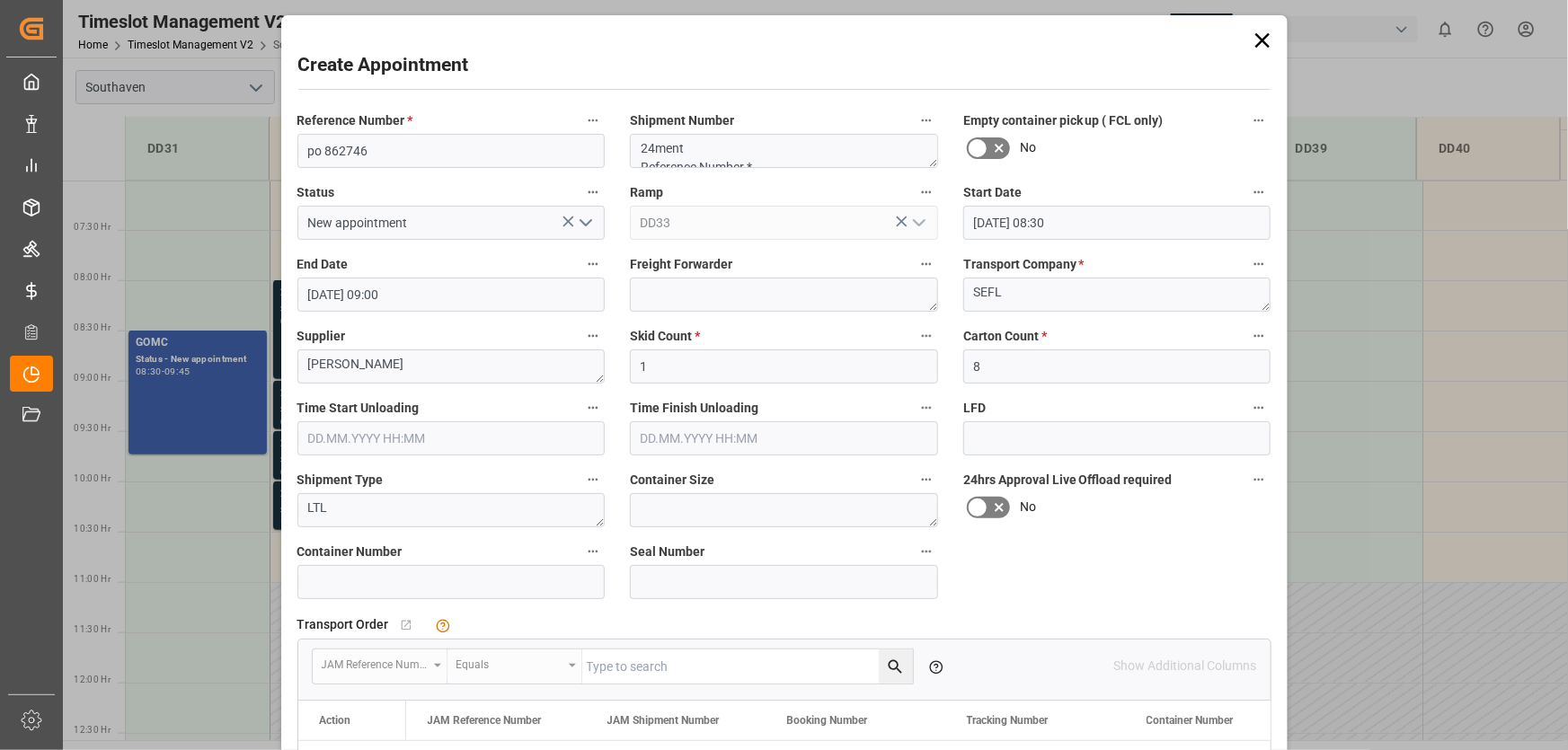
scroll to position [346, 0]
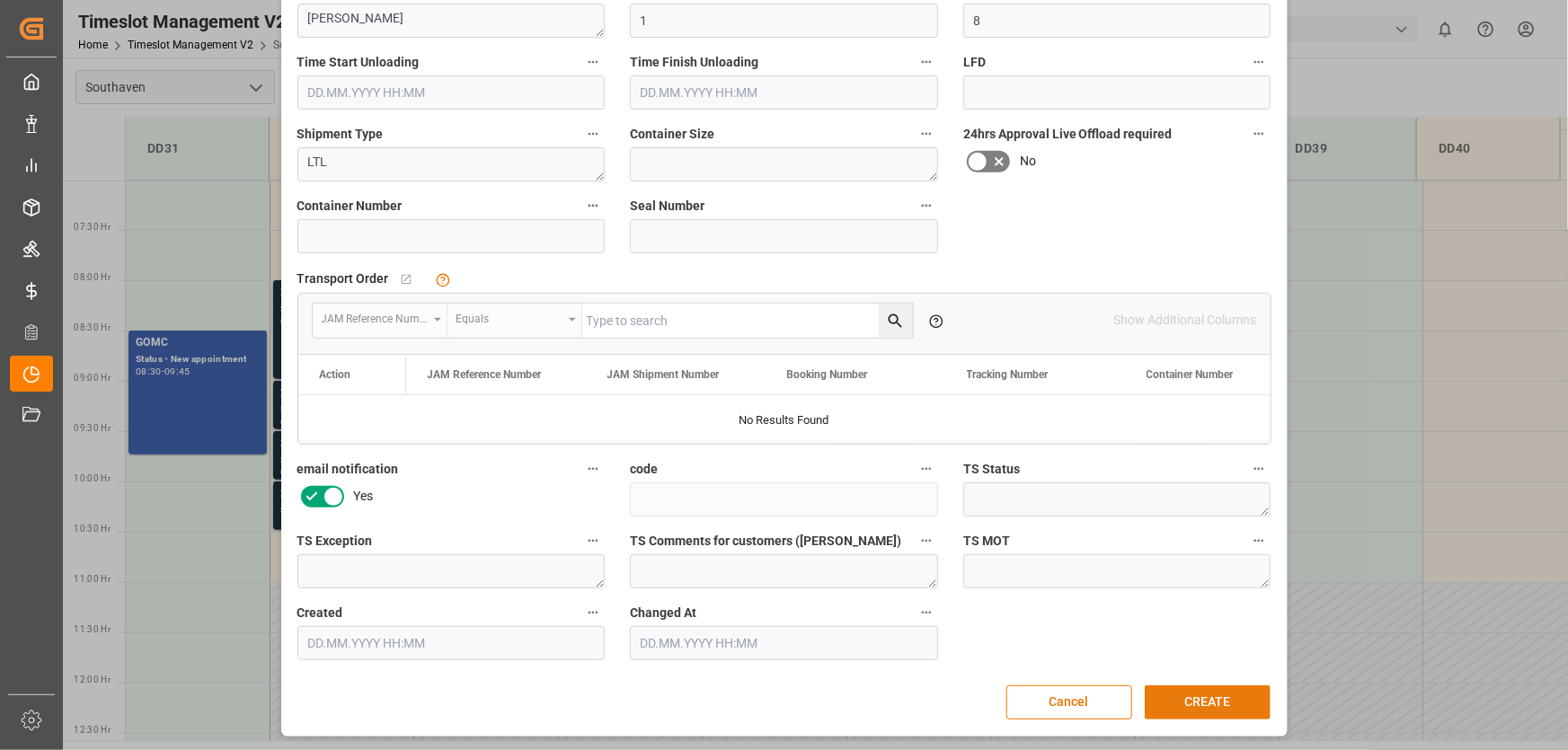
click at [1196, 704] on button "CREATE" at bounding box center [1207, 703] width 126 height 34
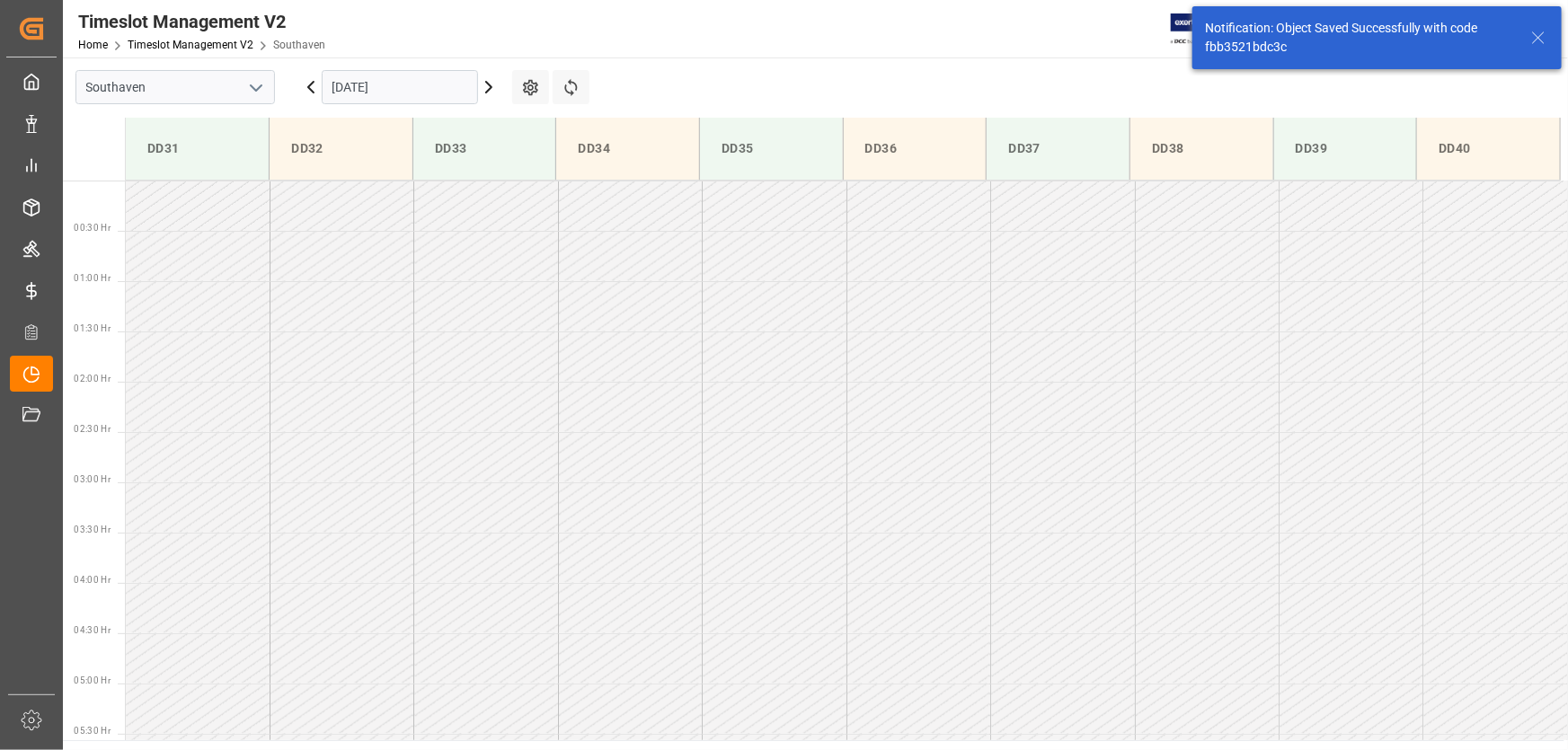
scroll to position [691, 0]
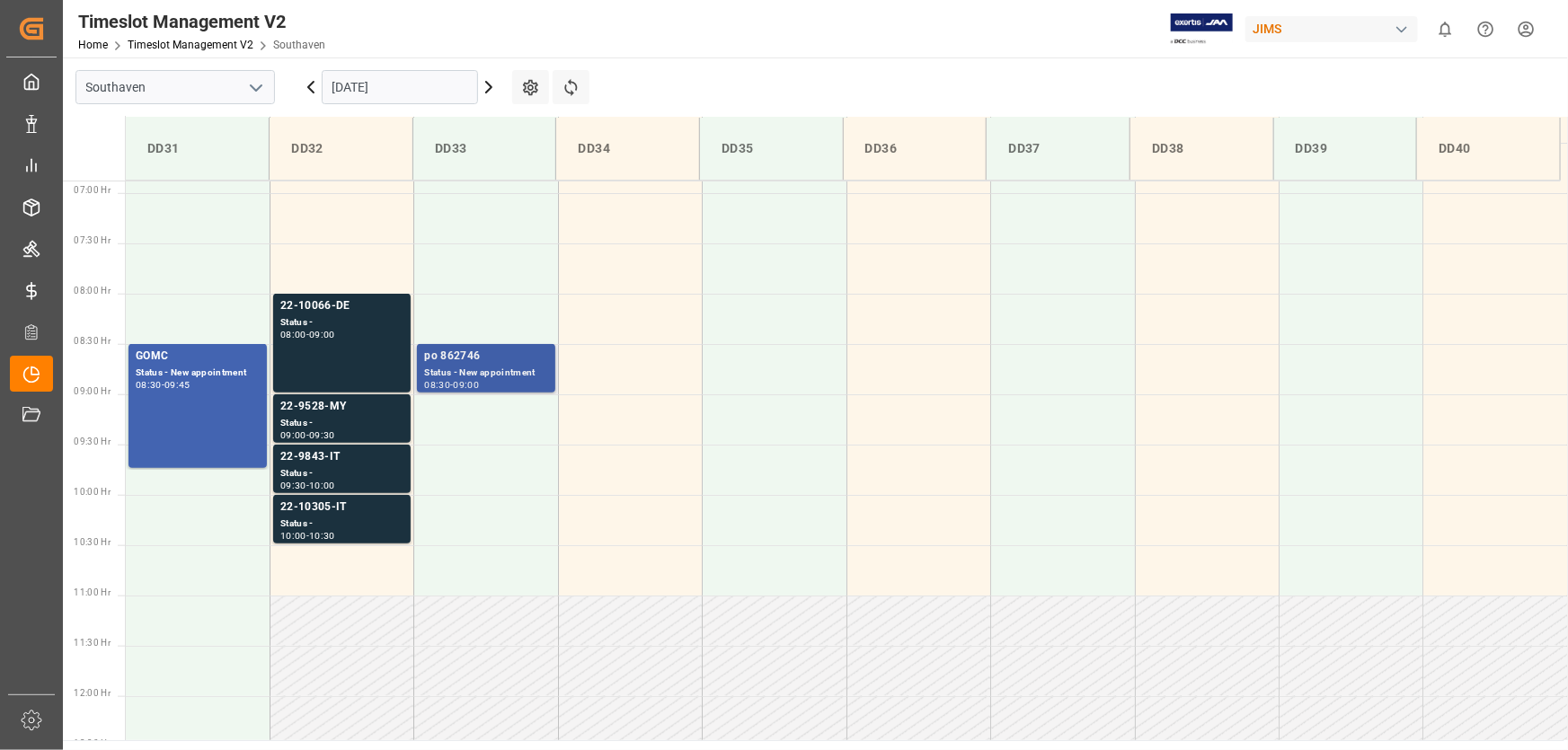
click at [506, 367] on div "Status - New appointment" at bounding box center [486, 373] width 123 height 15
click at [484, 361] on div "po 862746" at bounding box center [486, 356] width 123 height 18
click at [489, 374] on div "Status - New appointment" at bounding box center [486, 373] width 123 height 15
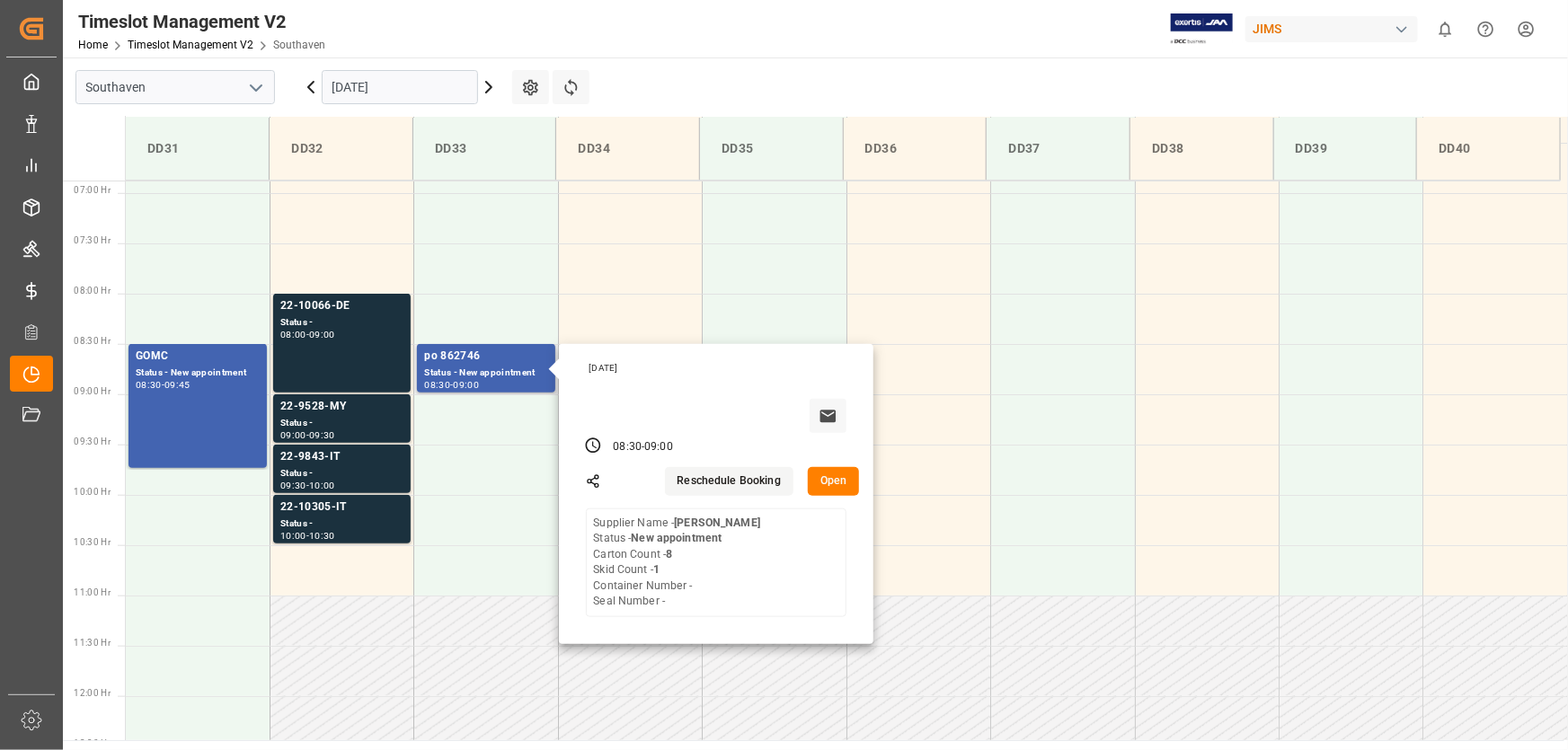
click at [824, 477] on button "Open" at bounding box center [834, 481] width 52 height 29
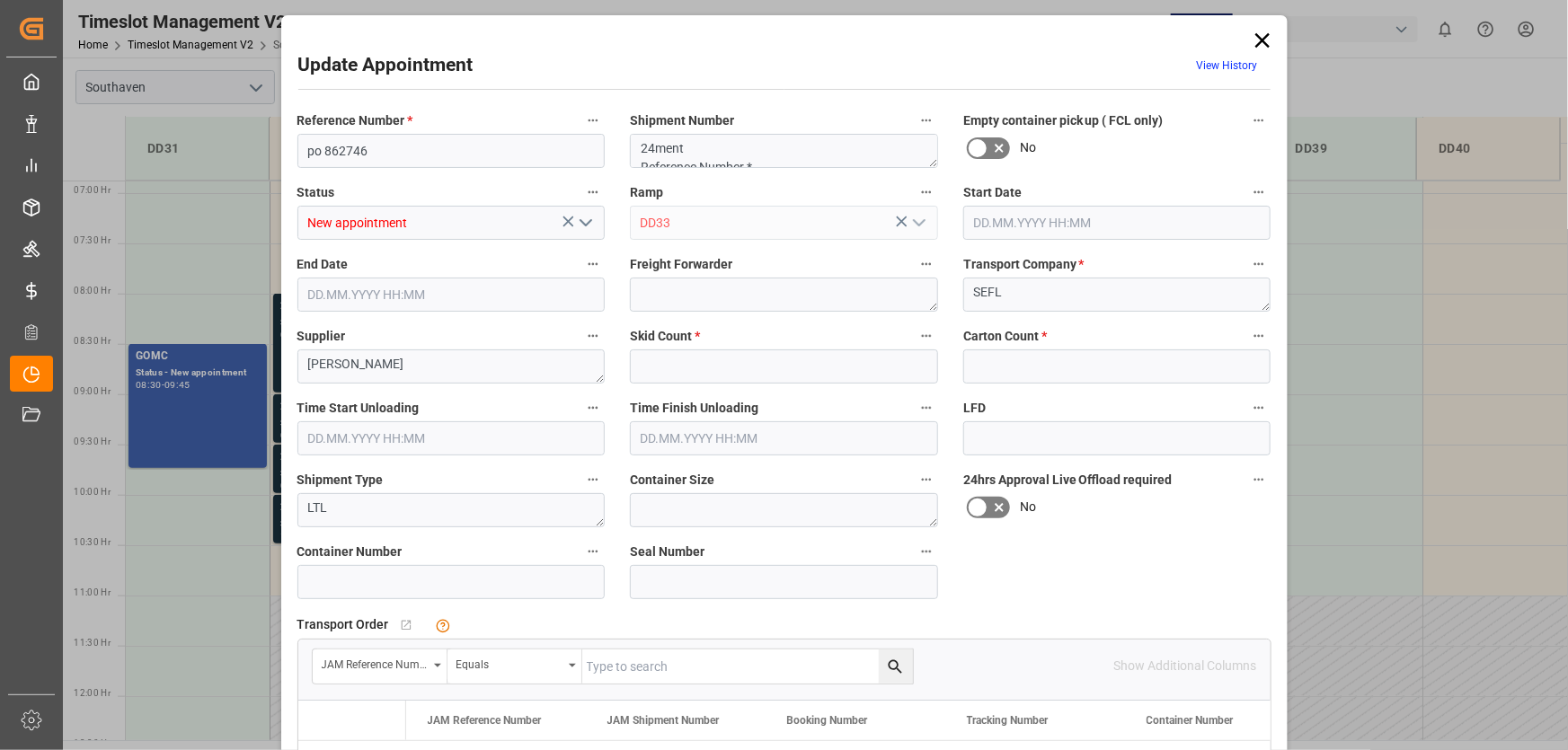
type input "1"
type input "8"
type input "[DATE] 08:30"
type input "[DATE] 09:00"
type input "[DATE] 18:03"
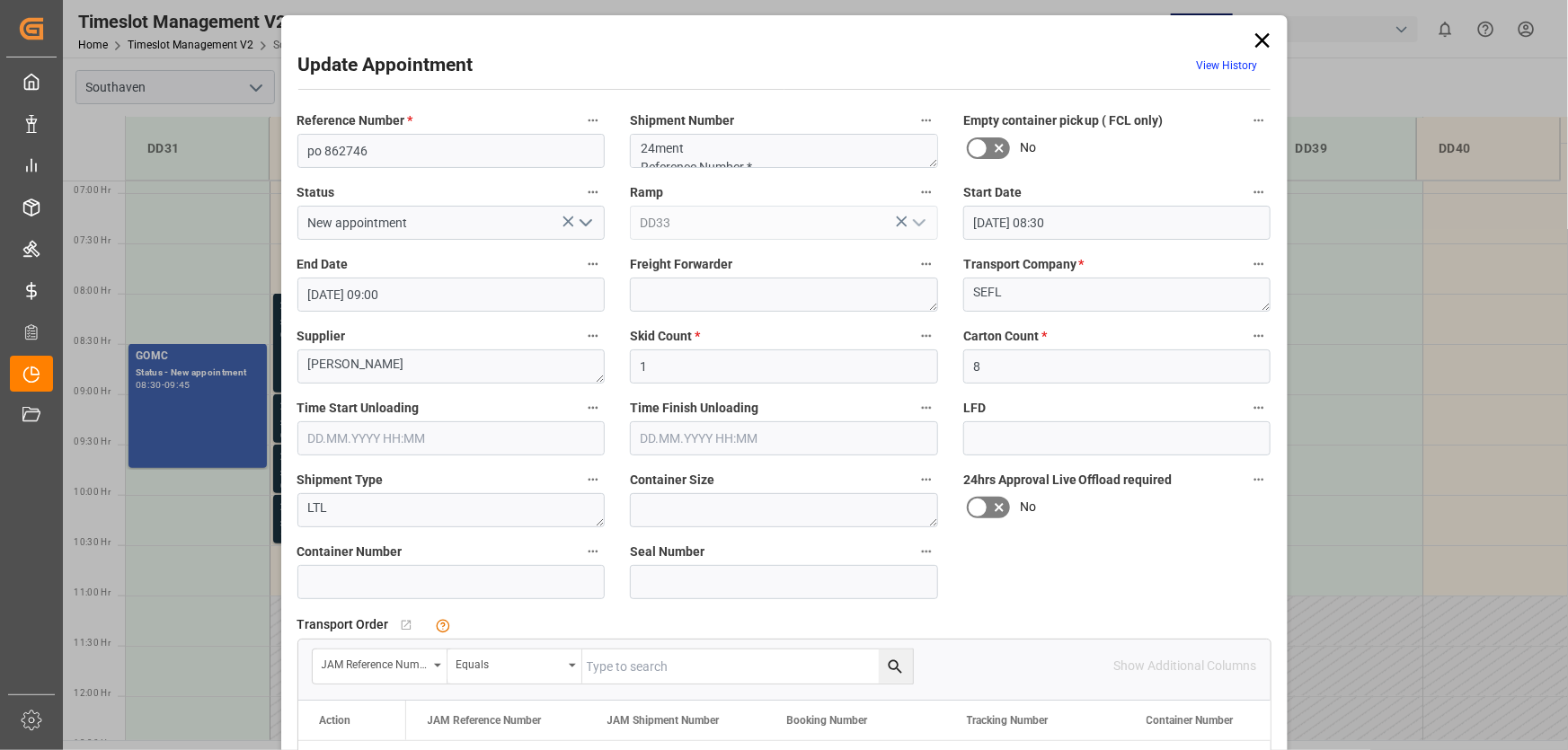
scroll to position [346, 0]
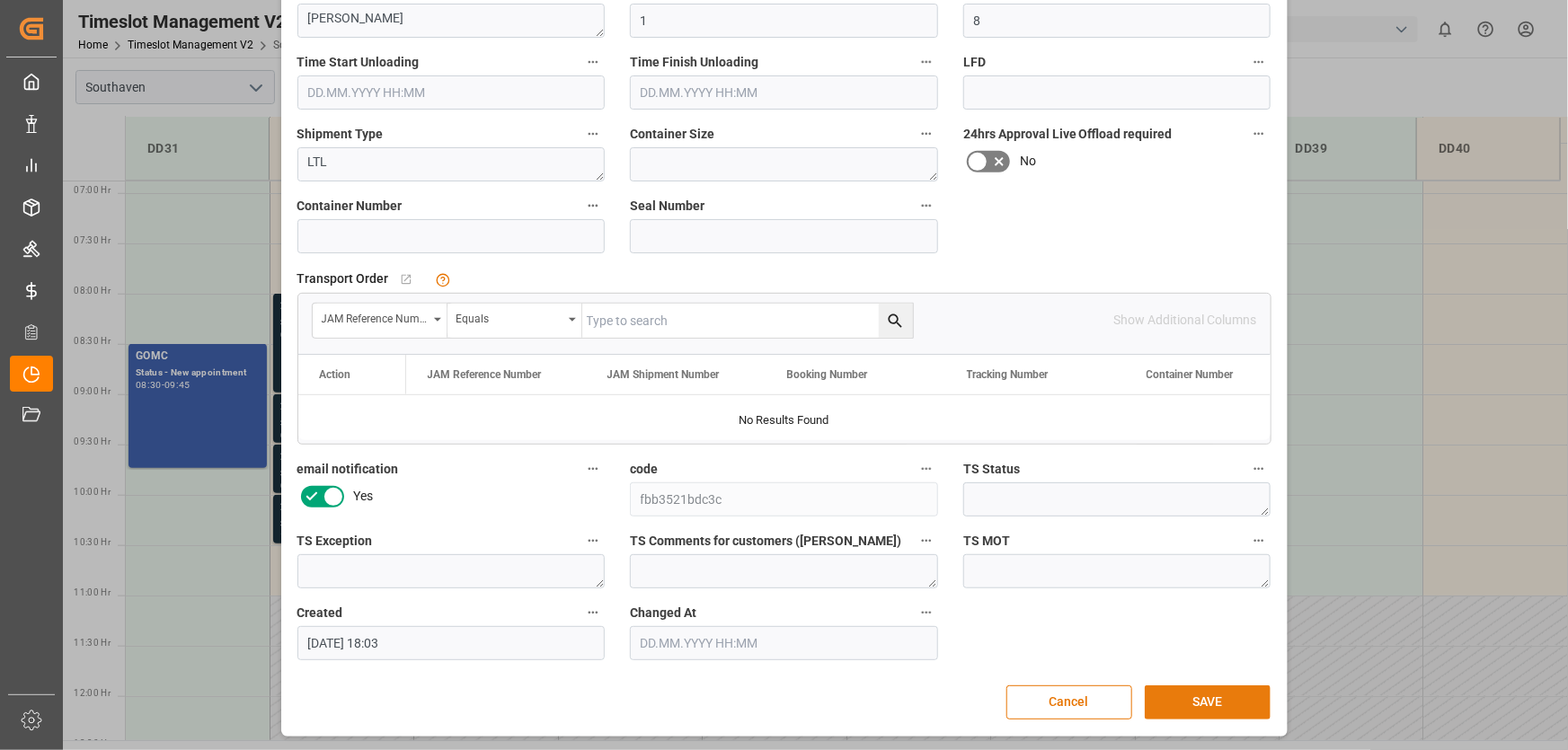
click at [1188, 691] on button "SAVE" at bounding box center [1207, 703] width 126 height 34
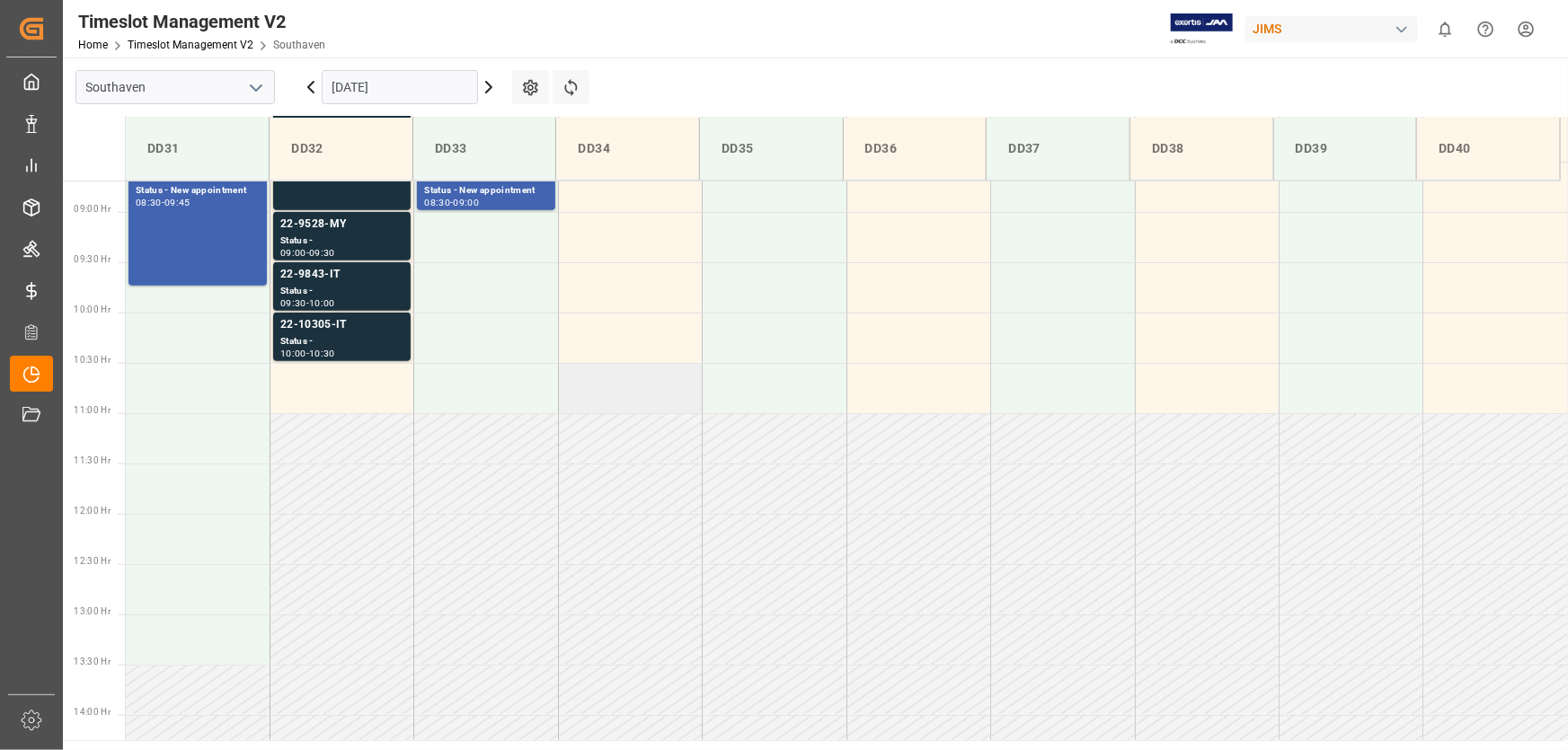
scroll to position [629, 0]
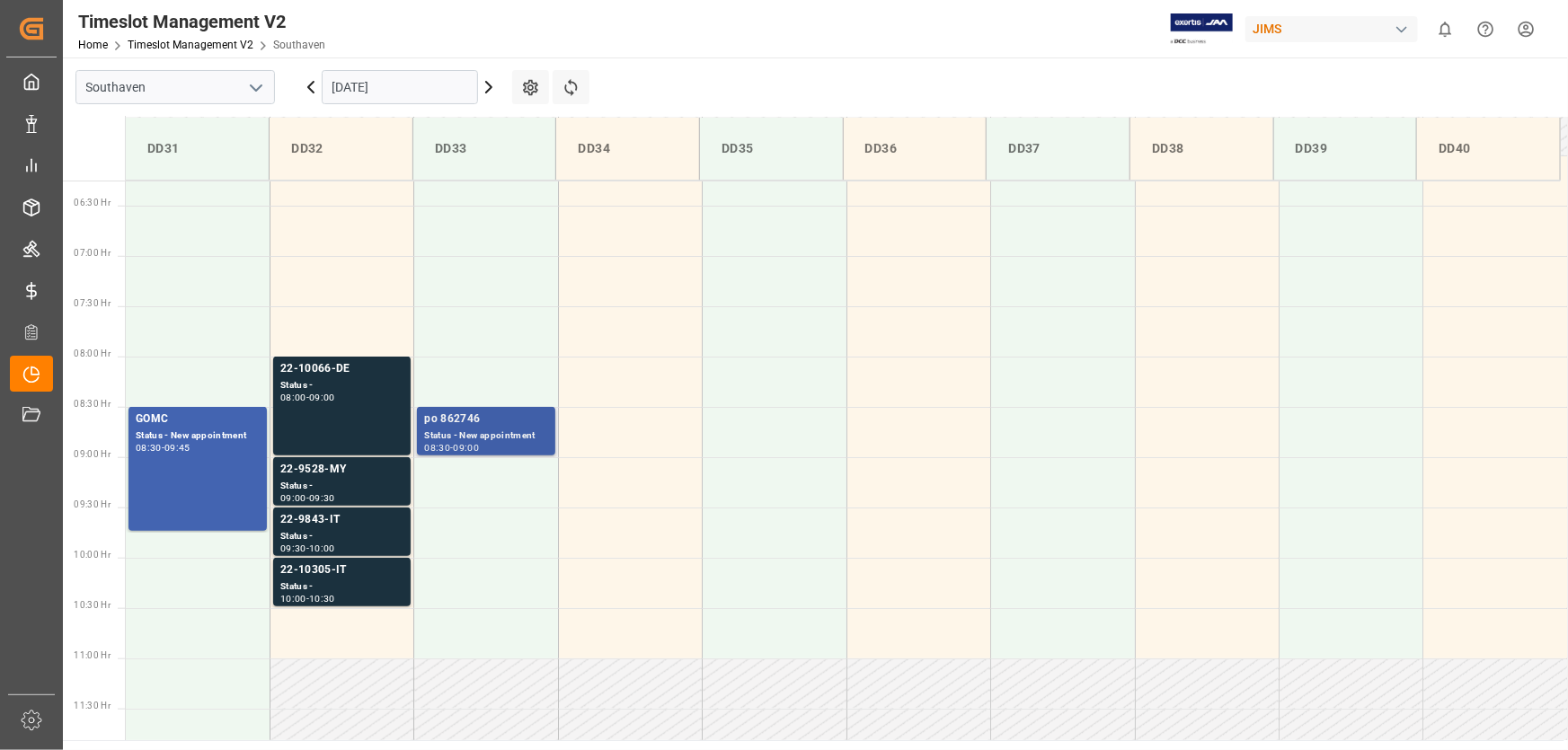
click at [506, 435] on div "Status - New appointment" at bounding box center [486, 436] width 123 height 15
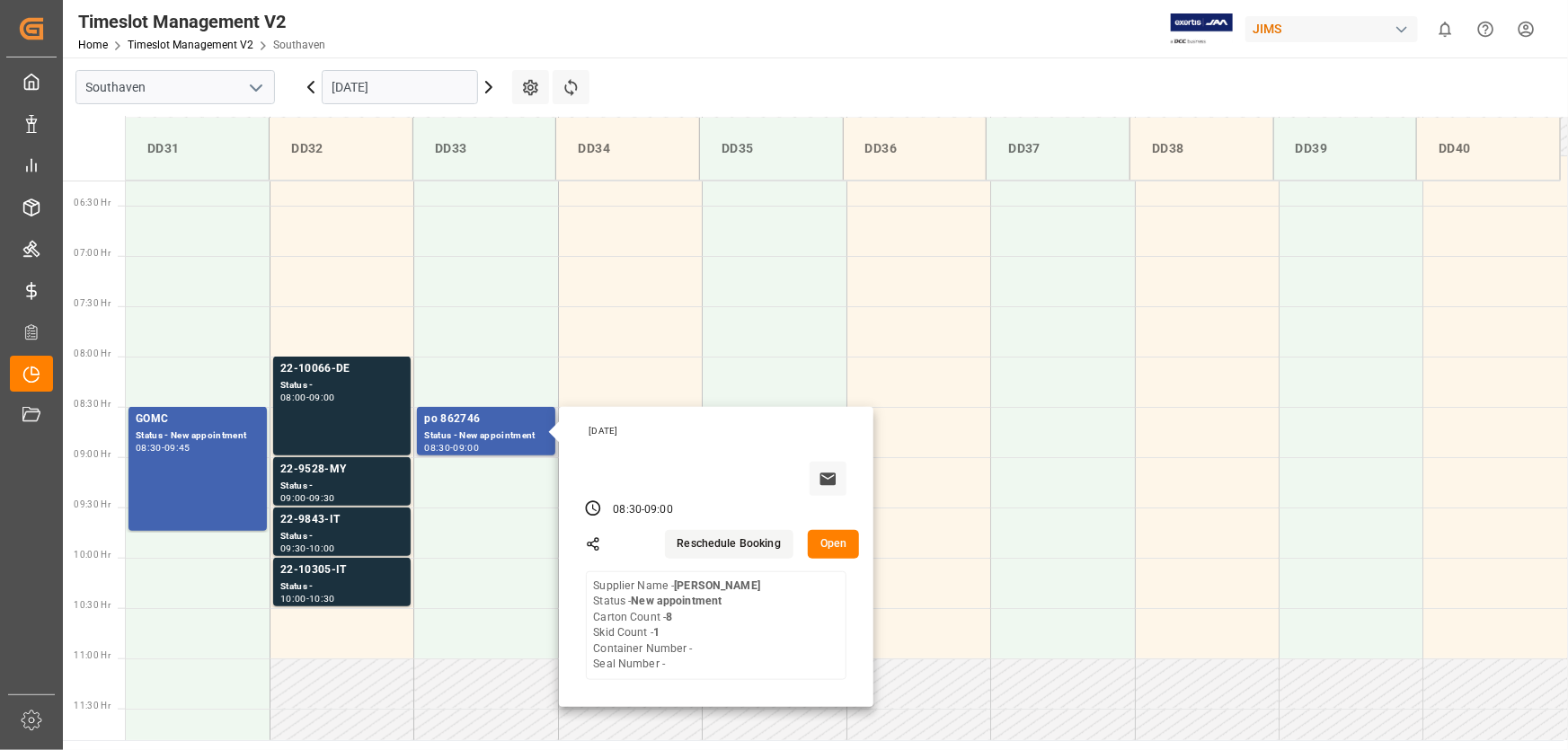
click at [835, 550] on button "Open" at bounding box center [834, 544] width 52 height 29
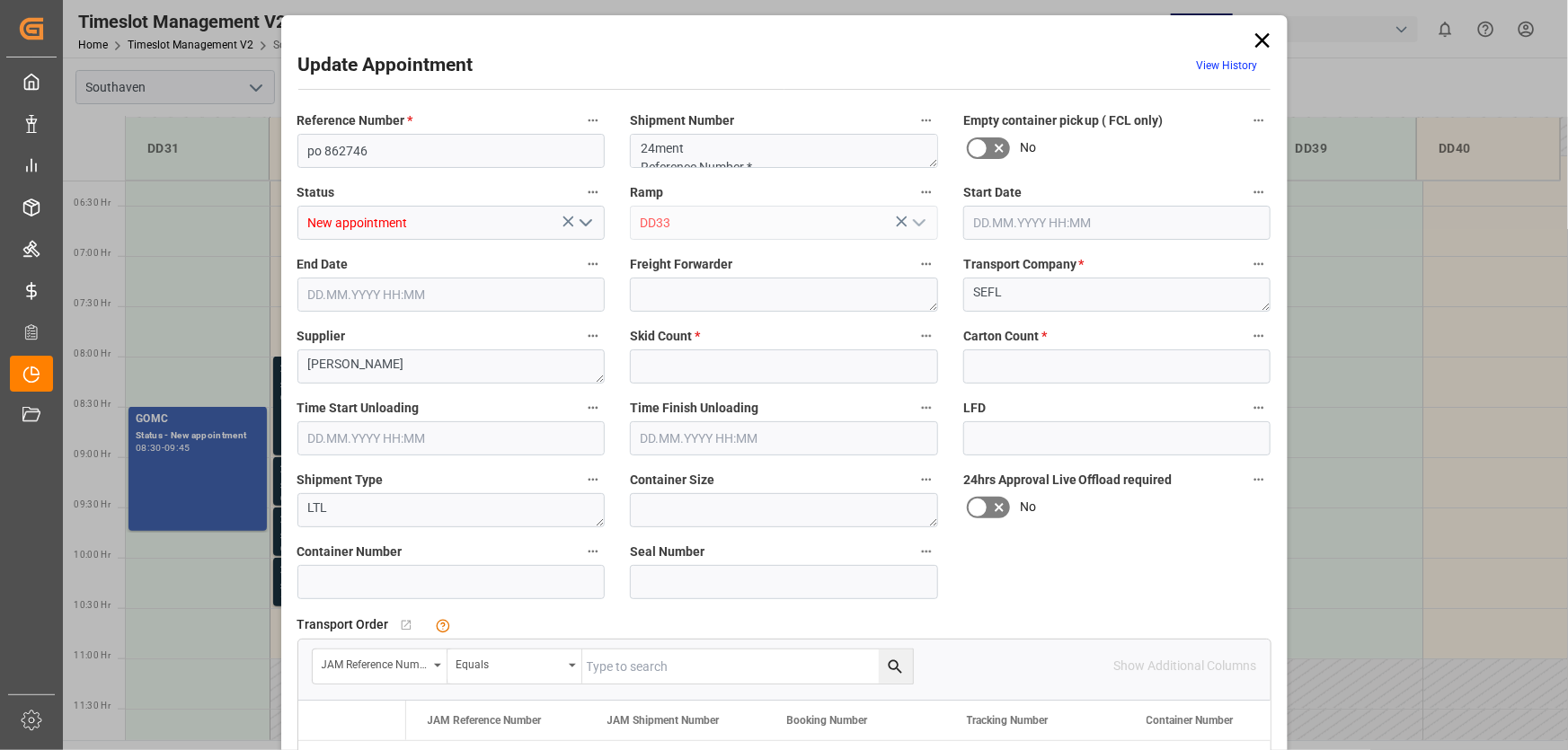
type input "1"
type input "8"
type input "[DATE] 08:30"
type input "[DATE] 09:00"
type input "[DATE] 18:03"
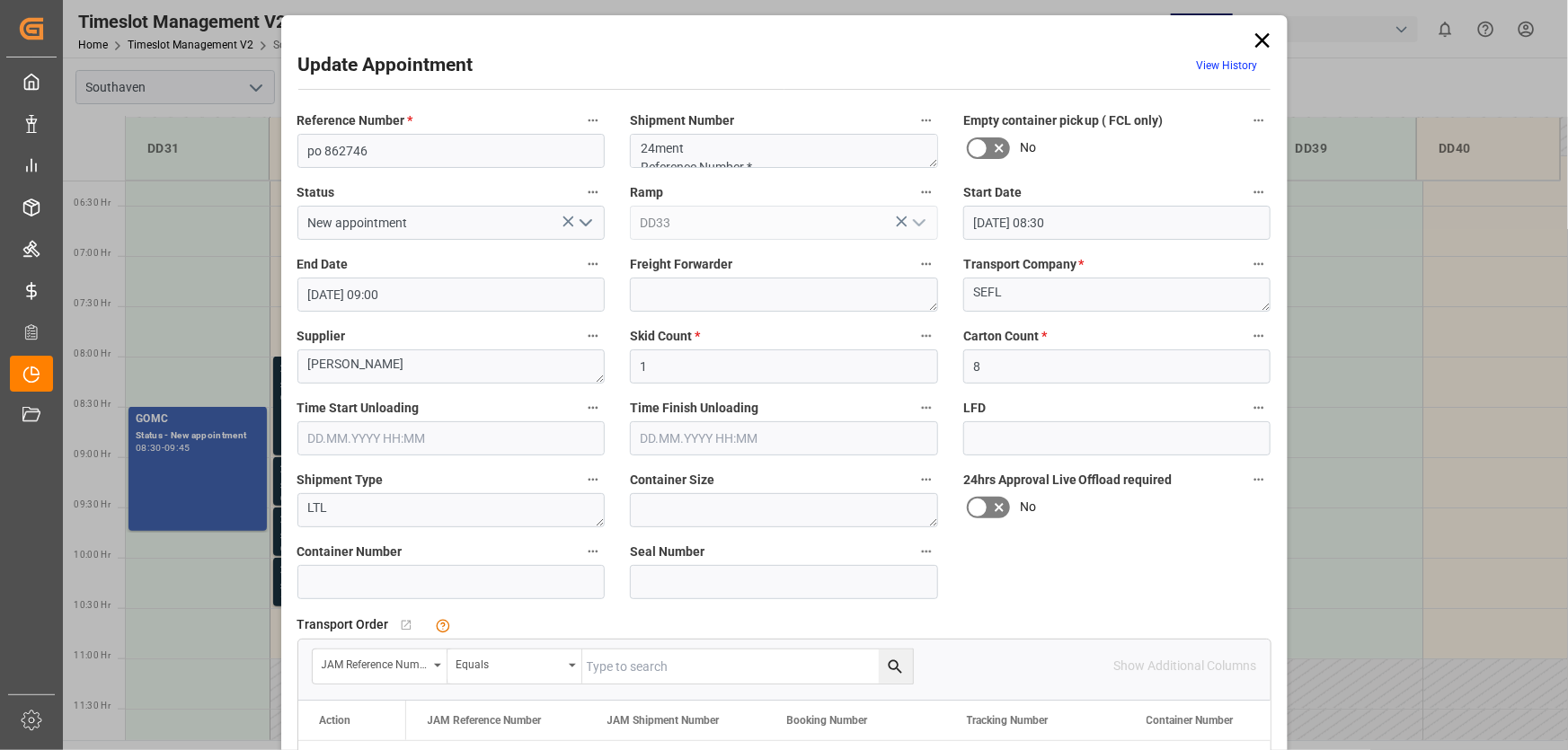
scroll to position [346, 0]
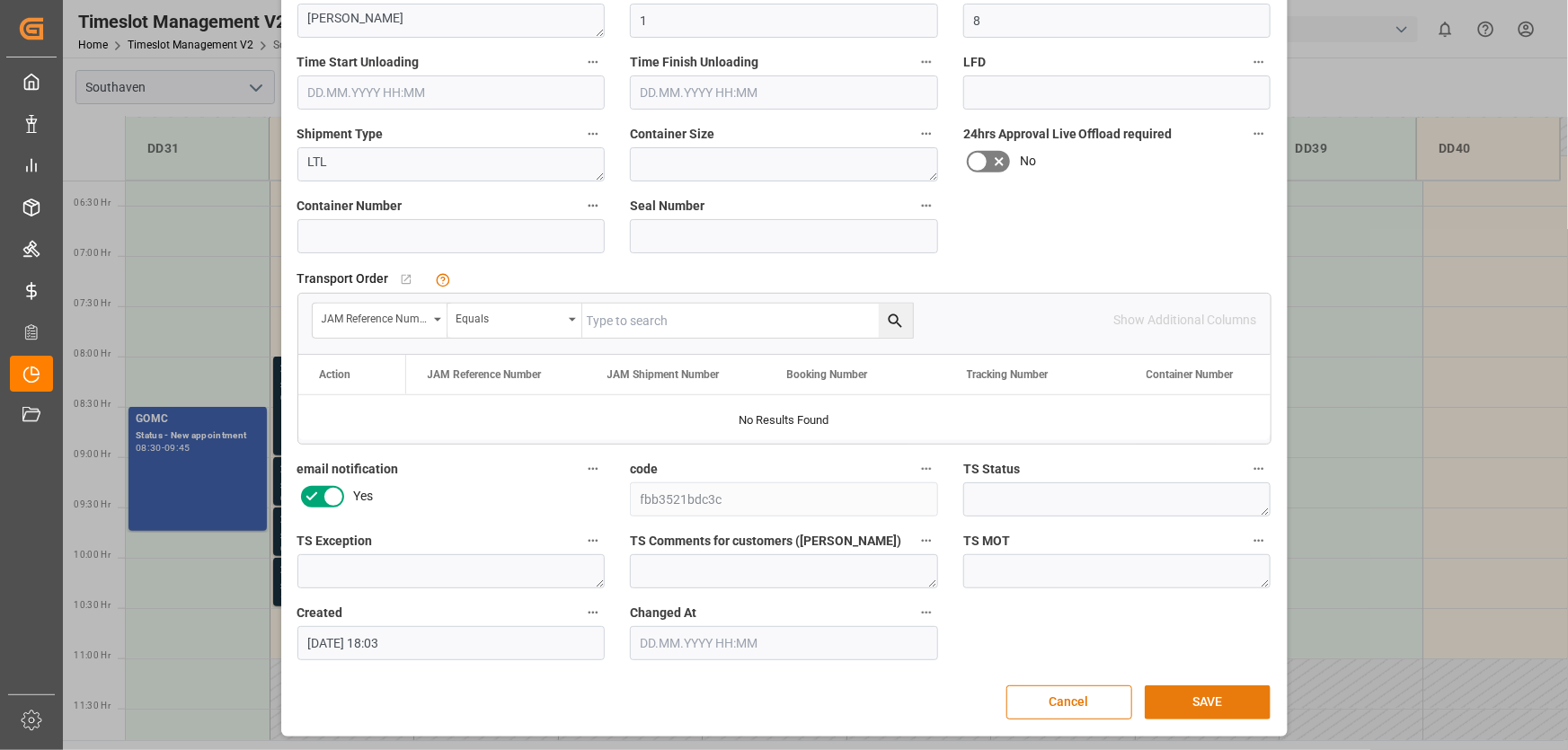
click at [1192, 704] on button "SAVE" at bounding box center [1207, 703] width 126 height 34
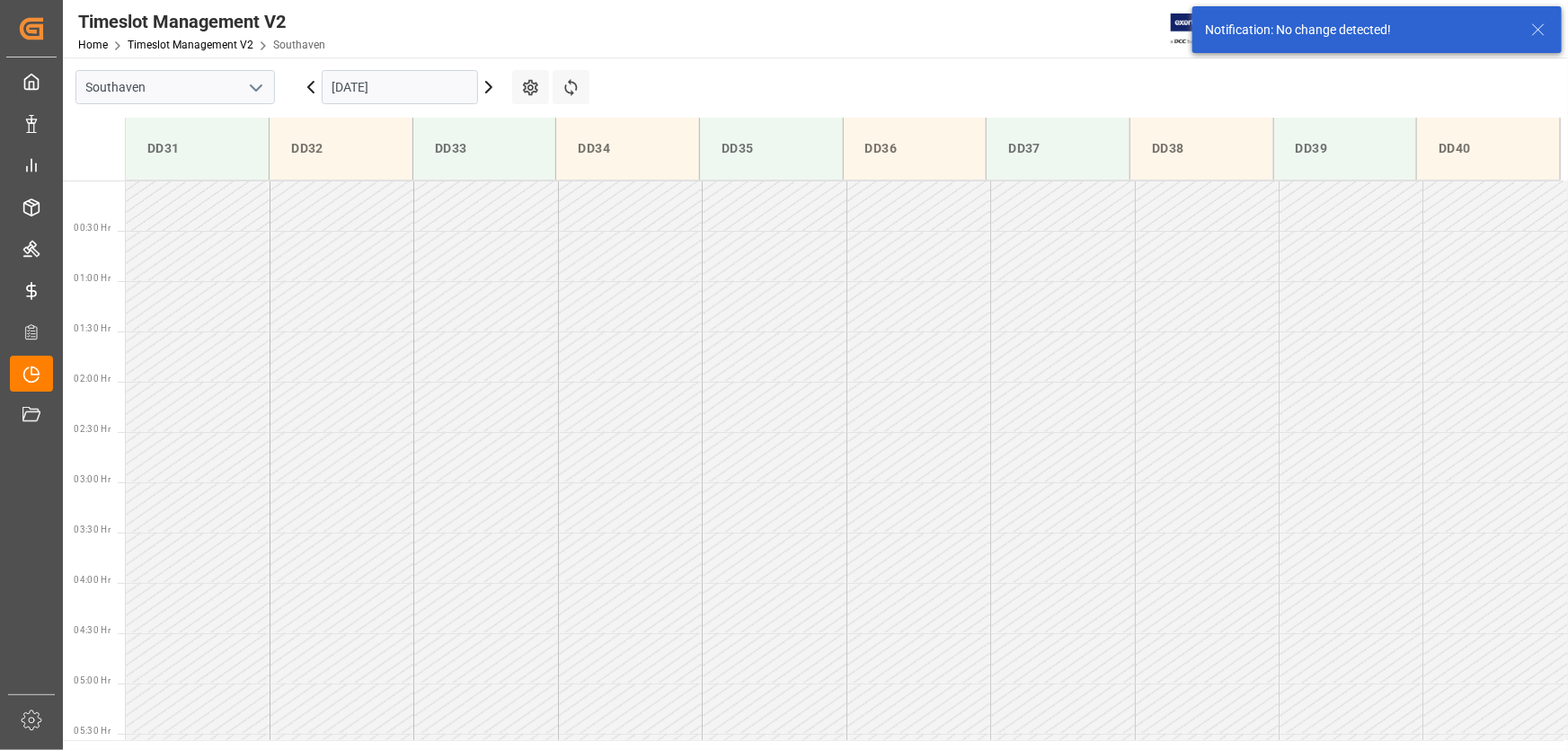
scroll to position [691, 0]
